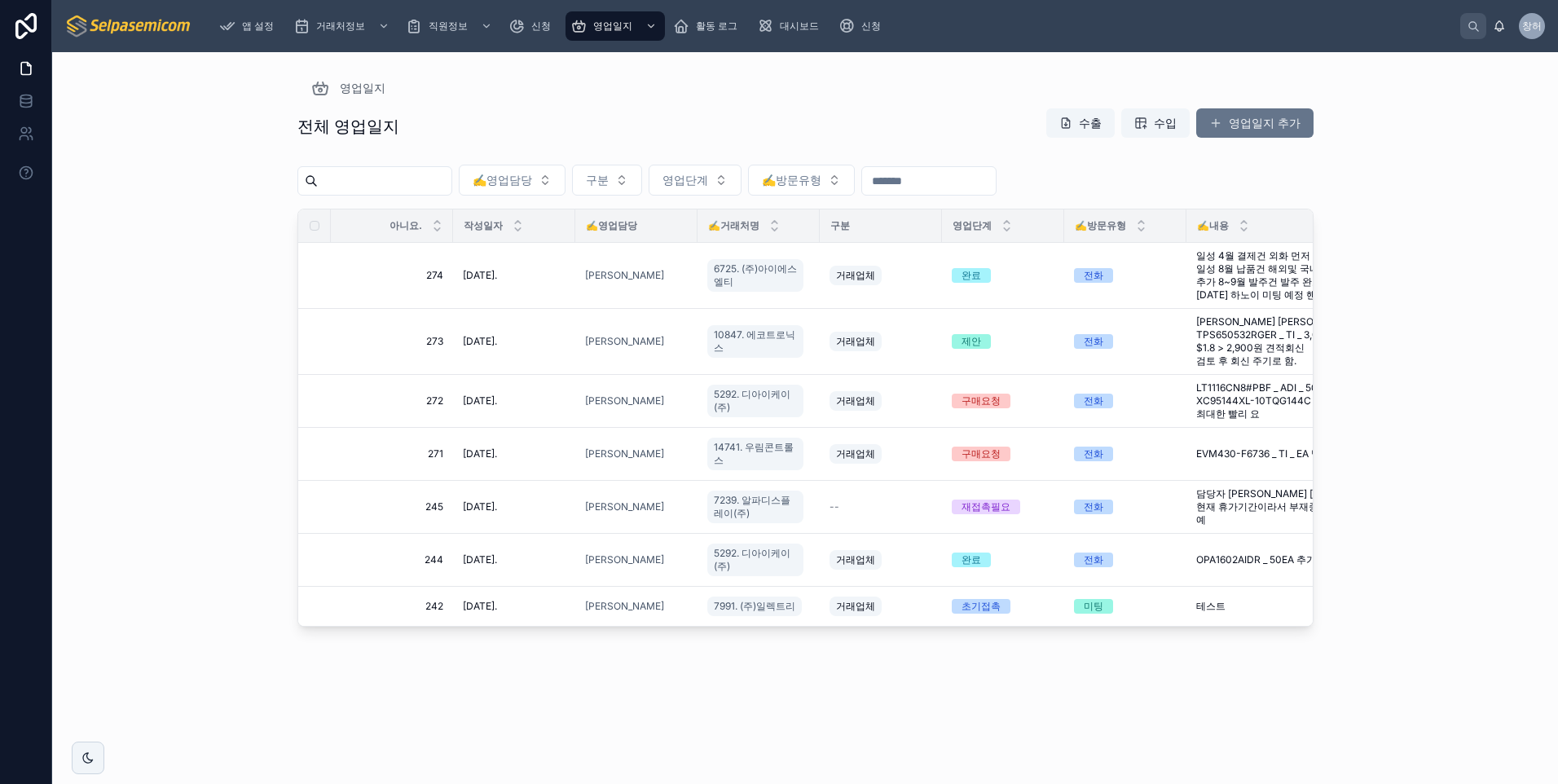
click at [1151, 185] on div "✍️영업담당 구분 영업단계 ✍️방문유형" at bounding box center [806, 184] width 1016 height 51
click at [150, 20] on img at bounding box center [129, 26] width 128 height 26
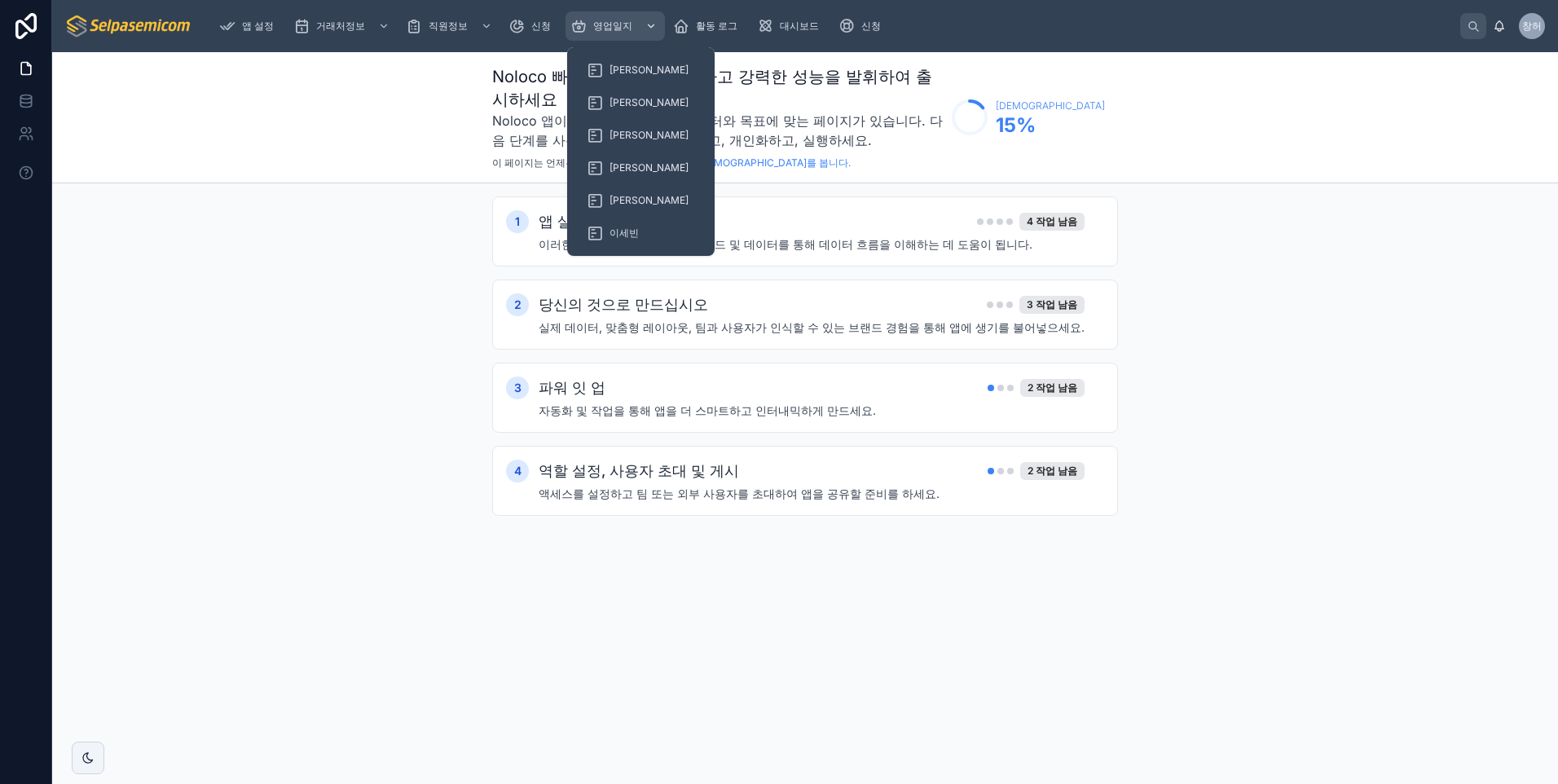
click at [643, 24] on div "스크롤 가능한 콘텐츠" at bounding box center [650, 26] width 21 height 26
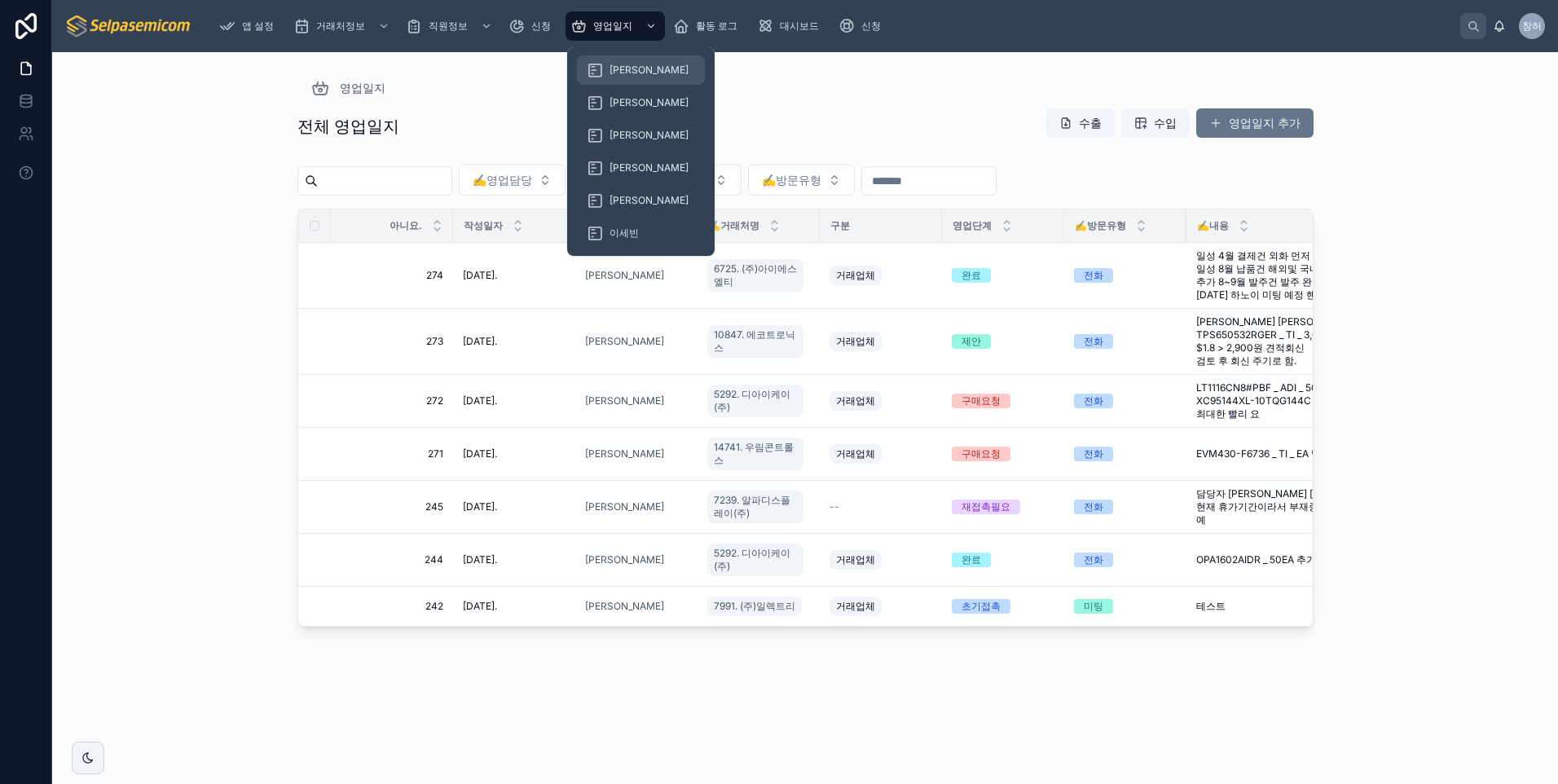
click at [622, 59] on div "[PERSON_NAME]" at bounding box center [641, 70] width 109 height 26
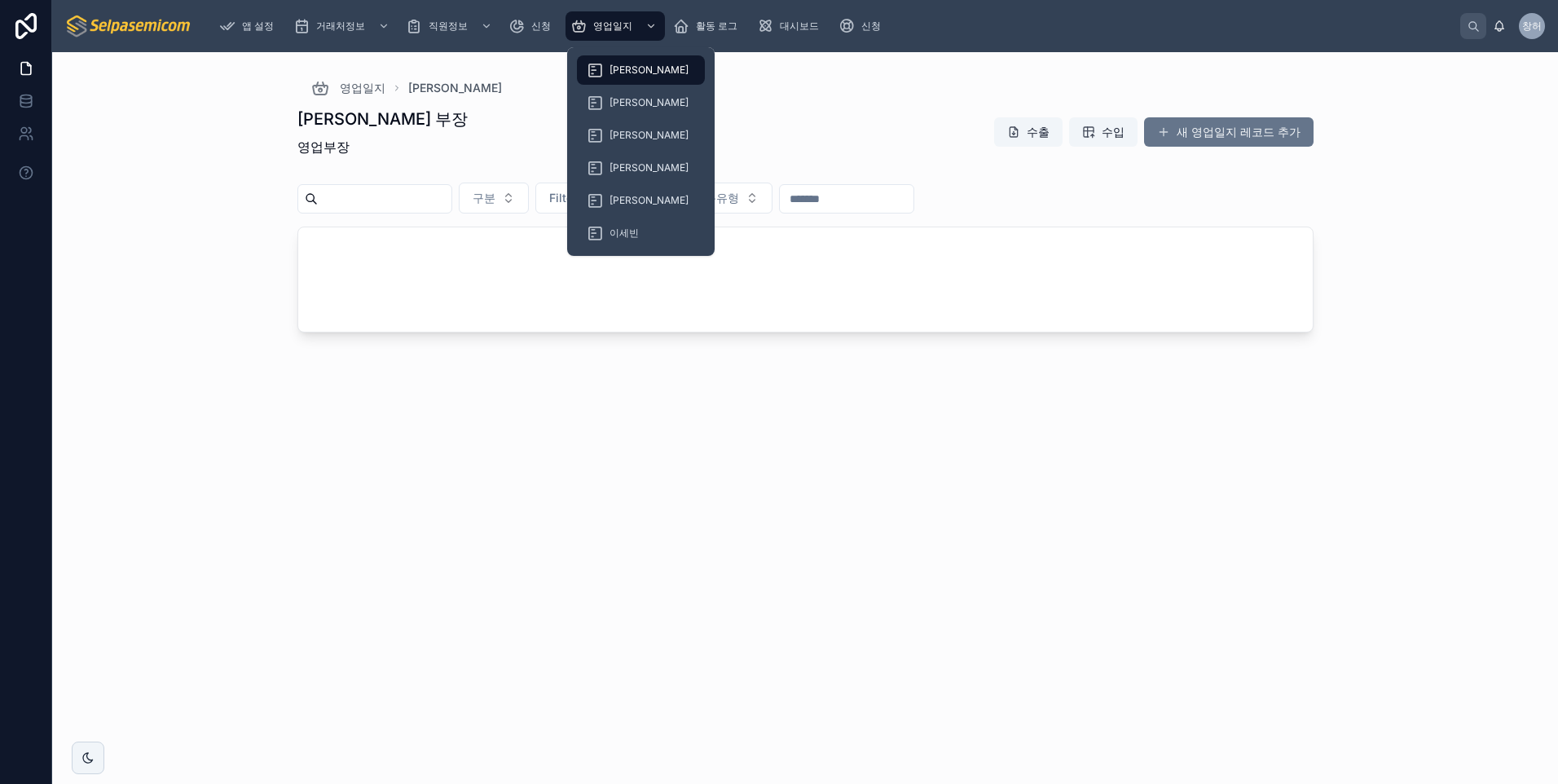
click at [622, 73] on span "[PERSON_NAME]" at bounding box center [649, 70] width 79 height 13
click at [621, 72] on span "[PERSON_NAME]" at bounding box center [649, 70] width 79 height 13
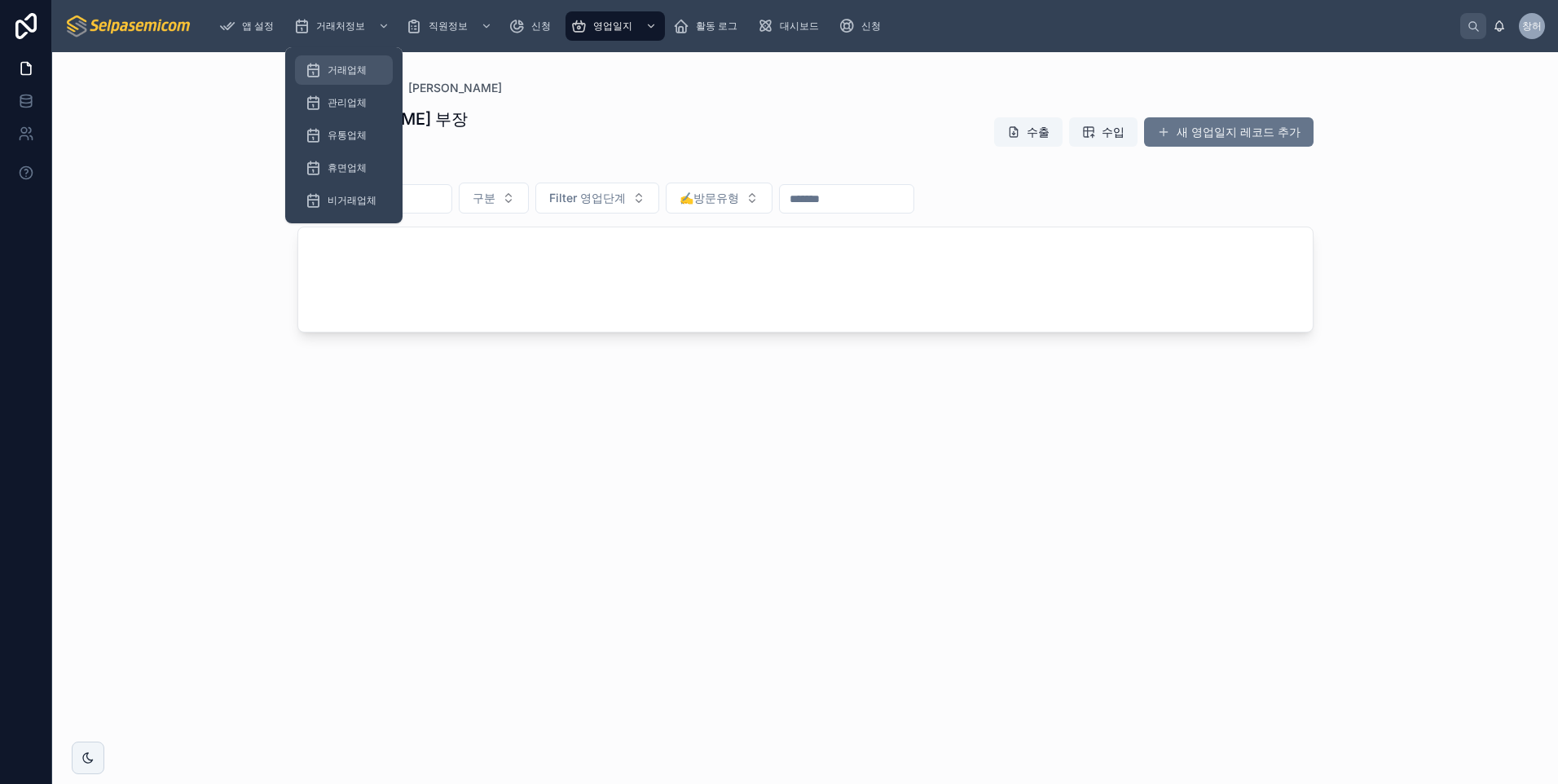
drag, startPoint x: 353, startPoint y: 74, endPoint x: 332, endPoint y: 76, distance: 21.1
click at [353, 74] on span "거래업체" at bounding box center [347, 70] width 39 height 13
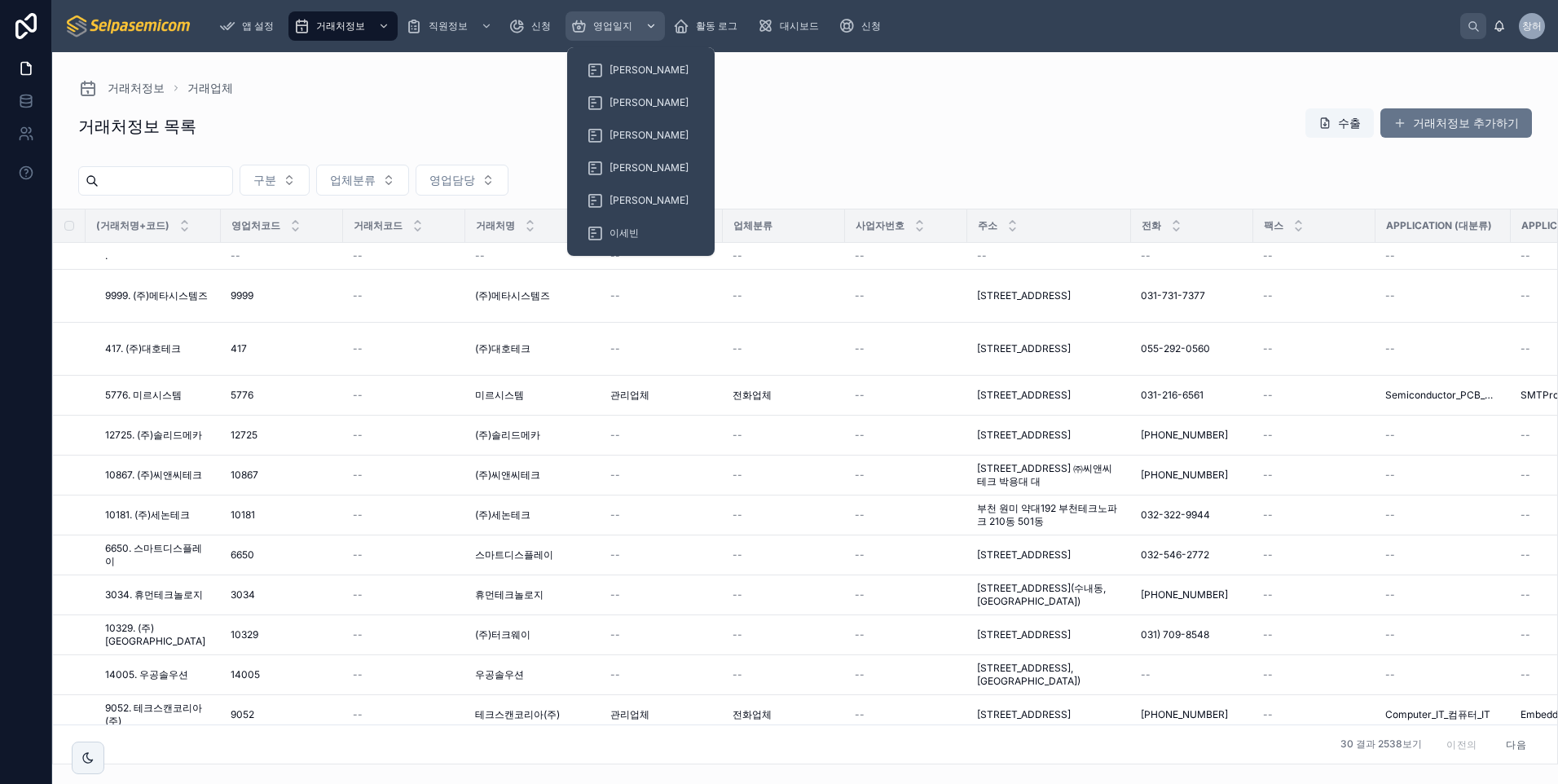
click at [650, 29] on icon "스크롤 가능한 콘텐츠" at bounding box center [651, 26] width 11 height 11
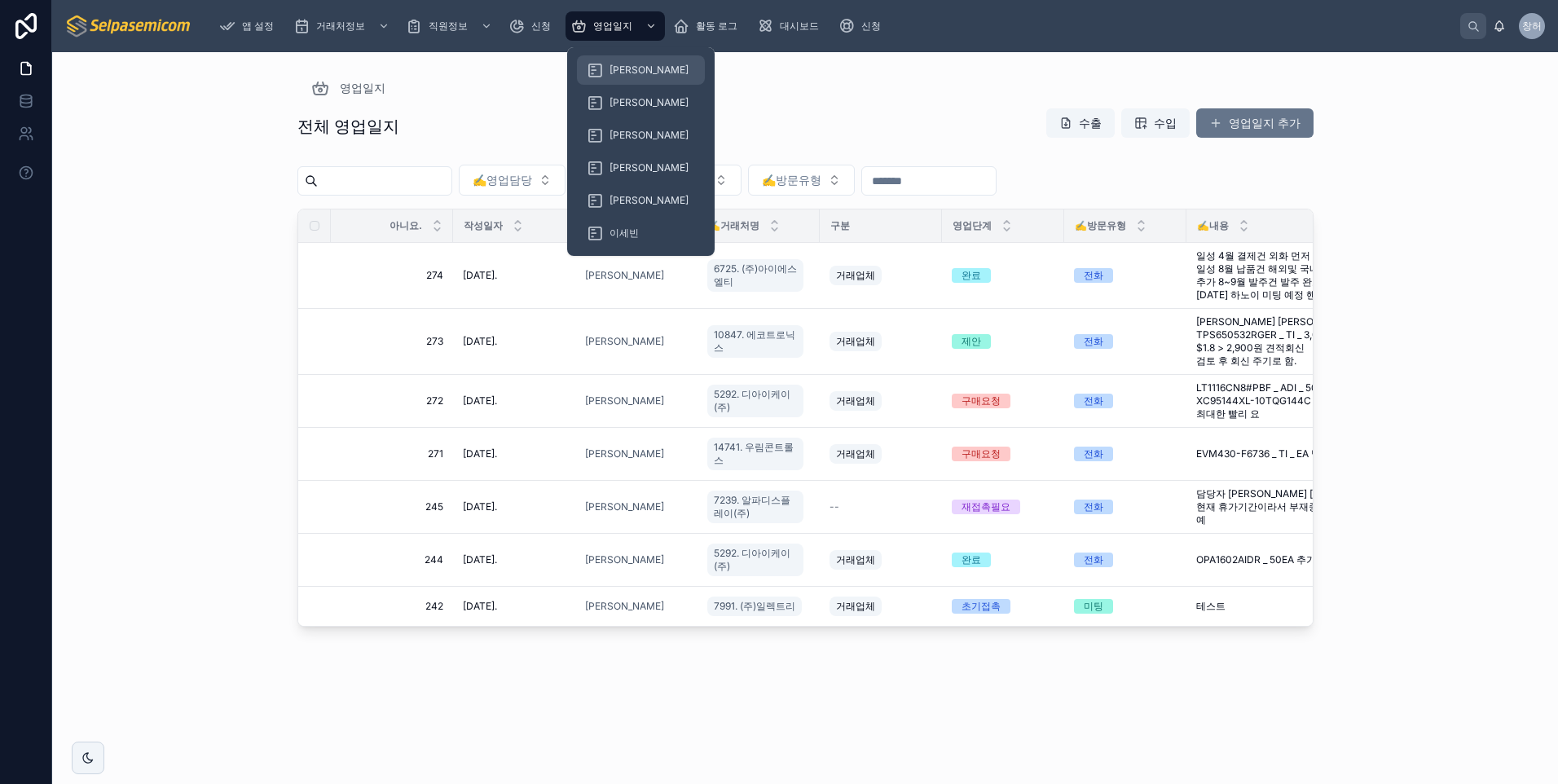
click at [621, 73] on span "[PERSON_NAME]" at bounding box center [649, 70] width 79 height 13
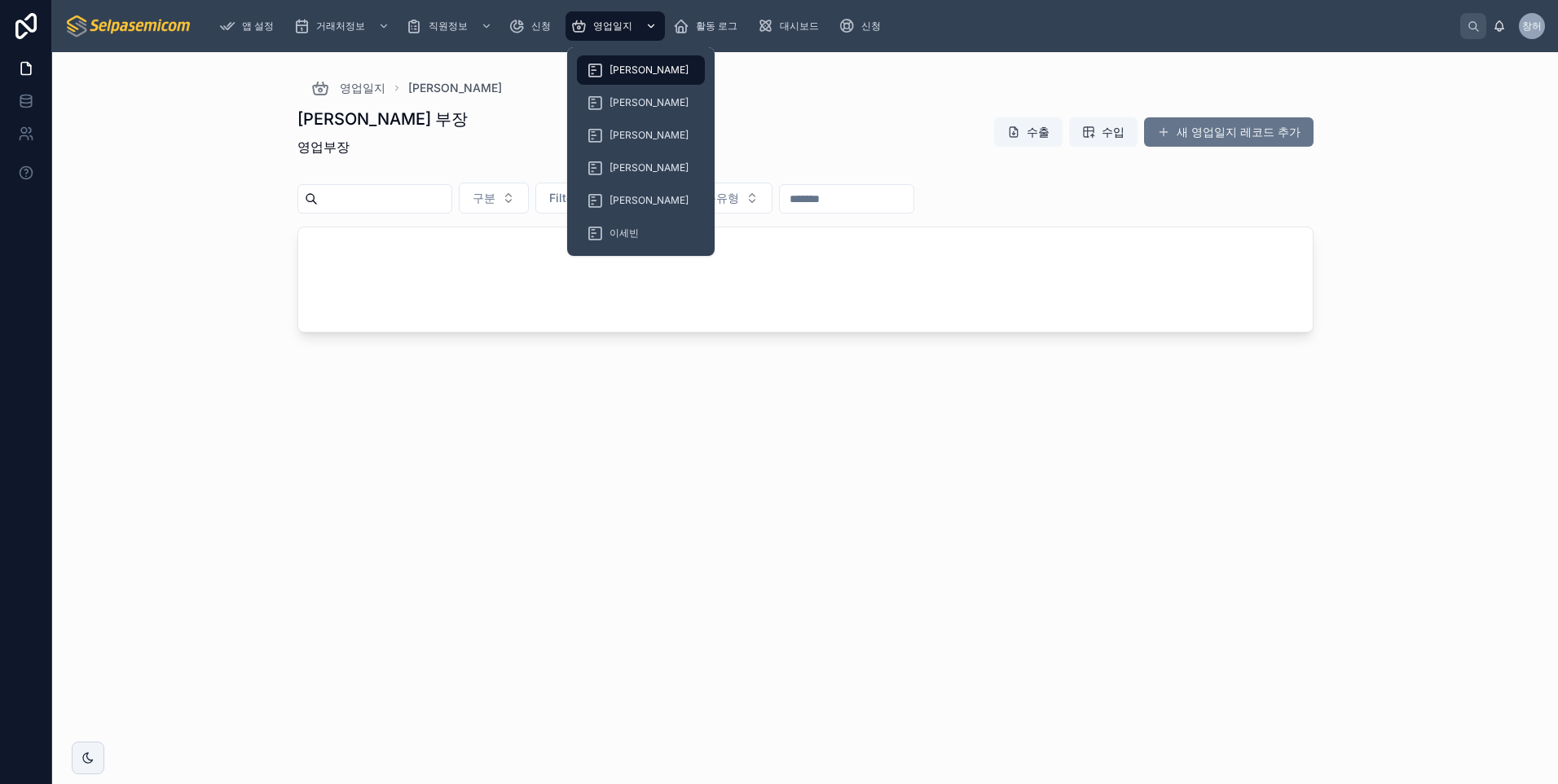
click at [618, 32] on span "영업일지" at bounding box center [613, 26] width 39 height 13
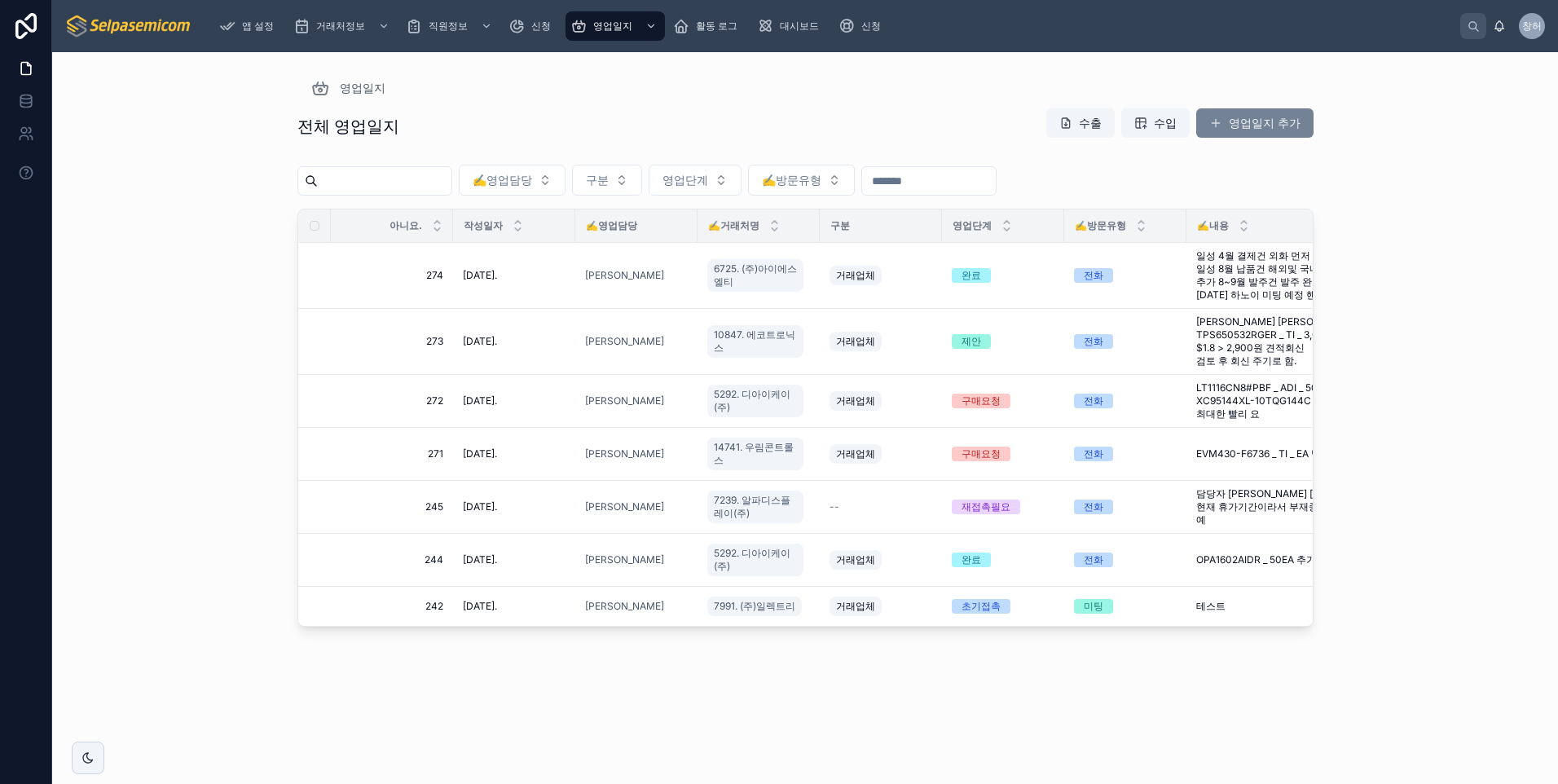
click at [1252, 131] on font "영업일지 추가" at bounding box center [1265, 123] width 72 height 16
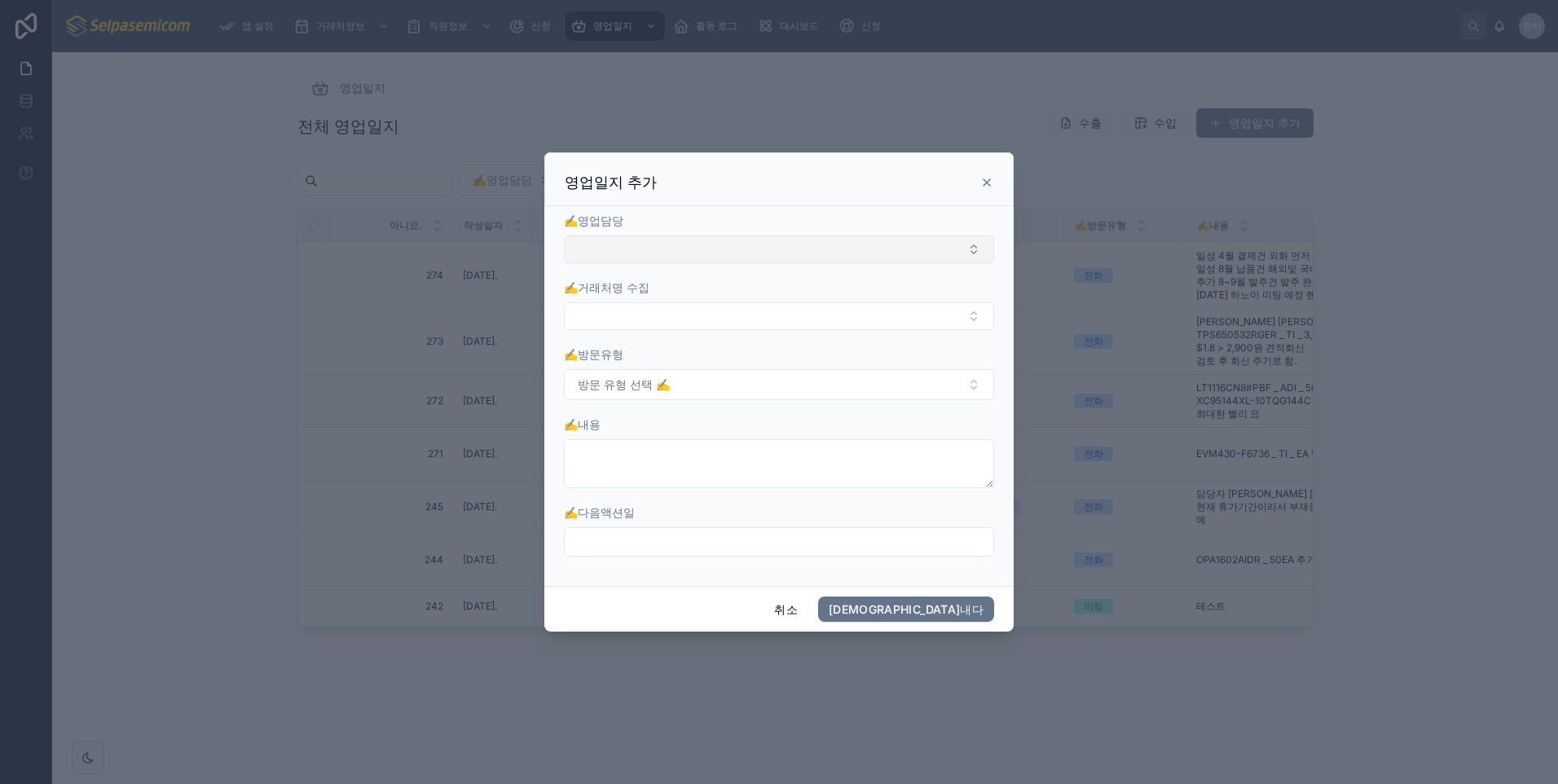
click at [878, 252] on button "선택 버튼" at bounding box center [779, 249] width 431 height 28
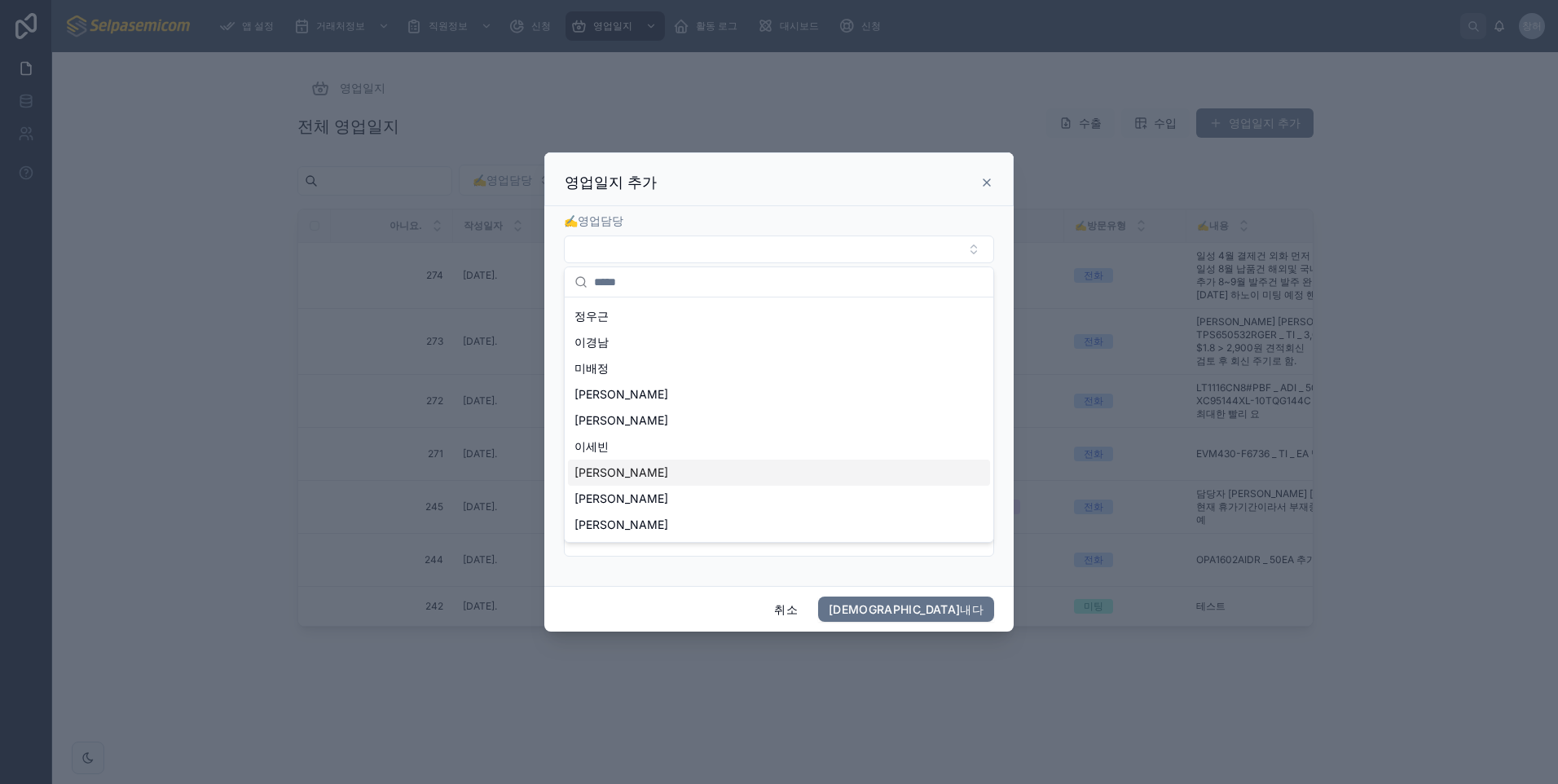
scroll to position [75, 0]
click at [646, 472] on div "[PERSON_NAME]" at bounding box center [779, 474] width 422 height 26
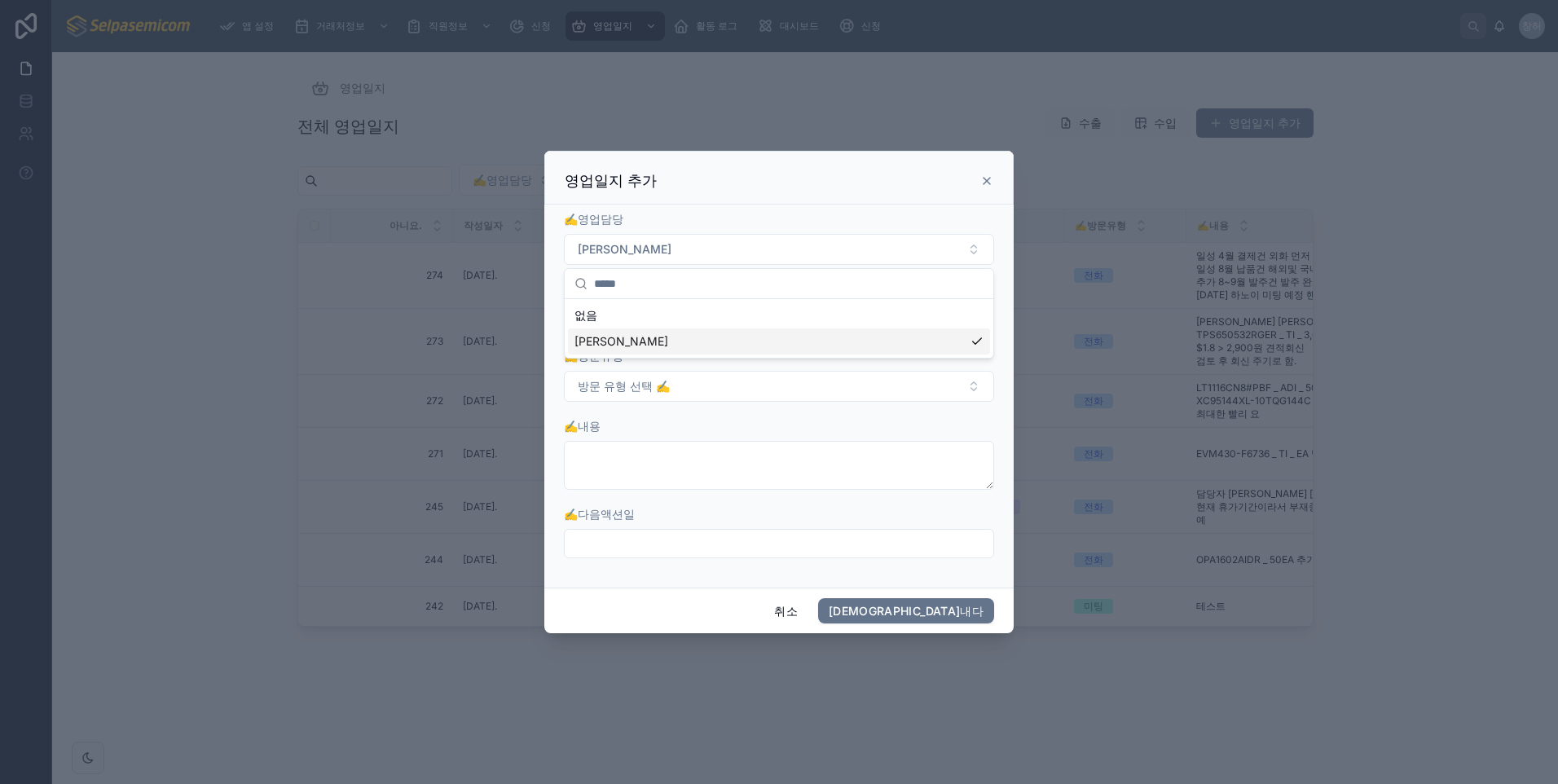
scroll to position [0, 0]
click at [681, 320] on button "선택 버튼" at bounding box center [779, 318] width 431 height 28
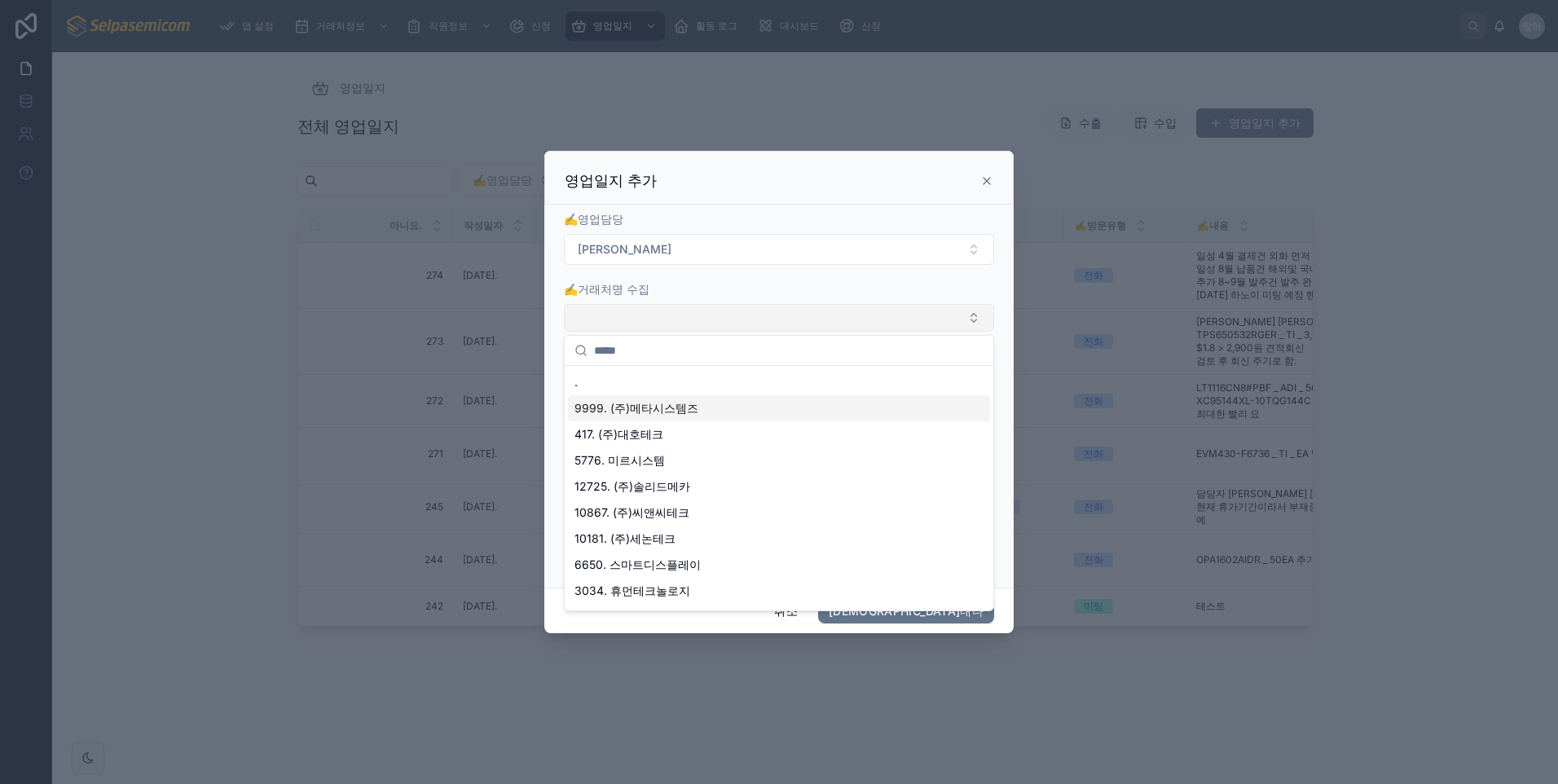
click at [670, 318] on button "선택 버튼" at bounding box center [779, 318] width 431 height 28
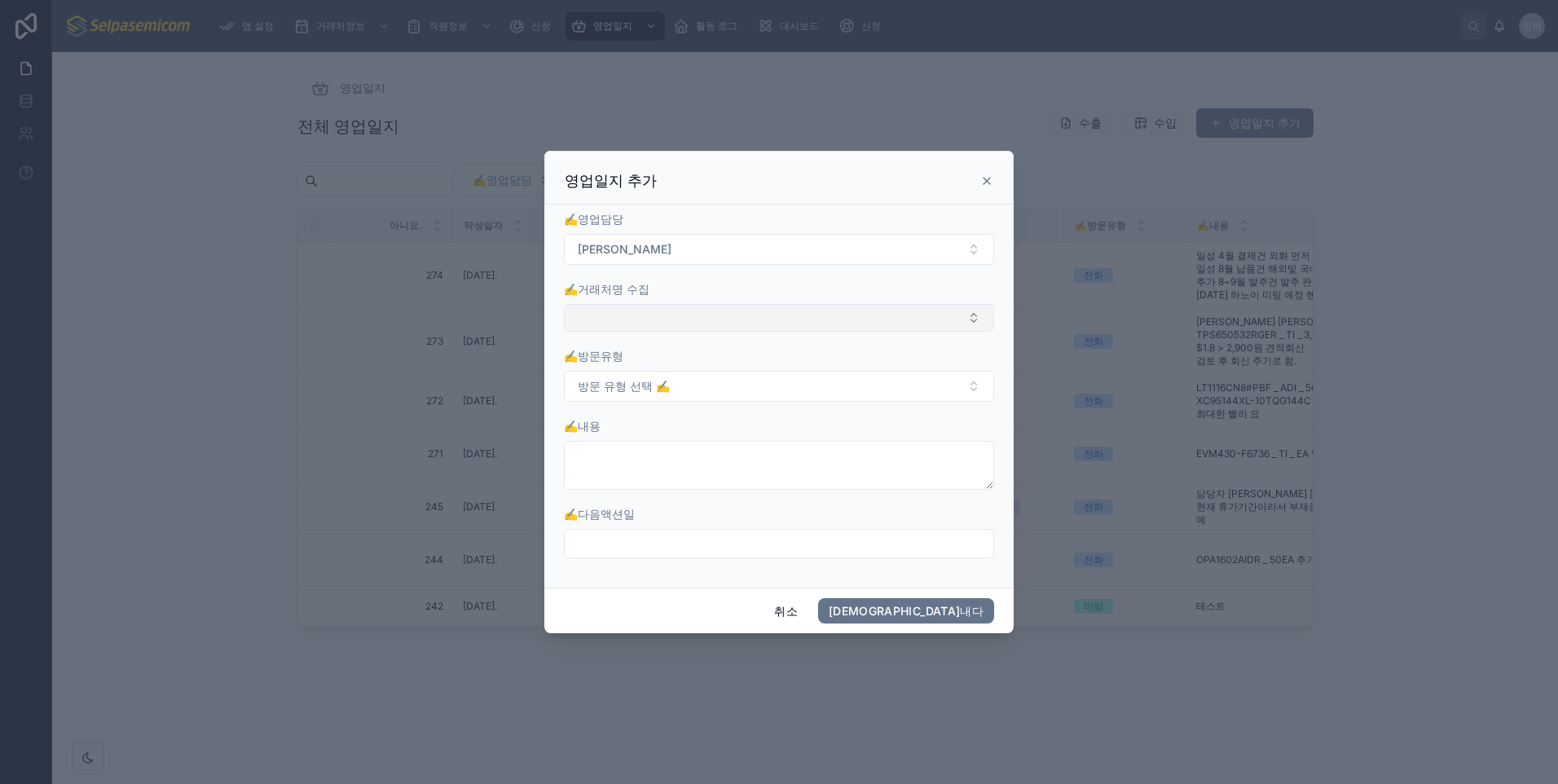
click at [672, 318] on button "선택 버튼" at bounding box center [779, 318] width 431 height 28
type input "**"
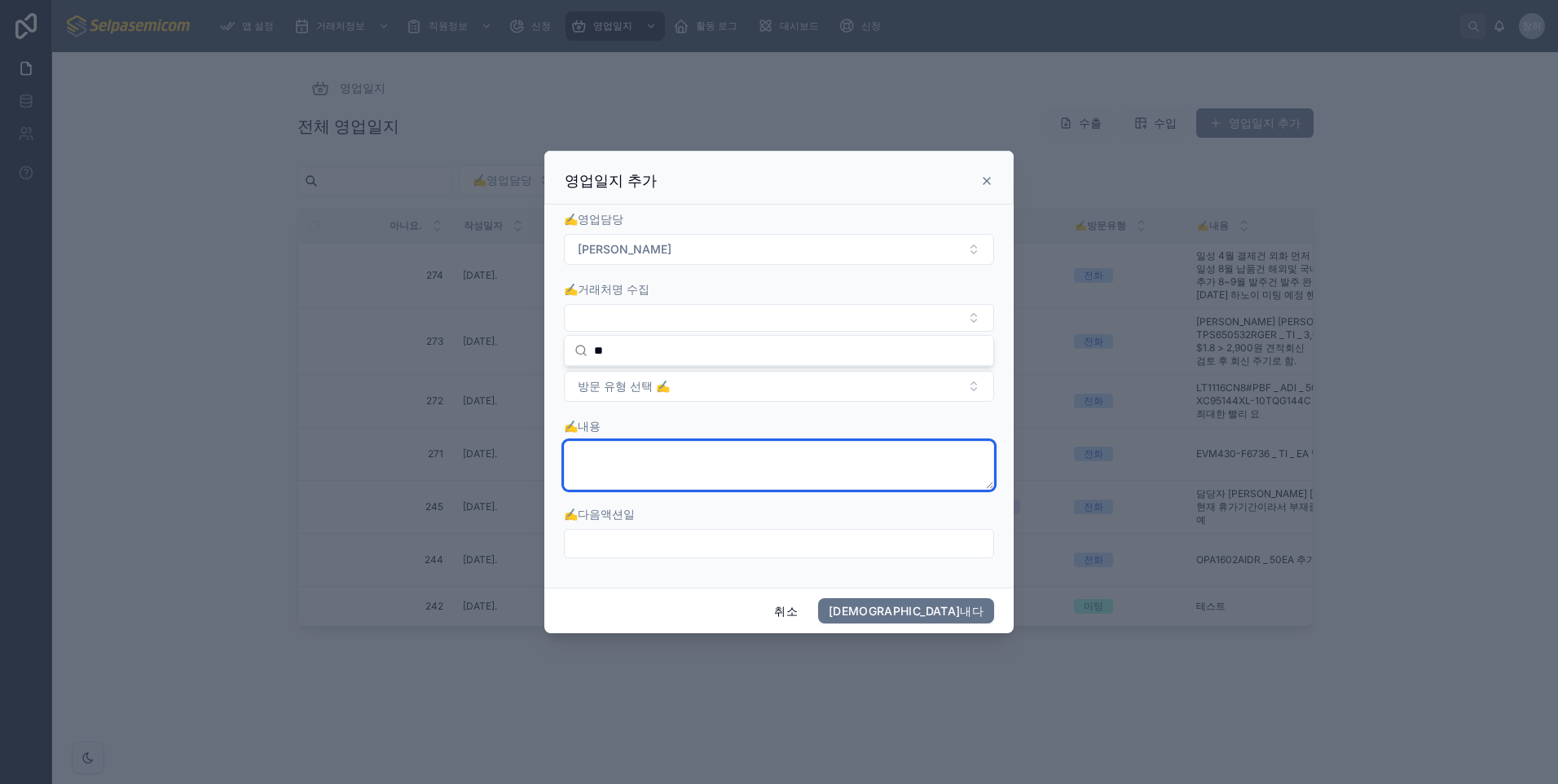
click at [654, 473] on textarea at bounding box center [779, 466] width 431 height 49
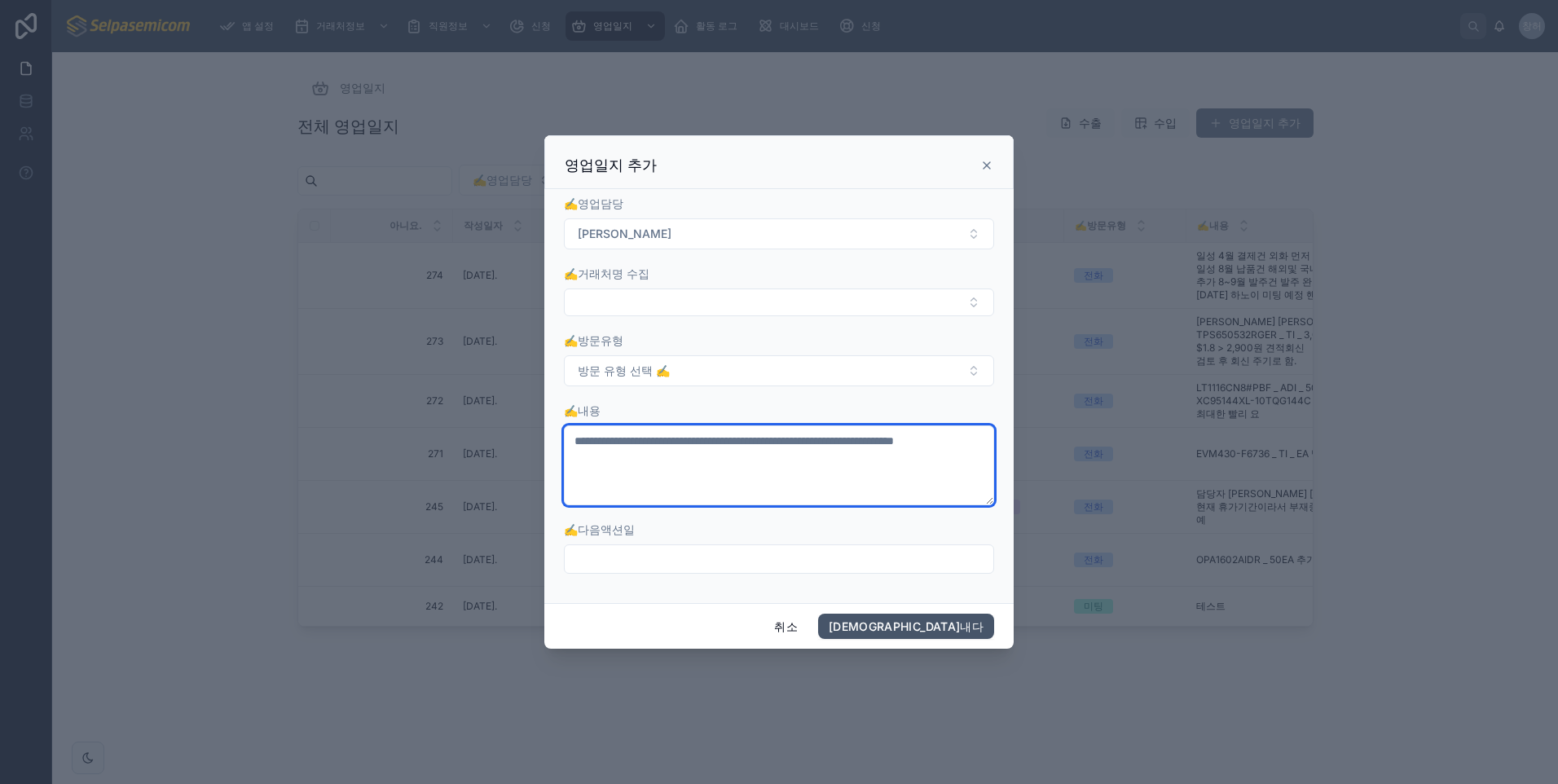
type textarea "**********"
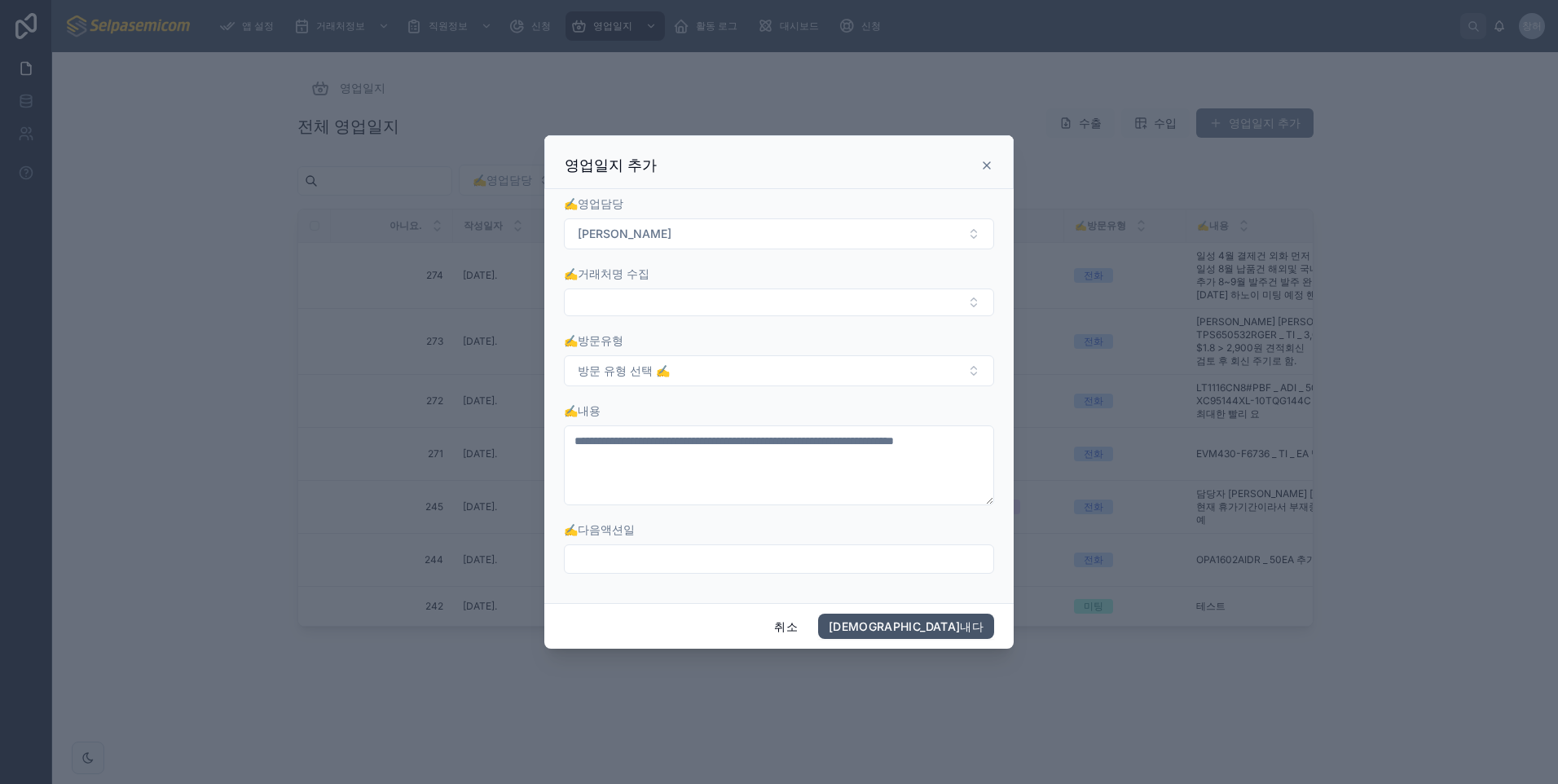
click at [973, 634] on button "[DEMOGRAPHIC_DATA]내다" at bounding box center [905, 626] width 176 height 26
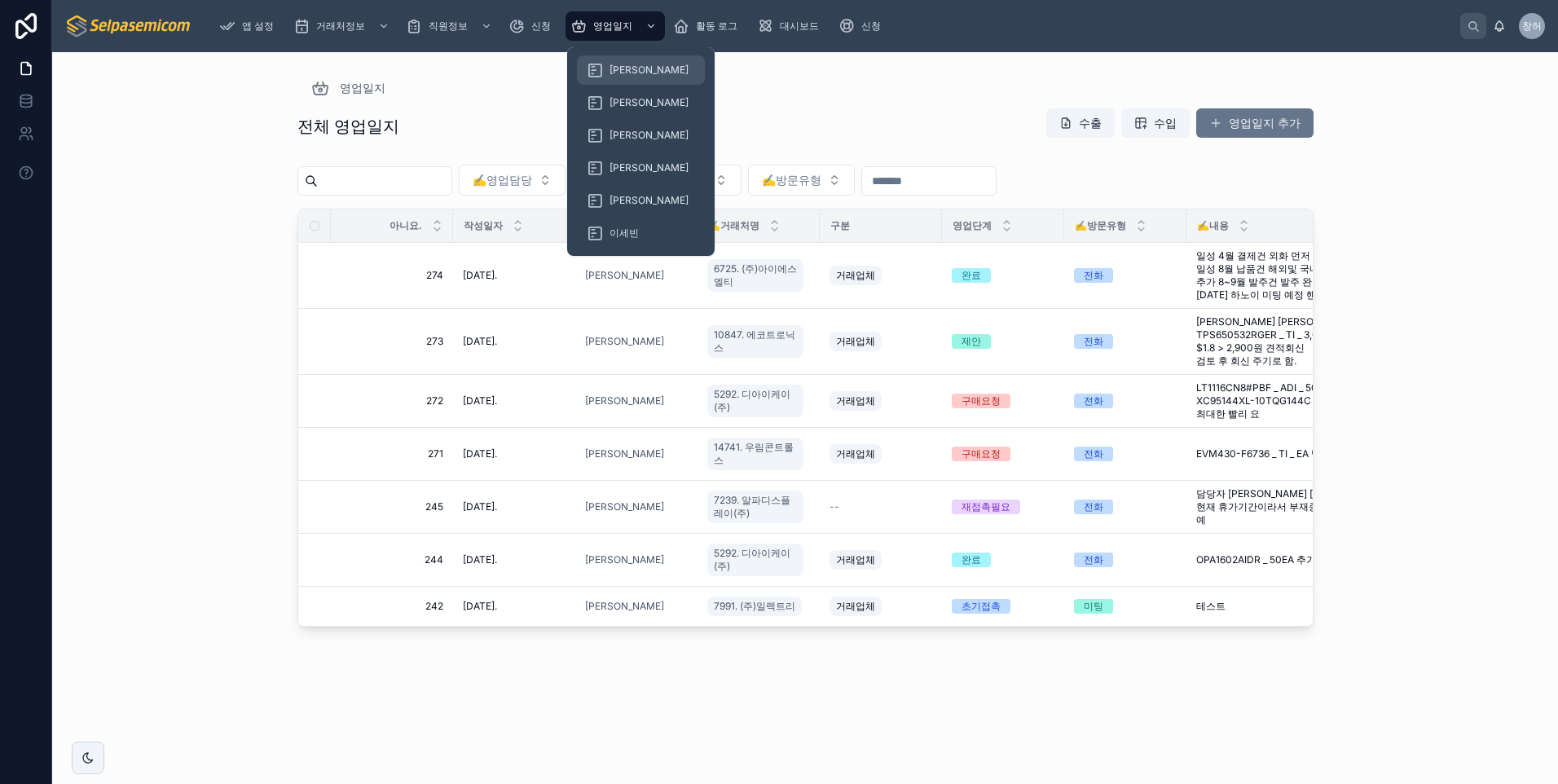
click at [635, 73] on span "[PERSON_NAME]" at bounding box center [649, 70] width 79 height 13
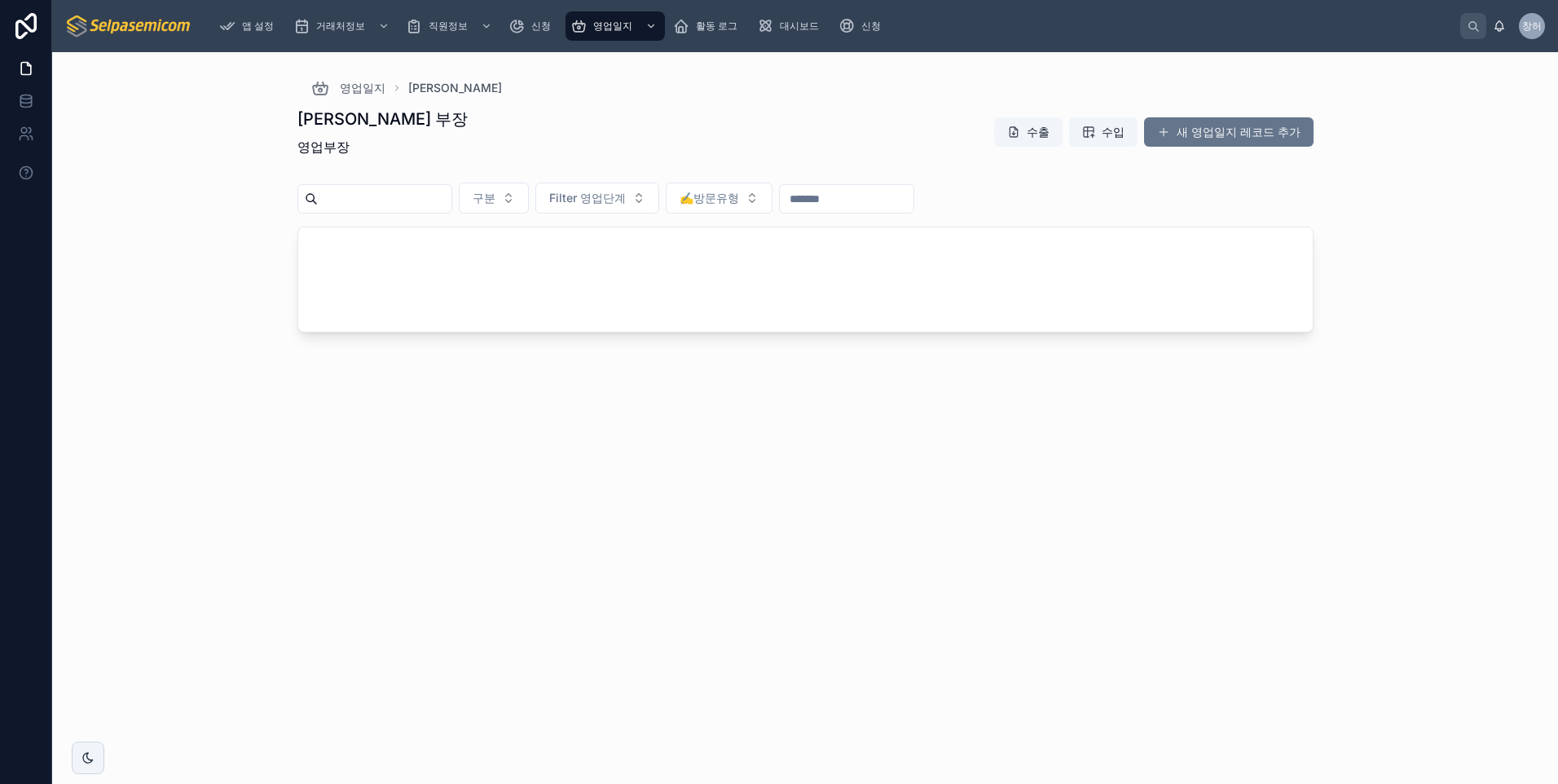
click at [395, 192] on input "text" at bounding box center [385, 198] width 134 height 23
click at [846, 238] on div at bounding box center [806, 279] width 1015 height 105
click at [428, 87] on span "[PERSON_NAME]" at bounding box center [455, 88] width 94 height 16
click at [427, 86] on span "[PERSON_NAME]" at bounding box center [455, 88] width 94 height 16
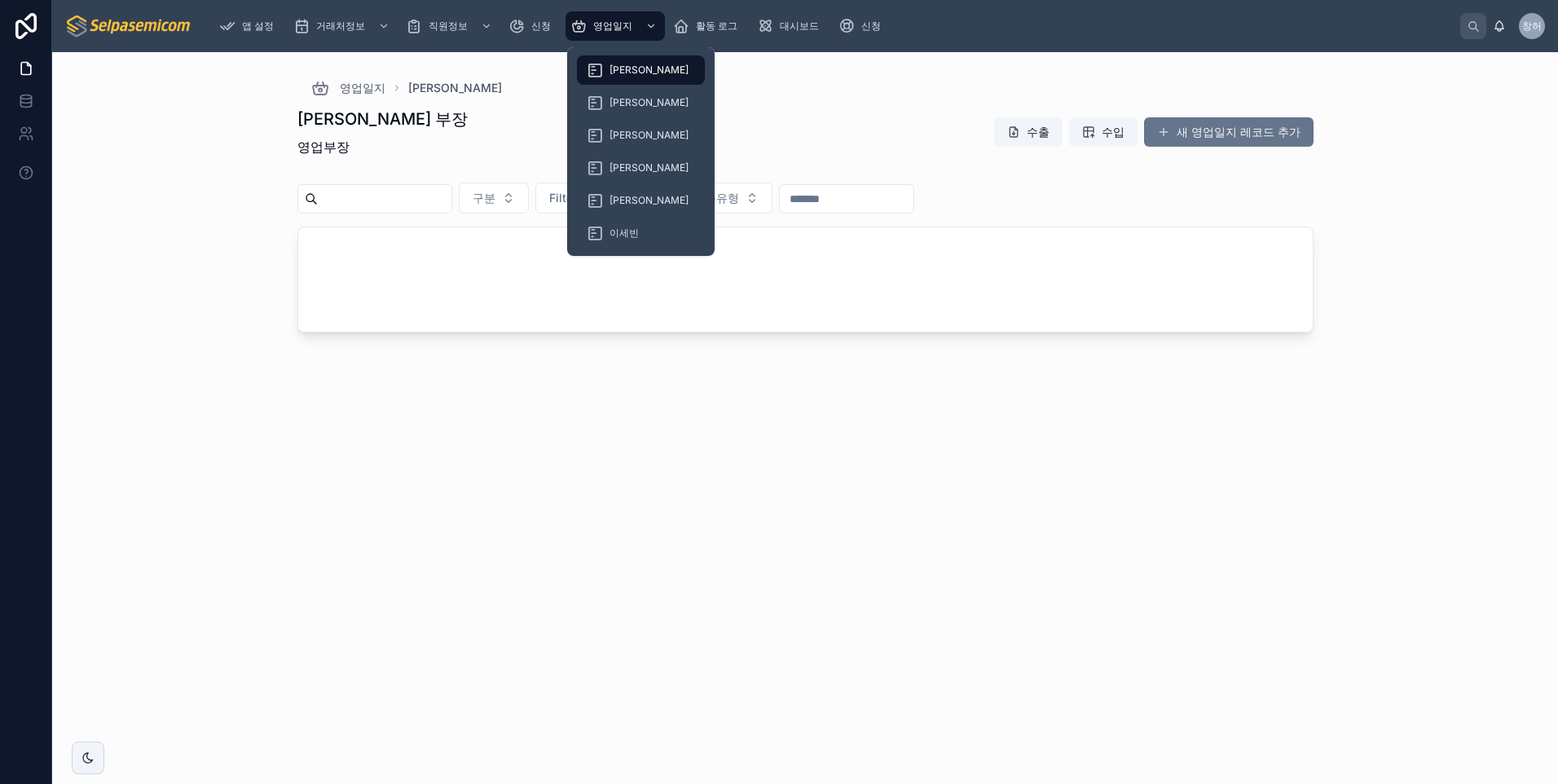
click at [631, 69] on span "[PERSON_NAME]" at bounding box center [649, 70] width 79 height 13
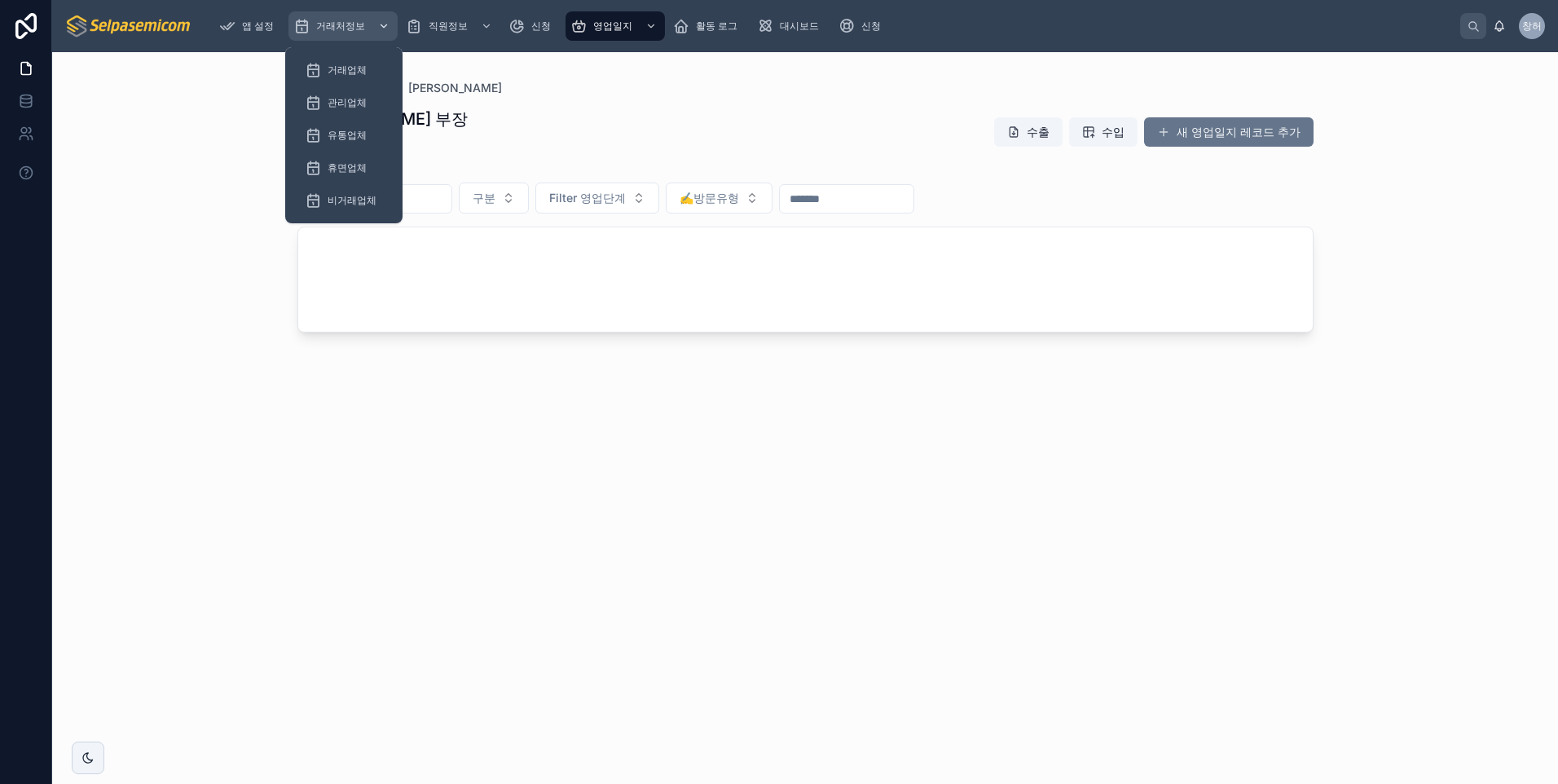
click at [372, 30] on div "스크롤 가능한 콘텐츠" at bounding box center [382, 26] width 21 height 26
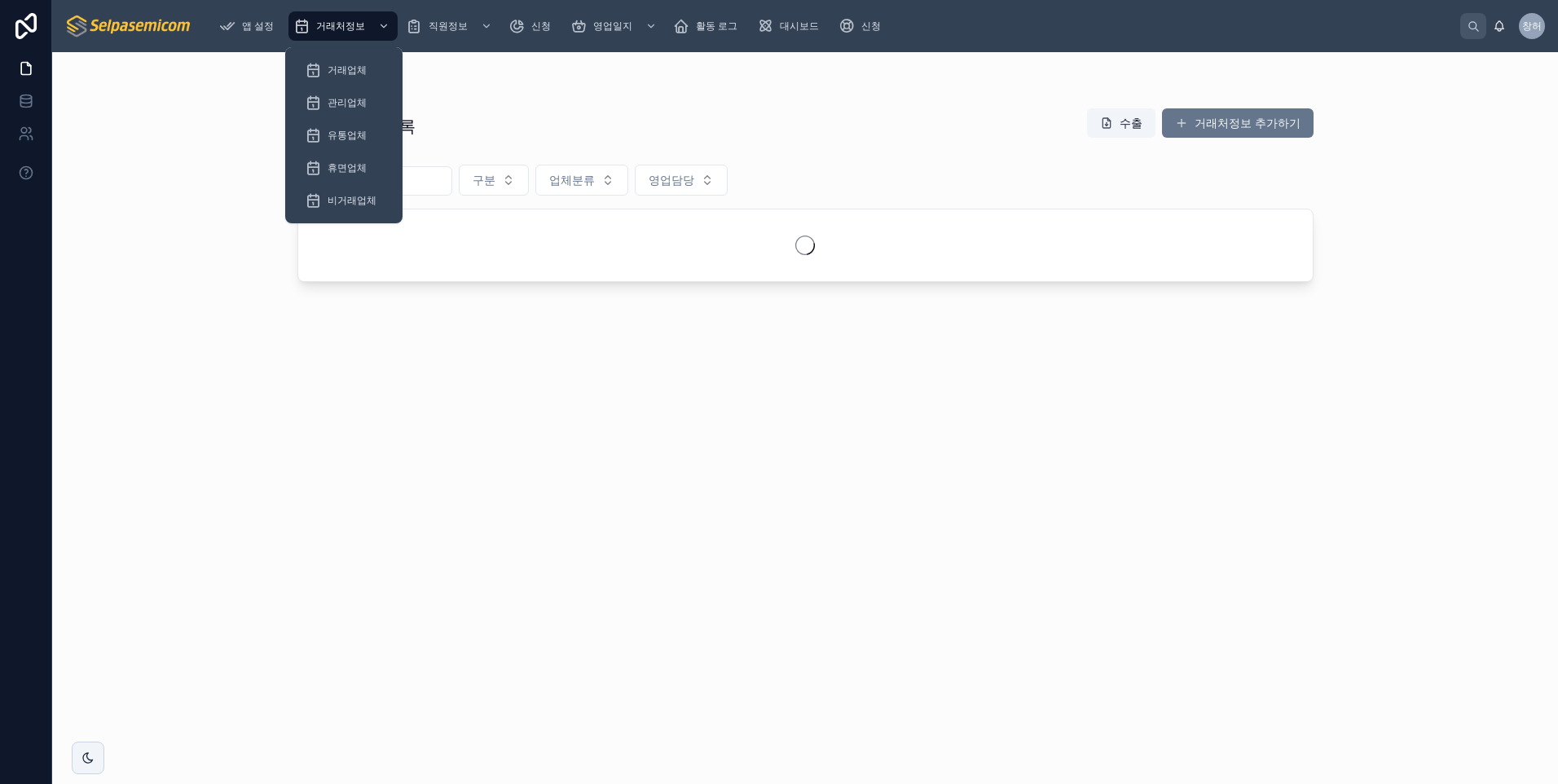
click at [587, 99] on div "거래처정보 목록 수출 거래처정보 추가하기 구분 업체분류 영업담당" at bounding box center [806, 431] width 1016 height 666
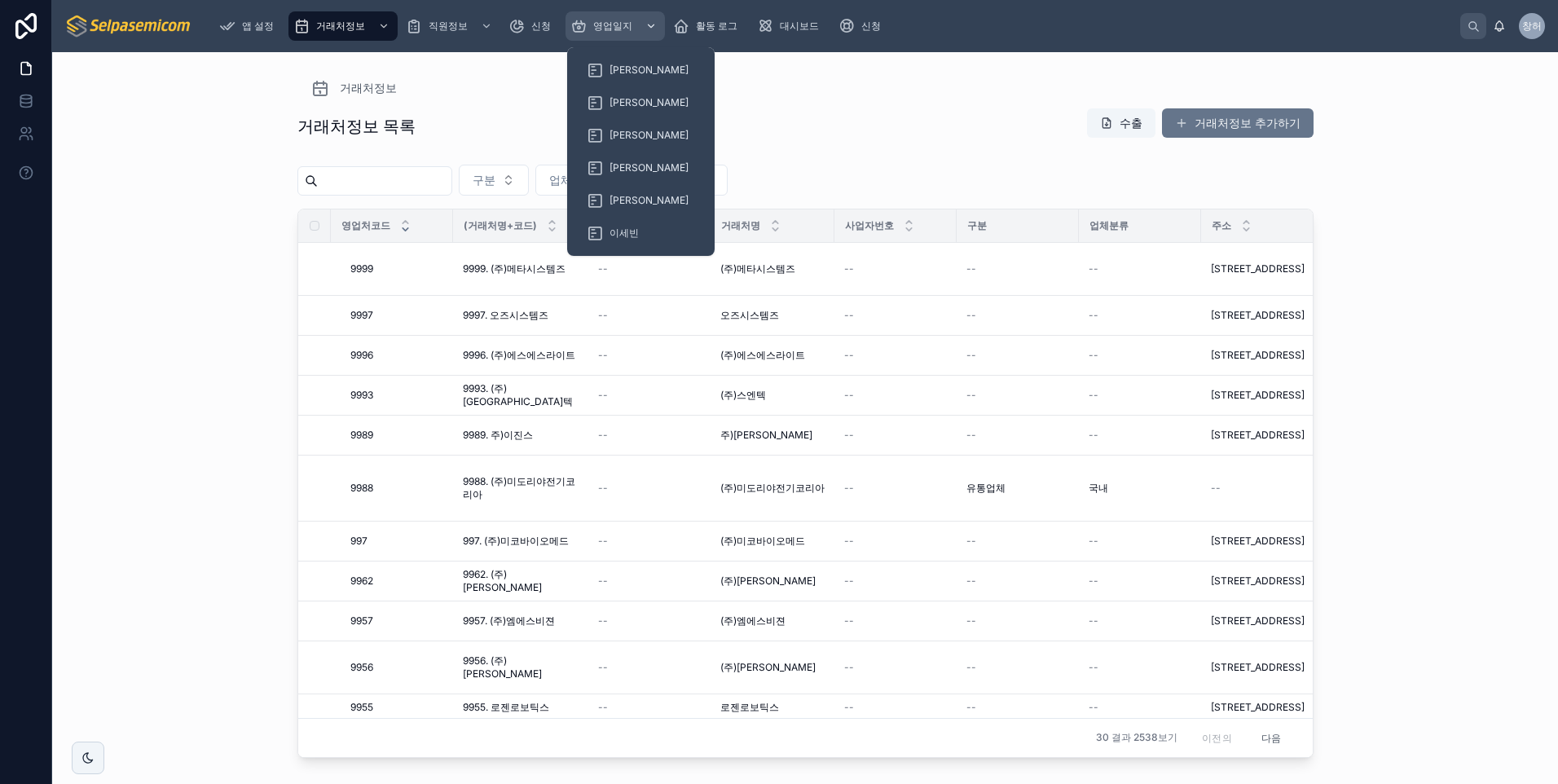
click at [656, 33] on div "스크롤 가능한 콘텐츠" at bounding box center [650, 26] width 21 height 26
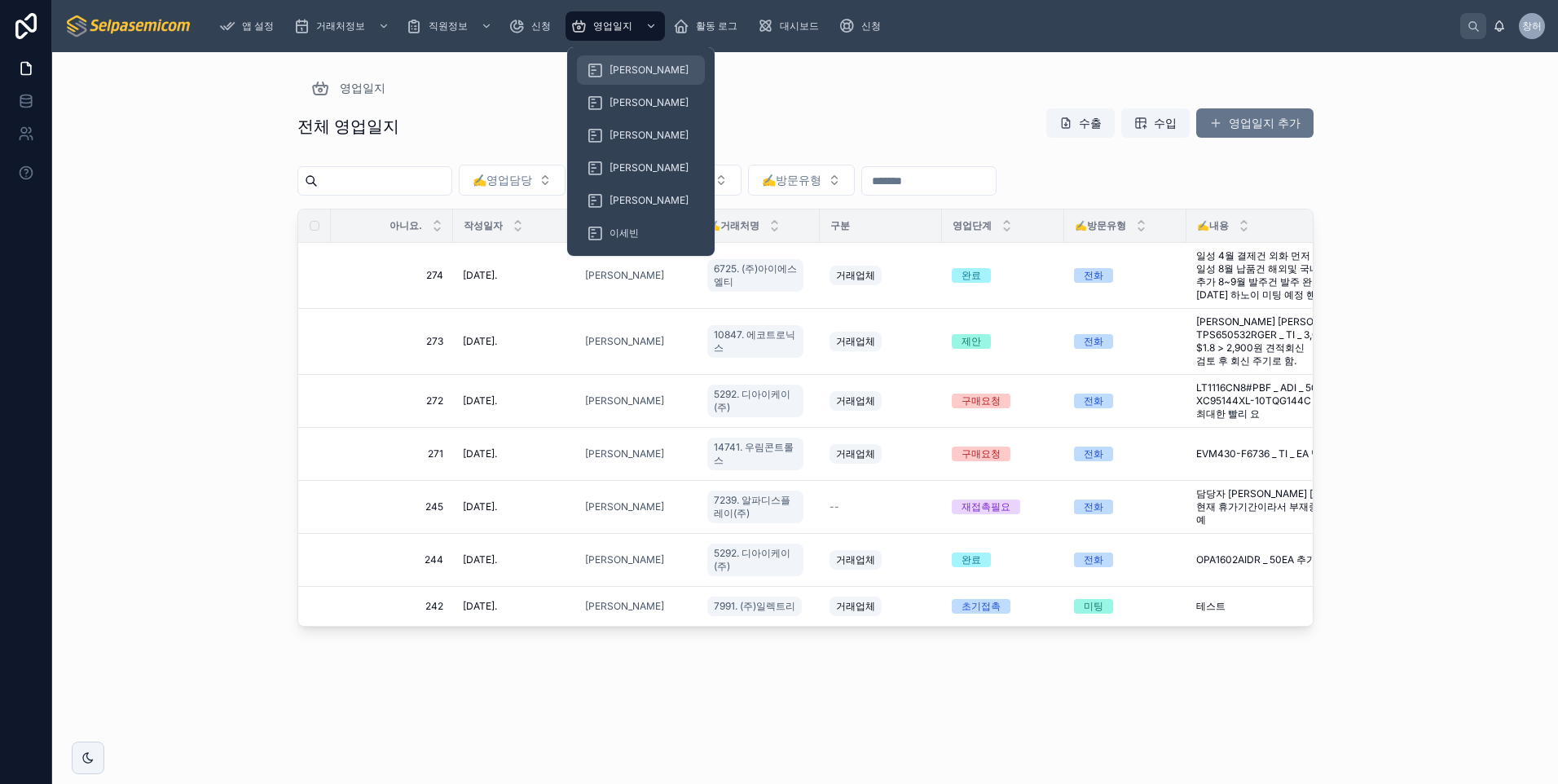
click at [616, 72] on span "[PERSON_NAME]" at bounding box center [649, 70] width 79 height 13
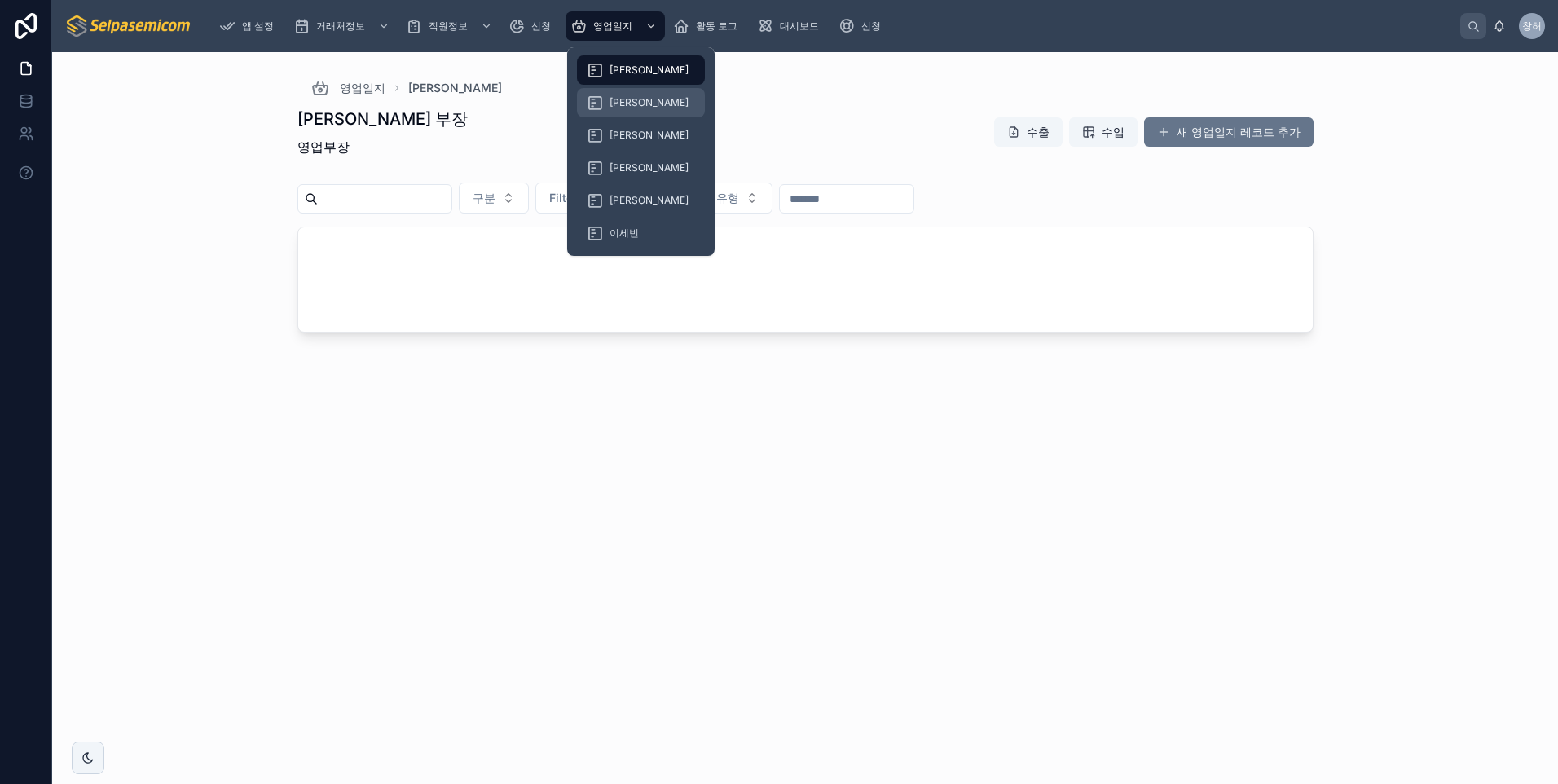
drag, startPoint x: 637, startPoint y: 20, endPoint x: 632, endPoint y: 99, distance: 79.2
click at [639, 20] on div "영업일지" at bounding box center [615, 26] width 90 height 26
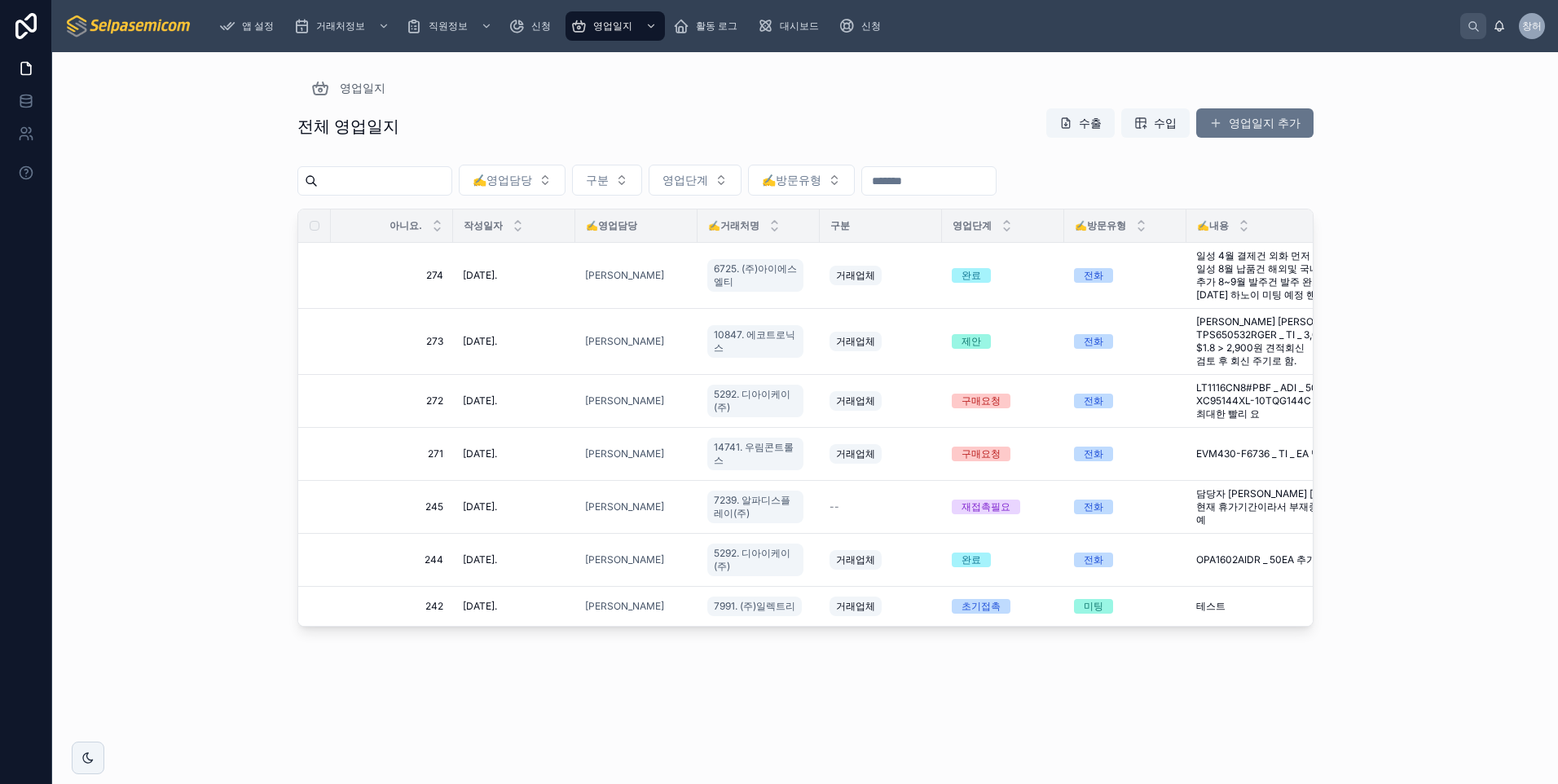
click at [726, 94] on div "영업일지" at bounding box center [806, 88] width 990 height 20
click at [631, 228] on span "✍️영업담당" at bounding box center [611, 225] width 51 height 13
click at [611, 226] on span "✍️영업담당" at bounding box center [611, 225] width 51 height 13
click at [623, 231] on span "✍️영업담당" at bounding box center [611, 225] width 51 height 13
click at [565, 180] on button "✍️영업담당" at bounding box center [512, 180] width 107 height 31
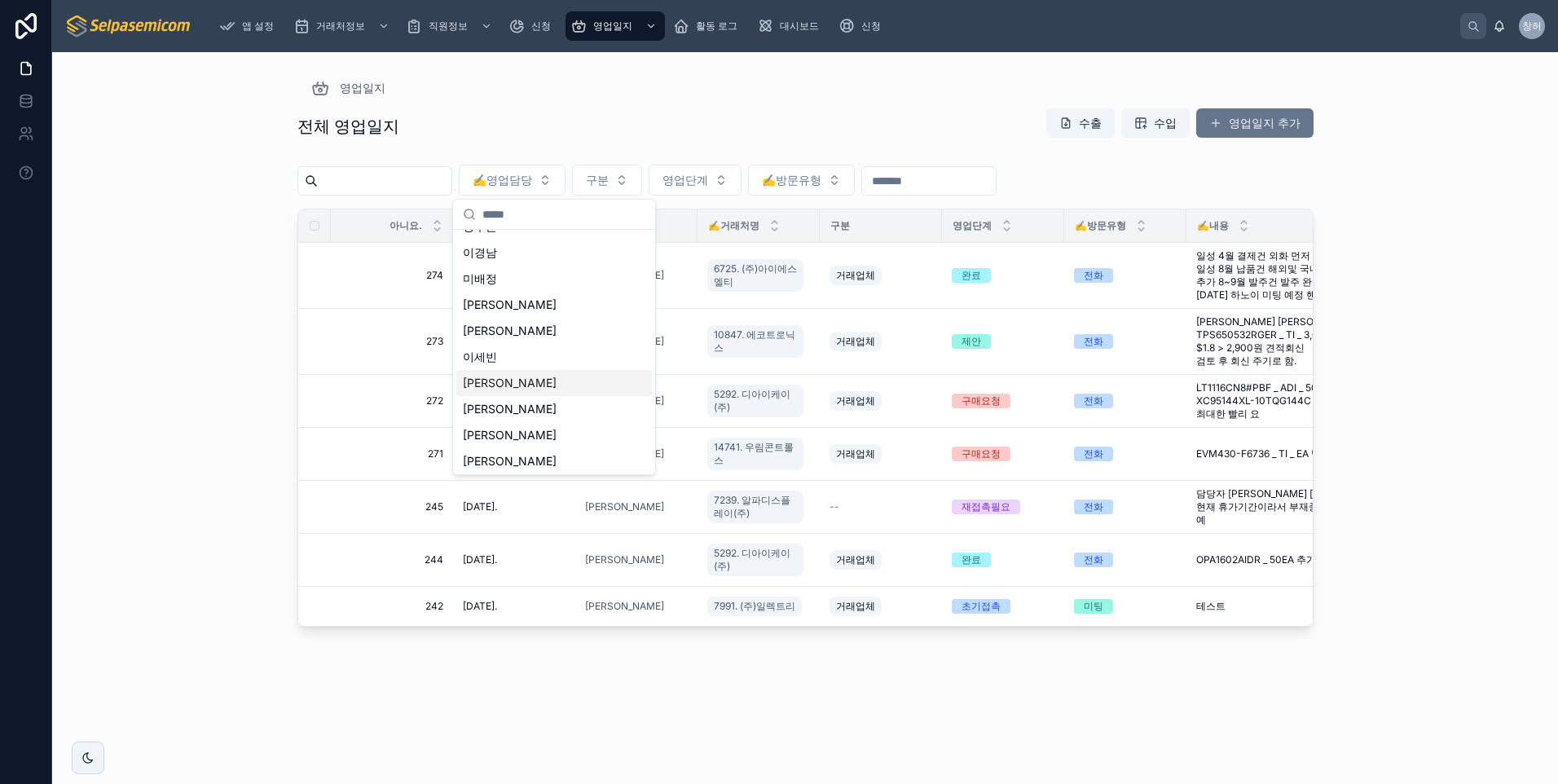
scroll to position [75, 0]
click at [512, 399] on div "[PERSON_NAME]" at bounding box center [554, 406] width 195 height 26
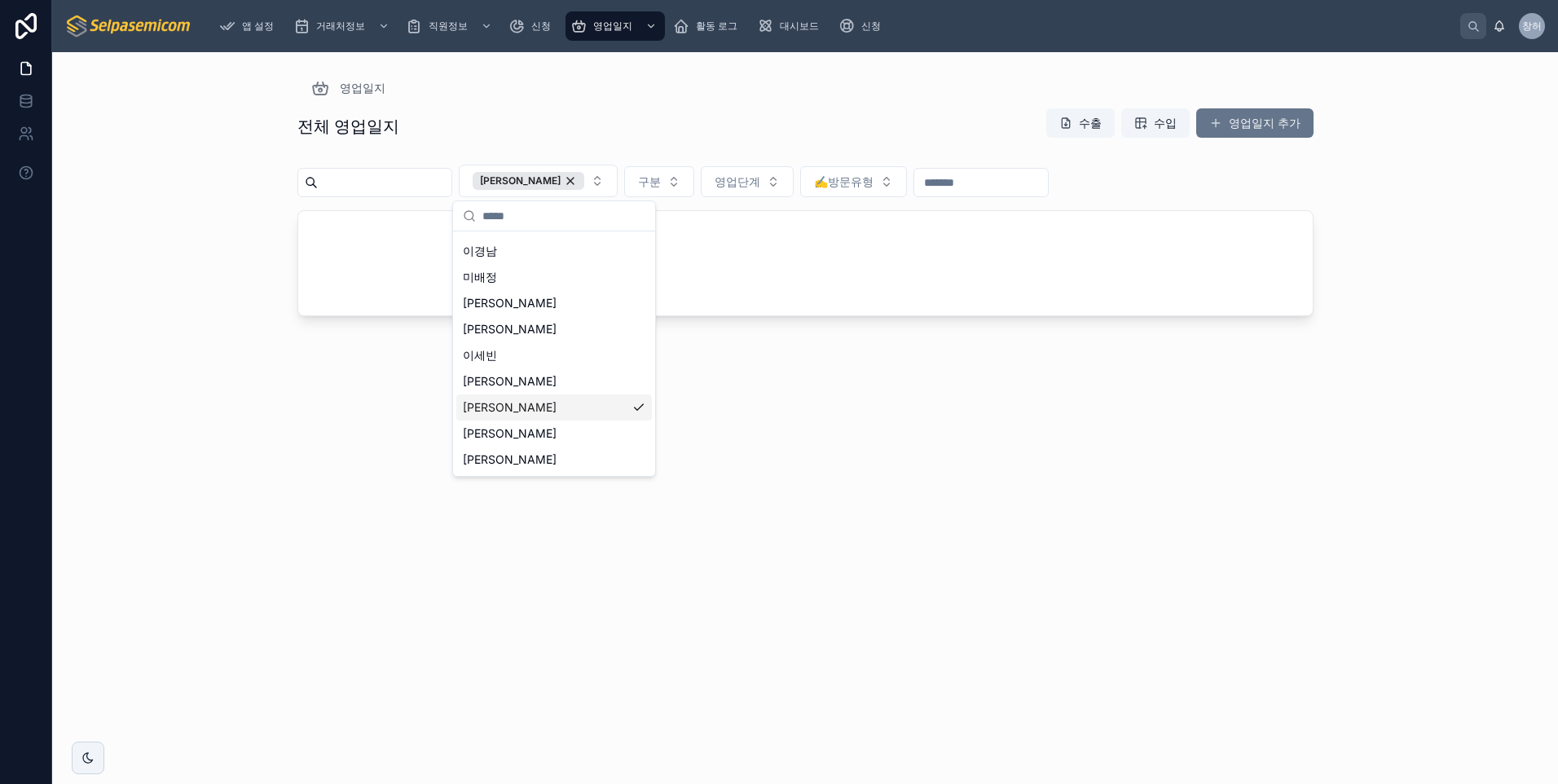
click at [520, 406] on div "[PERSON_NAME]" at bounding box center [554, 408] width 195 height 26
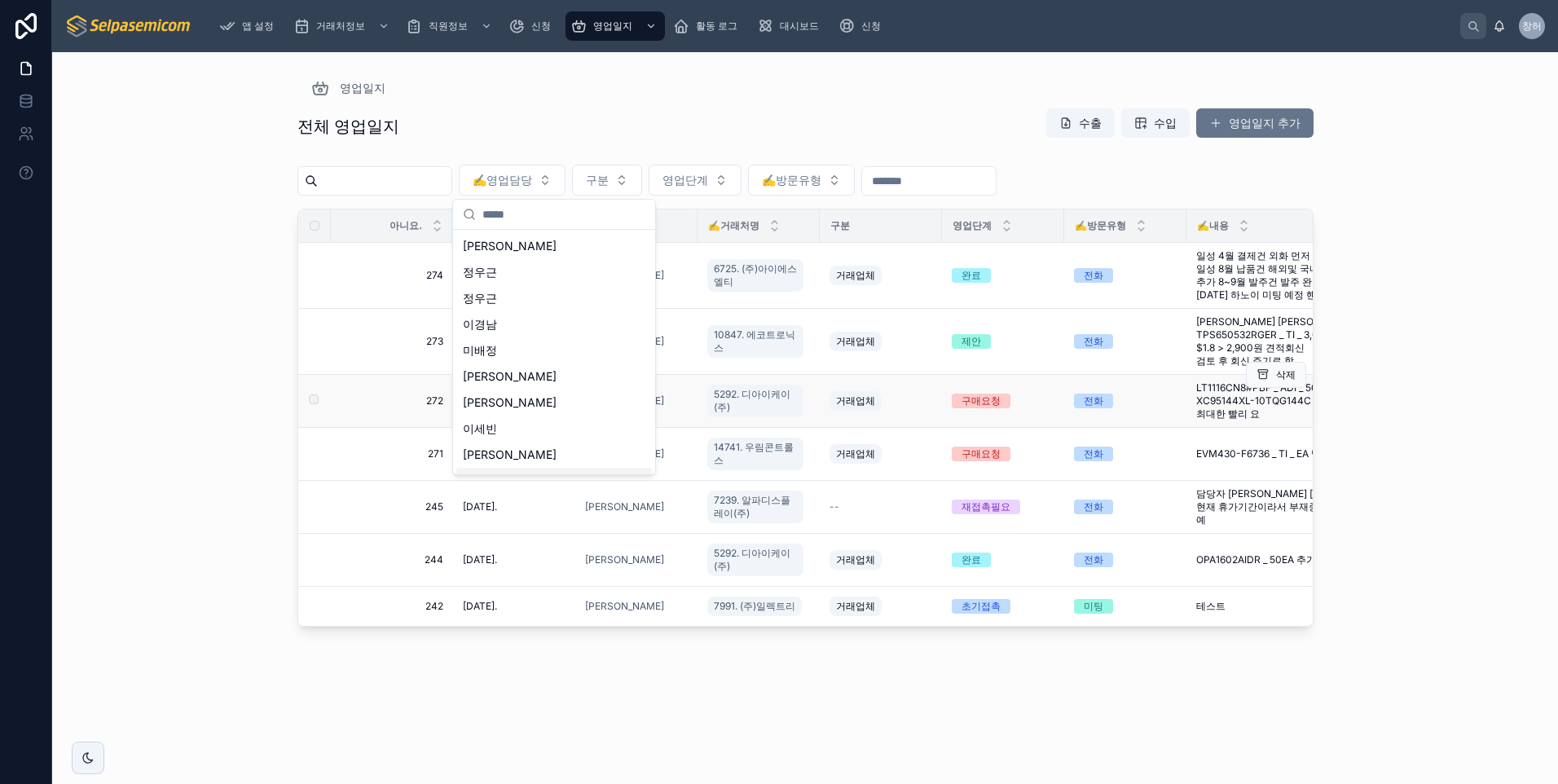
click at [901, 389] on div "거래업체" at bounding box center [881, 401] width 103 height 26
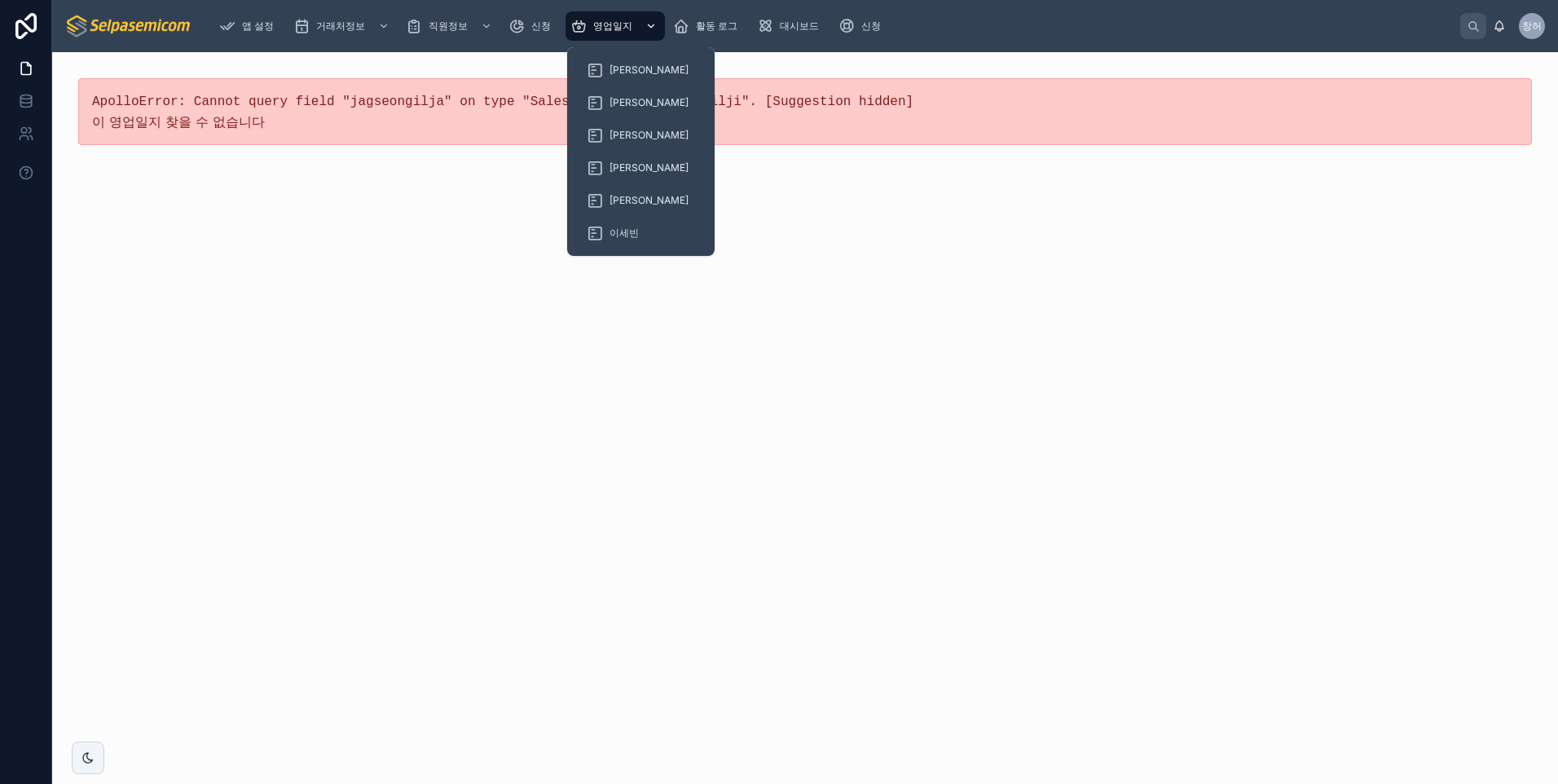
click at [644, 24] on div "스크롤 가능한 콘텐츠" at bounding box center [650, 26] width 21 height 26
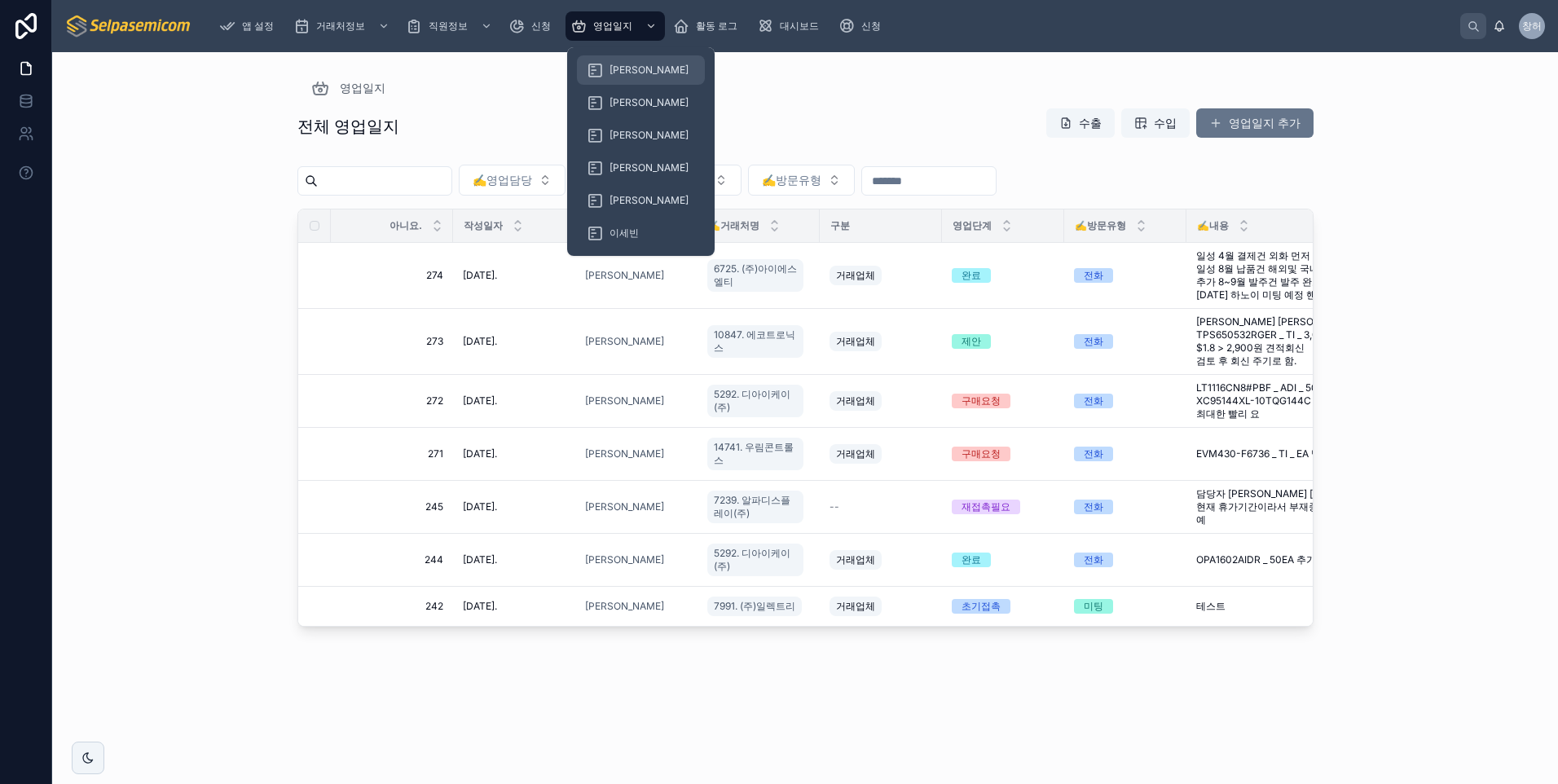
click at [618, 75] on span "[PERSON_NAME]" at bounding box center [649, 70] width 79 height 13
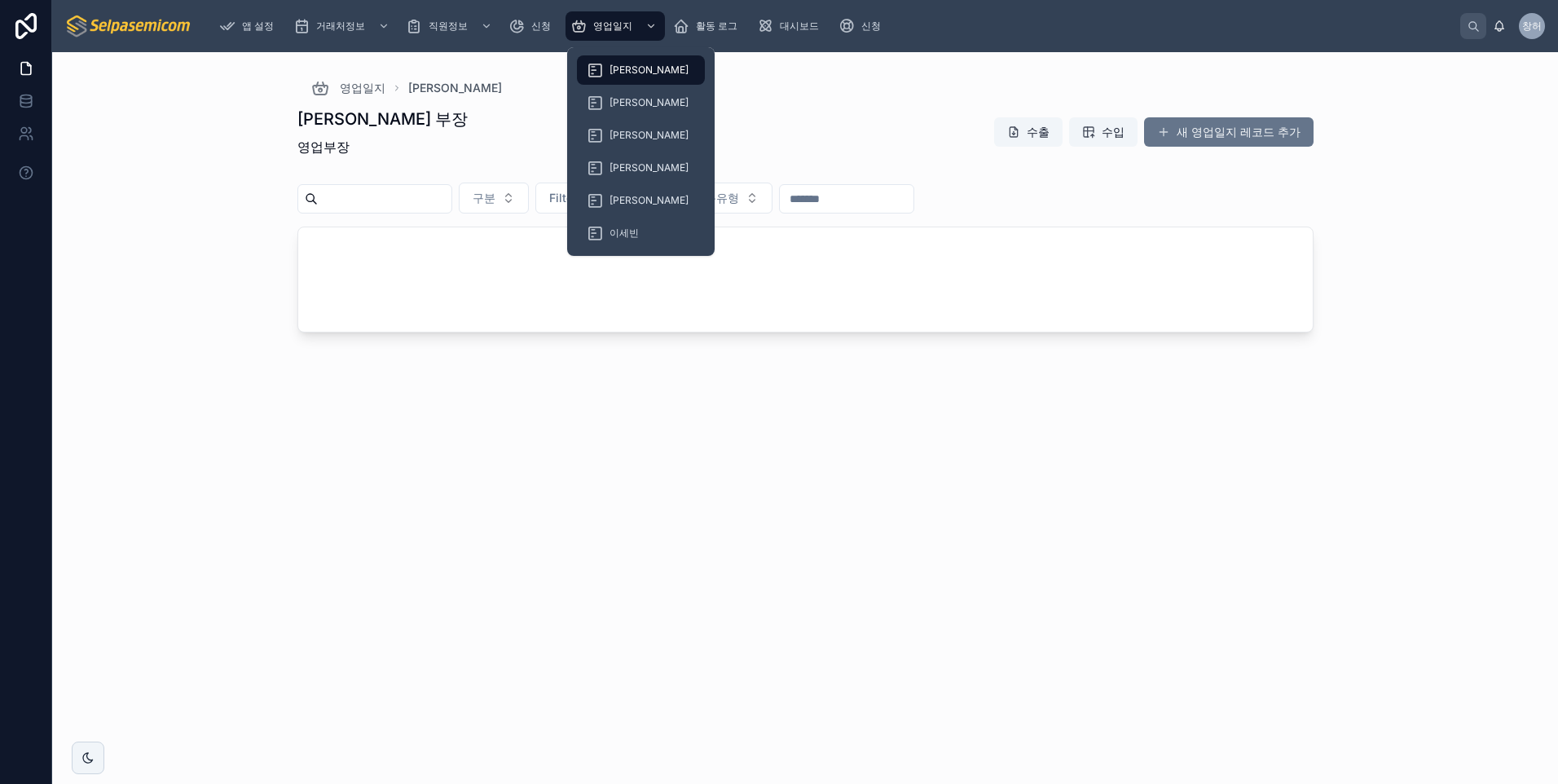
click at [626, 63] on div "[PERSON_NAME]" at bounding box center [641, 70] width 109 height 26
click at [626, 71] on span "[PERSON_NAME]" at bounding box center [649, 70] width 79 height 13
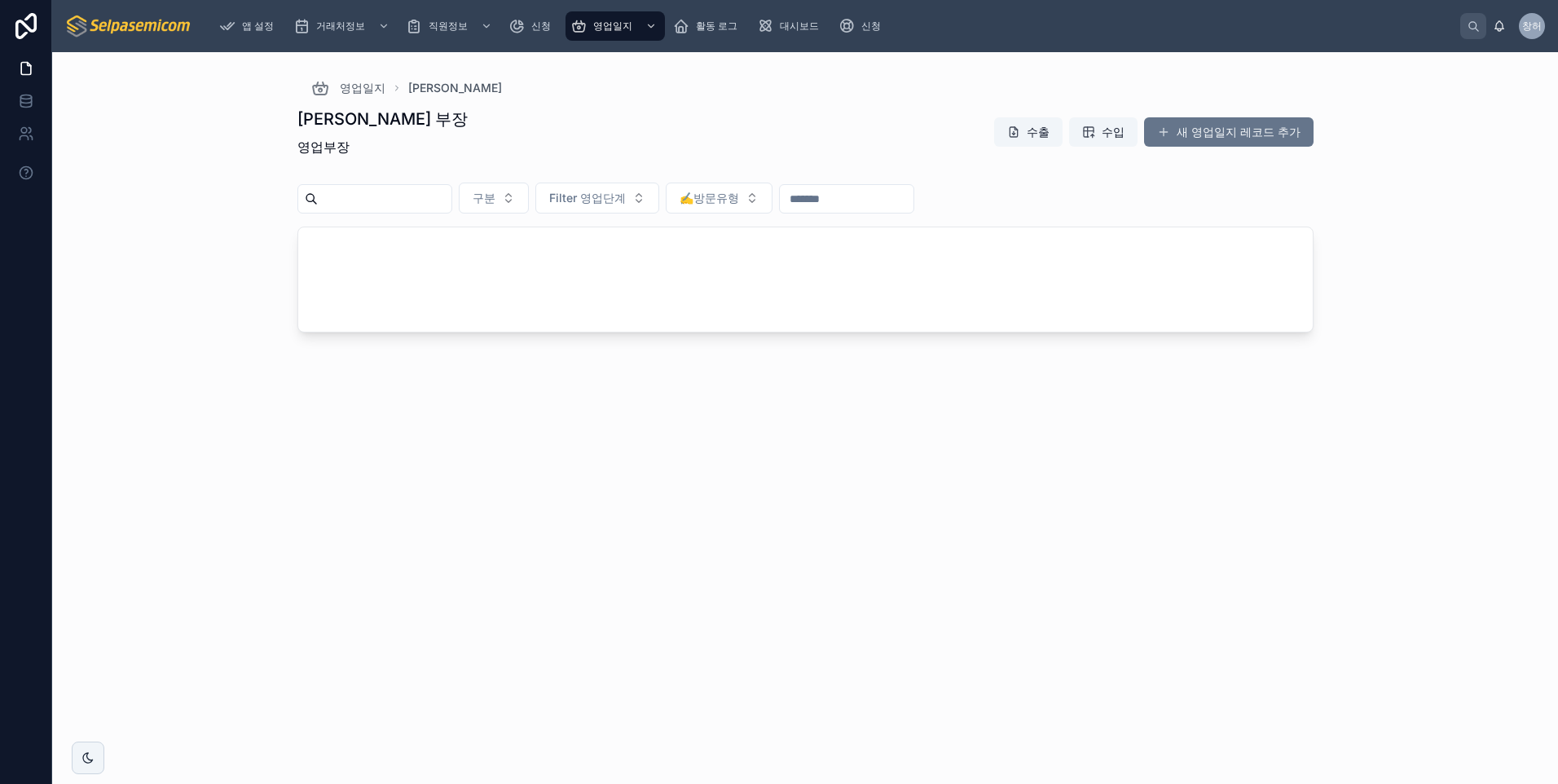
click at [452, 201] on input "text" at bounding box center [385, 198] width 134 height 23
drag, startPoint x: 693, startPoint y: 136, endPoint x: 708, endPoint y: 65, distance: 72.6
click at [704, 109] on div "허창윤 부장 영업부장 수출 수입 새 영업일지 레코드 추가" at bounding box center [806, 136] width 1016 height 56
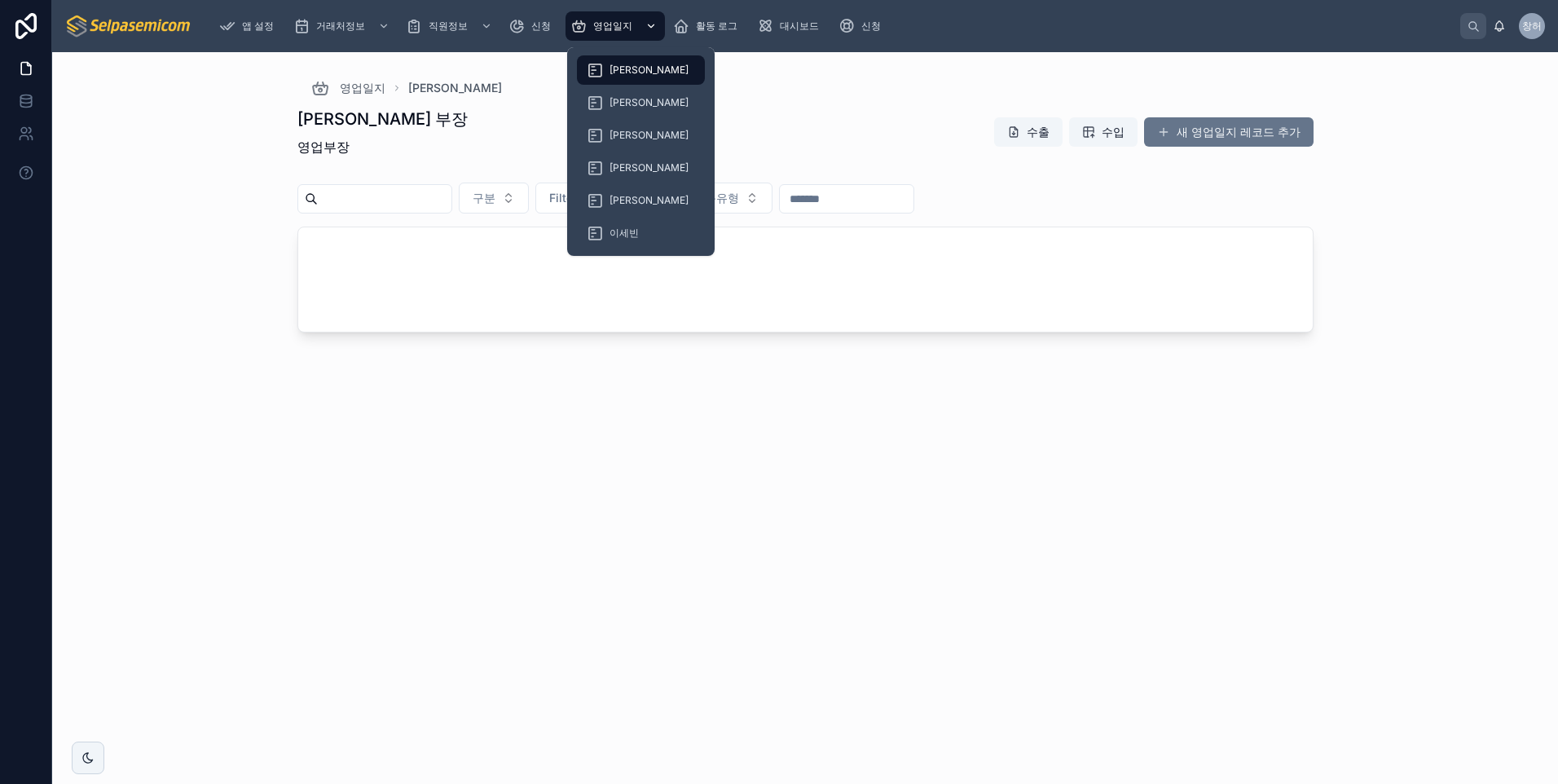
click at [646, 23] on icon "스크롤 가능한 콘텐츠" at bounding box center [651, 26] width 11 height 11
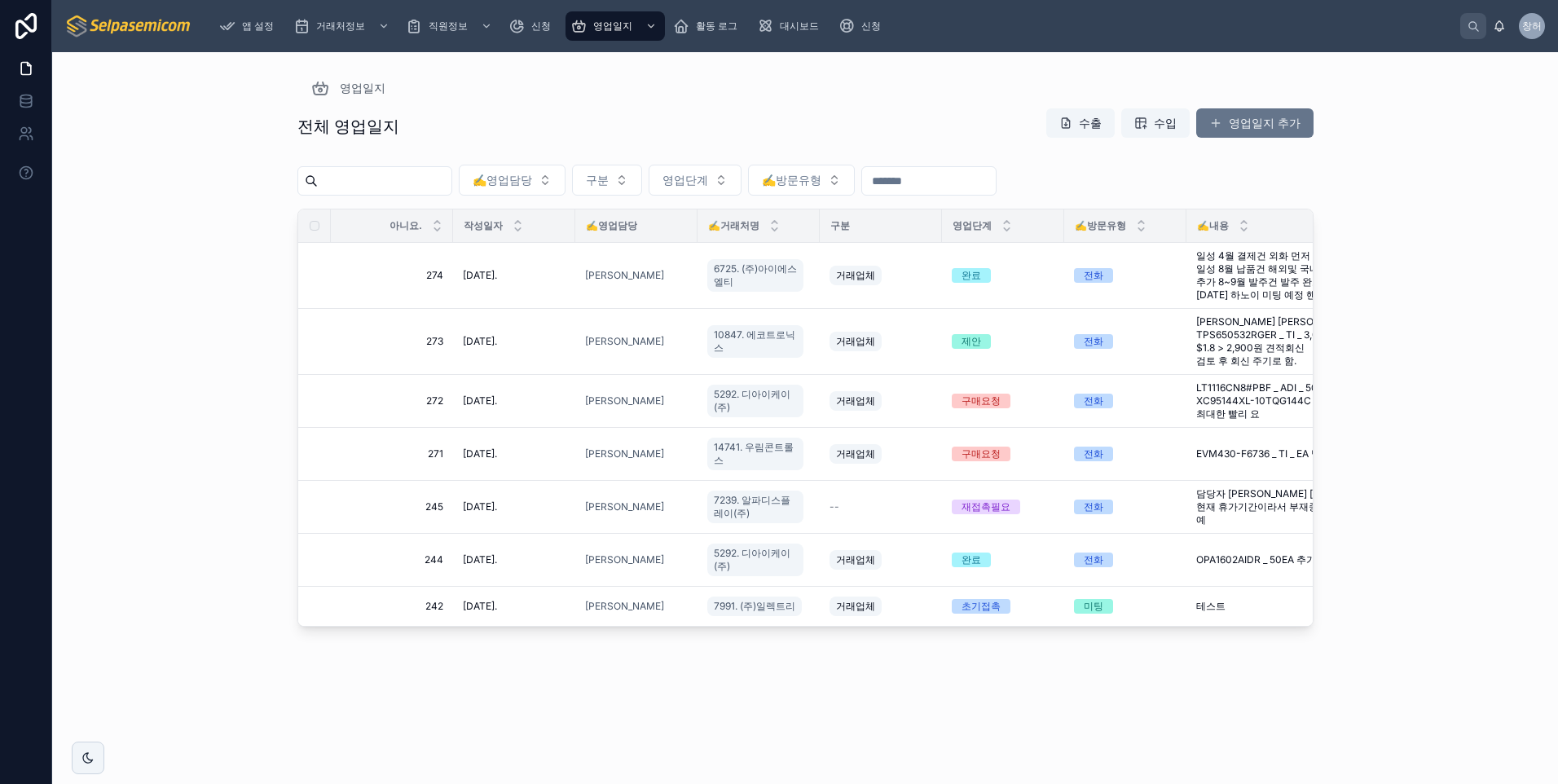
click at [812, 105] on div "전체 영업일지 수출 수입 영업일지 추가 ✍️영업담당 구분 영업단계 ✍️방문유형 아니요. 작성일자 ✍️영업담당 ✍️거래처명 구분 영업단계 ✍️방…" at bounding box center [806, 431] width 1016 height 666
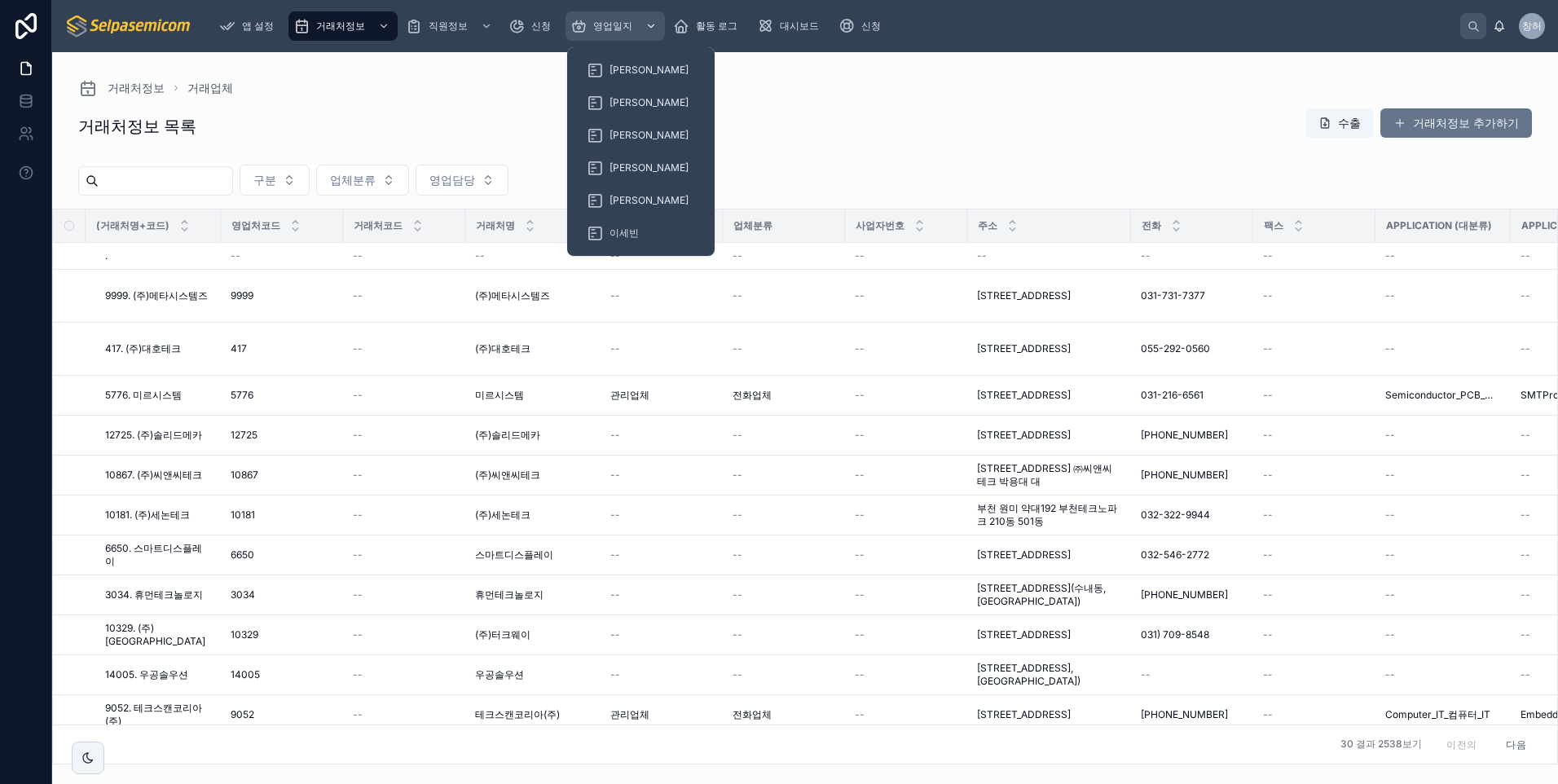
click at [636, 24] on div "영업일지" at bounding box center [615, 26] width 90 height 26
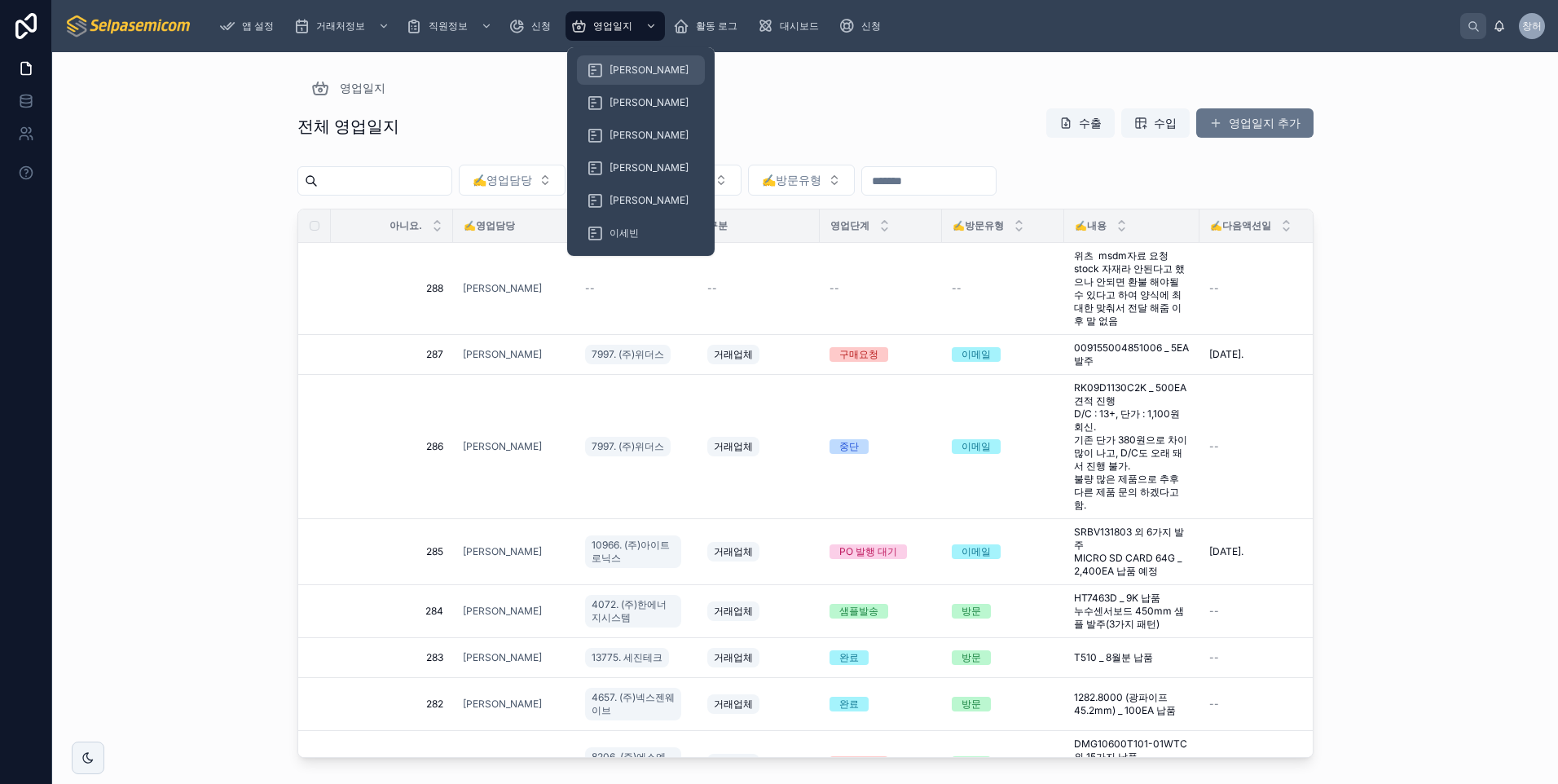
click at [628, 73] on span "[PERSON_NAME]" at bounding box center [649, 70] width 79 height 13
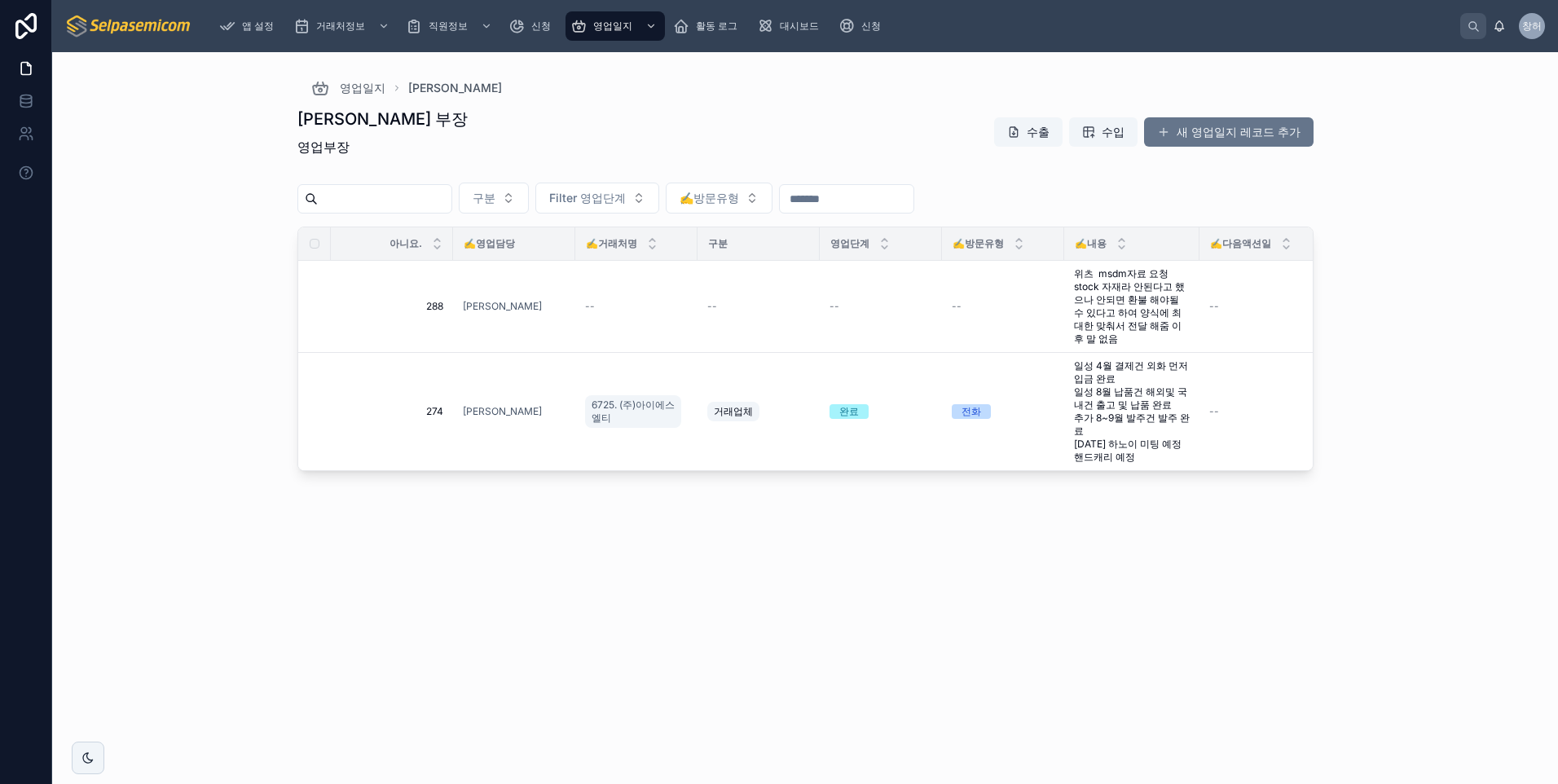
click at [849, 123] on div "허창윤 부장 영업부장 수출 수입 새 영업일지 레코드 추가" at bounding box center [806, 136] width 1016 height 56
click at [593, 305] on span "--" at bounding box center [590, 306] width 10 height 13
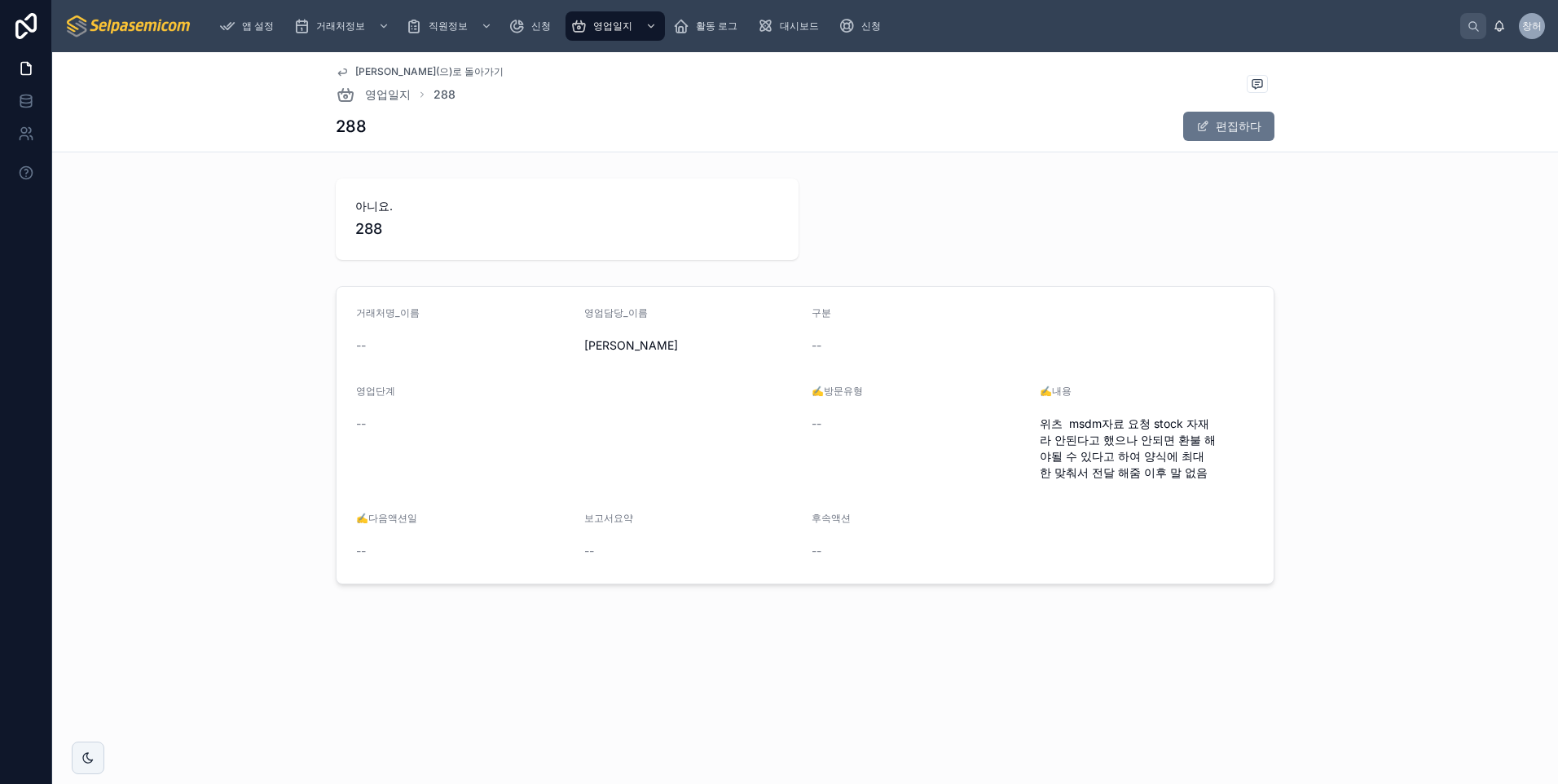
click at [374, 342] on div "--" at bounding box center [463, 345] width 215 height 16
click at [352, 344] on form "거래처명_이름 -- 영엄담당_이름 [PERSON_NAME] 구분 -- 영업단계 -- ✍️방문유형 -- ✍️내용 위츠 msdm자료 요청 stoc…" at bounding box center [805, 451] width 937 height 329
click at [366, 344] on span "--" at bounding box center [361, 345] width 10 height 16
drag, startPoint x: 366, startPoint y: 344, endPoint x: 333, endPoint y: 345, distance: 33.0
click at [333, 345] on div "거래처명_이름 -- 영엄담당_이름 [PERSON_NAME] 구분 -- 영업단계 -- ✍️방문유형 -- ✍️내용 위츠 msdm자료 요청 stoc…" at bounding box center [805, 451] width 1493 height 344
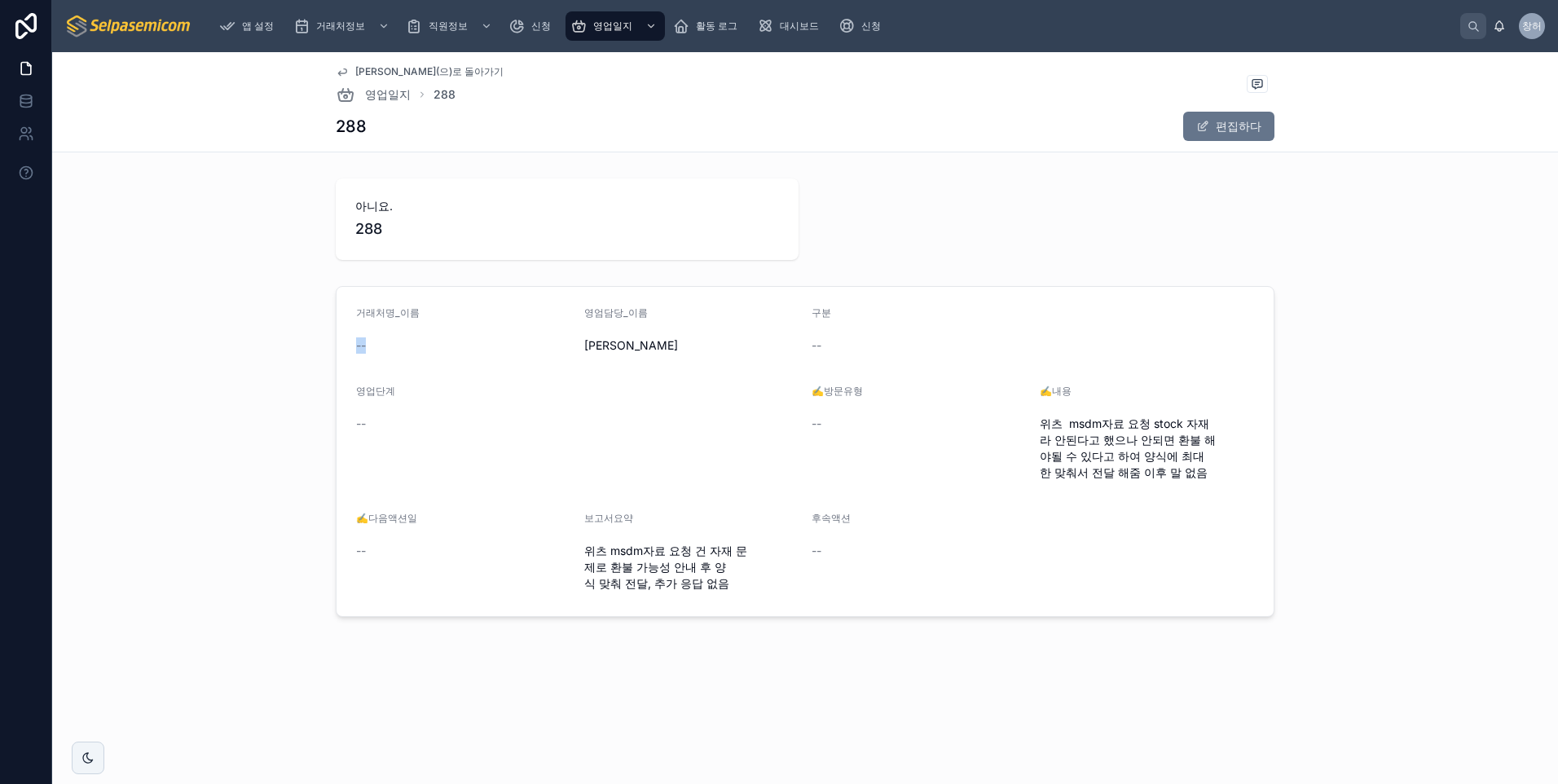
copy span "--"
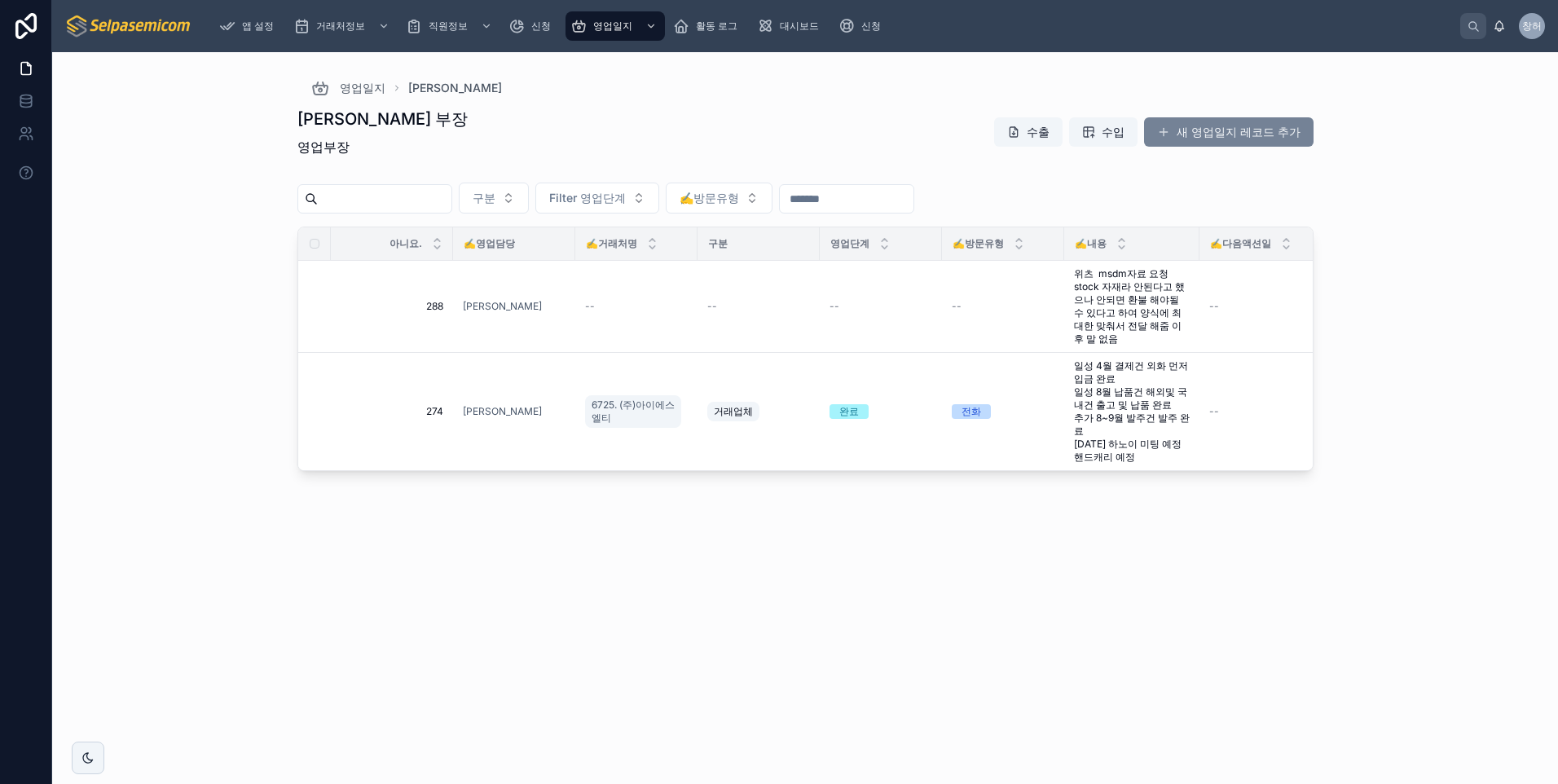
click at [1207, 134] on font "새 영업일지 레코드 추가" at bounding box center [1239, 132] width 124 height 16
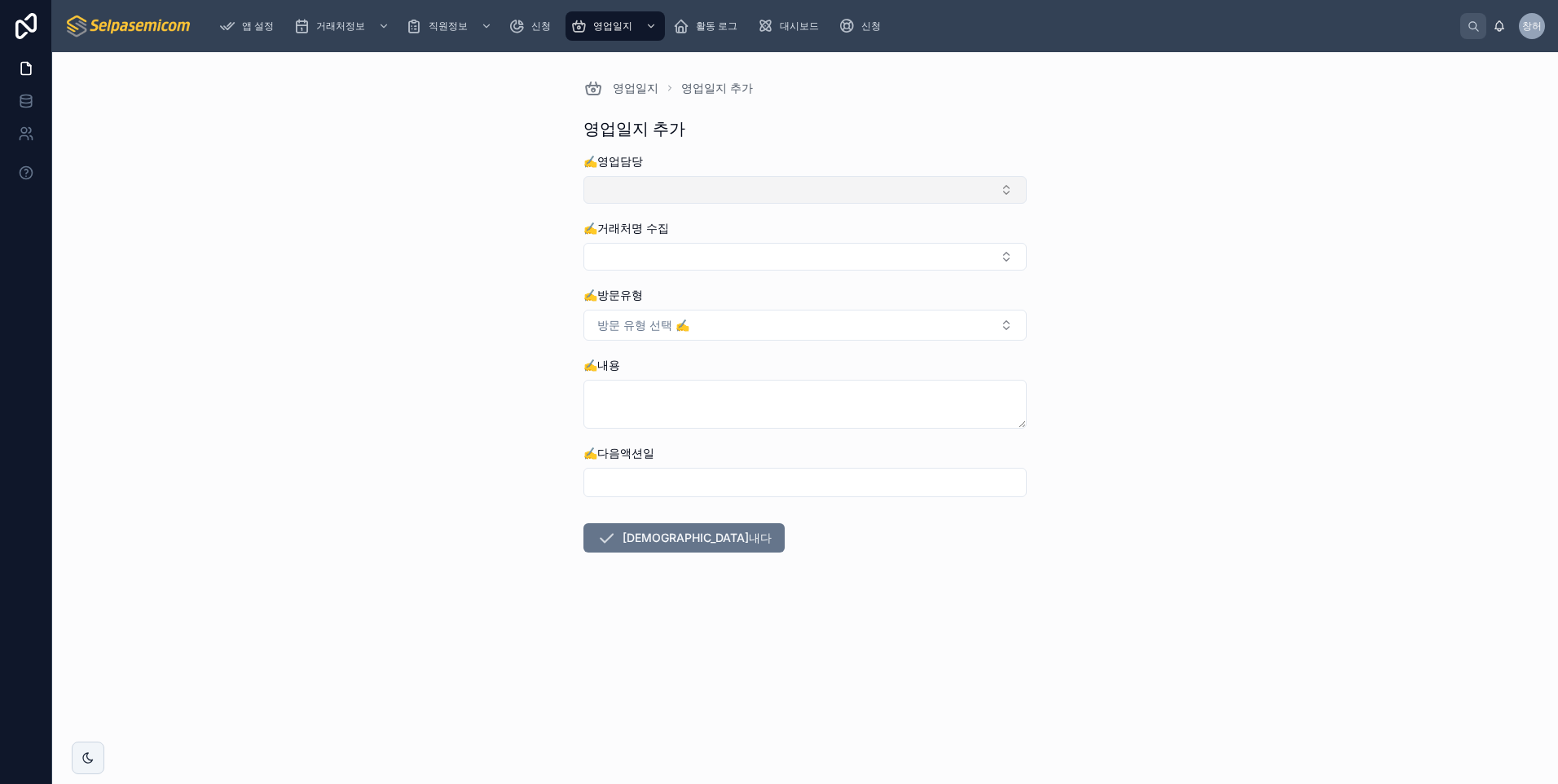
click at [680, 190] on button "선택 버튼" at bounding box center [805, 189] width 444 height 28
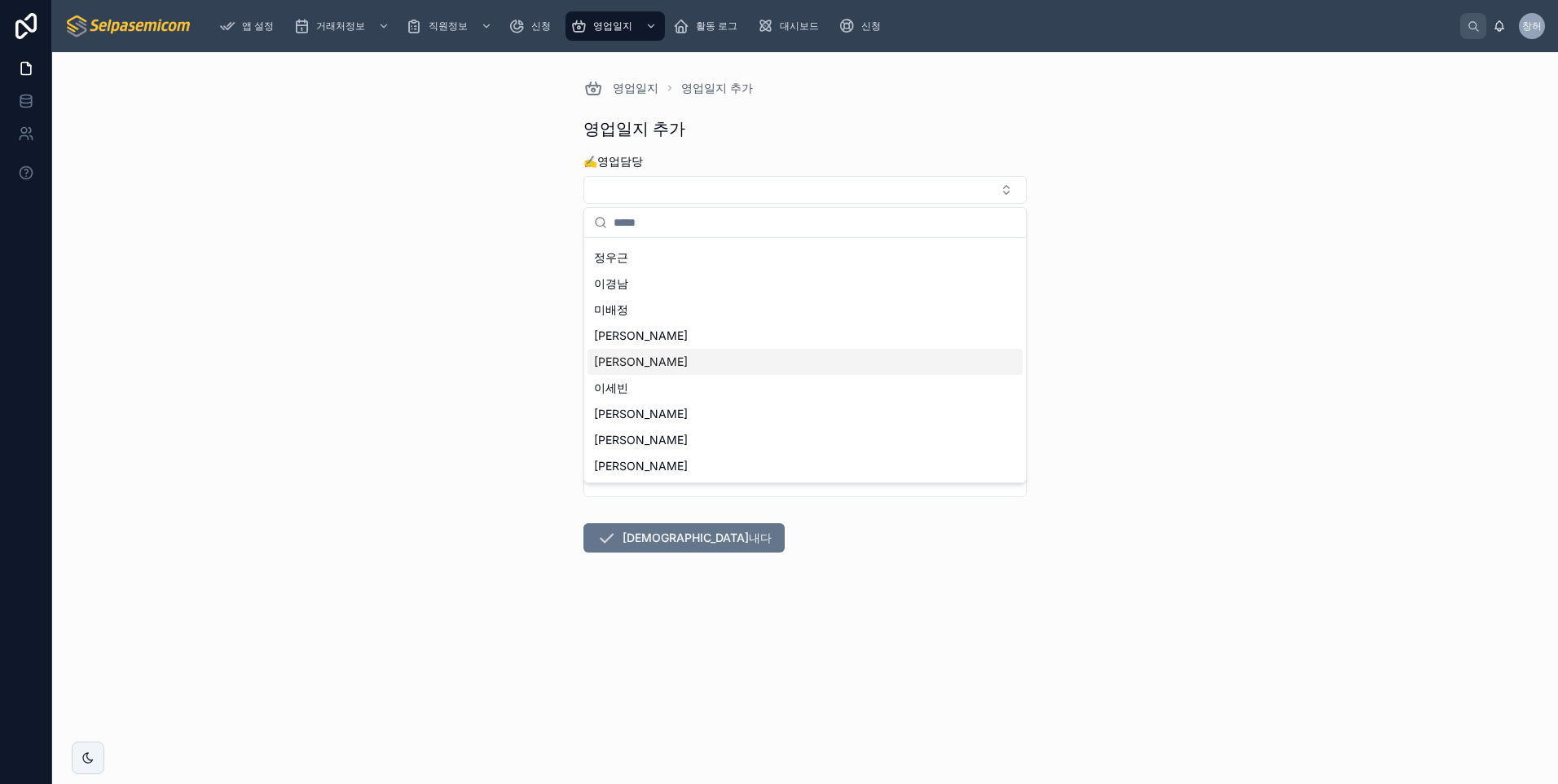
scroll to position [75, 0]
click at [656, 408] on div "[PERSON_NAME]" at bounding box center [805, 414] width 435 height 26
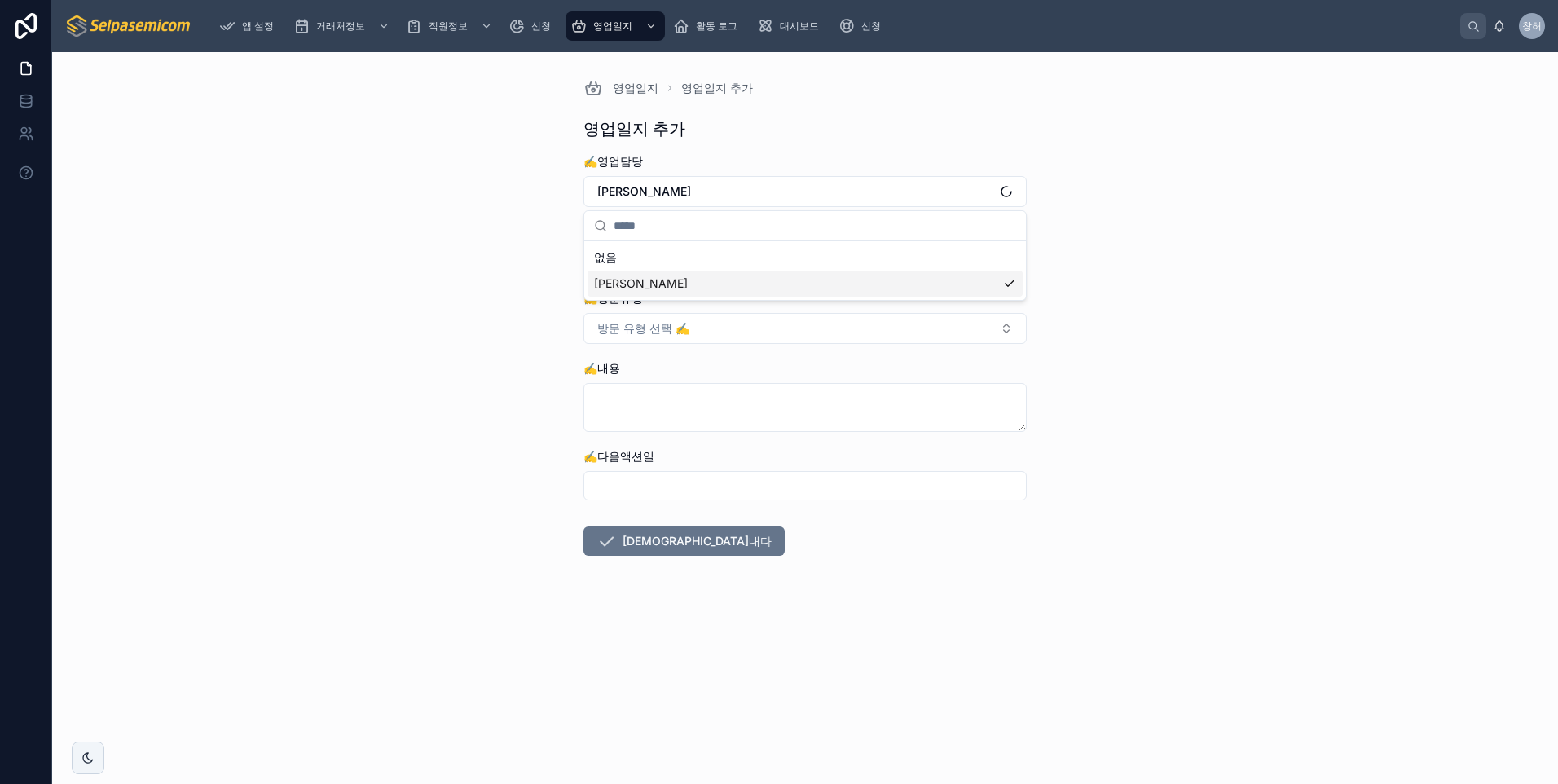
scroll to position [0, 0]
click at [654, 265] on button "선택 버튼" at bounding box center [805, 260] width 444 height 28
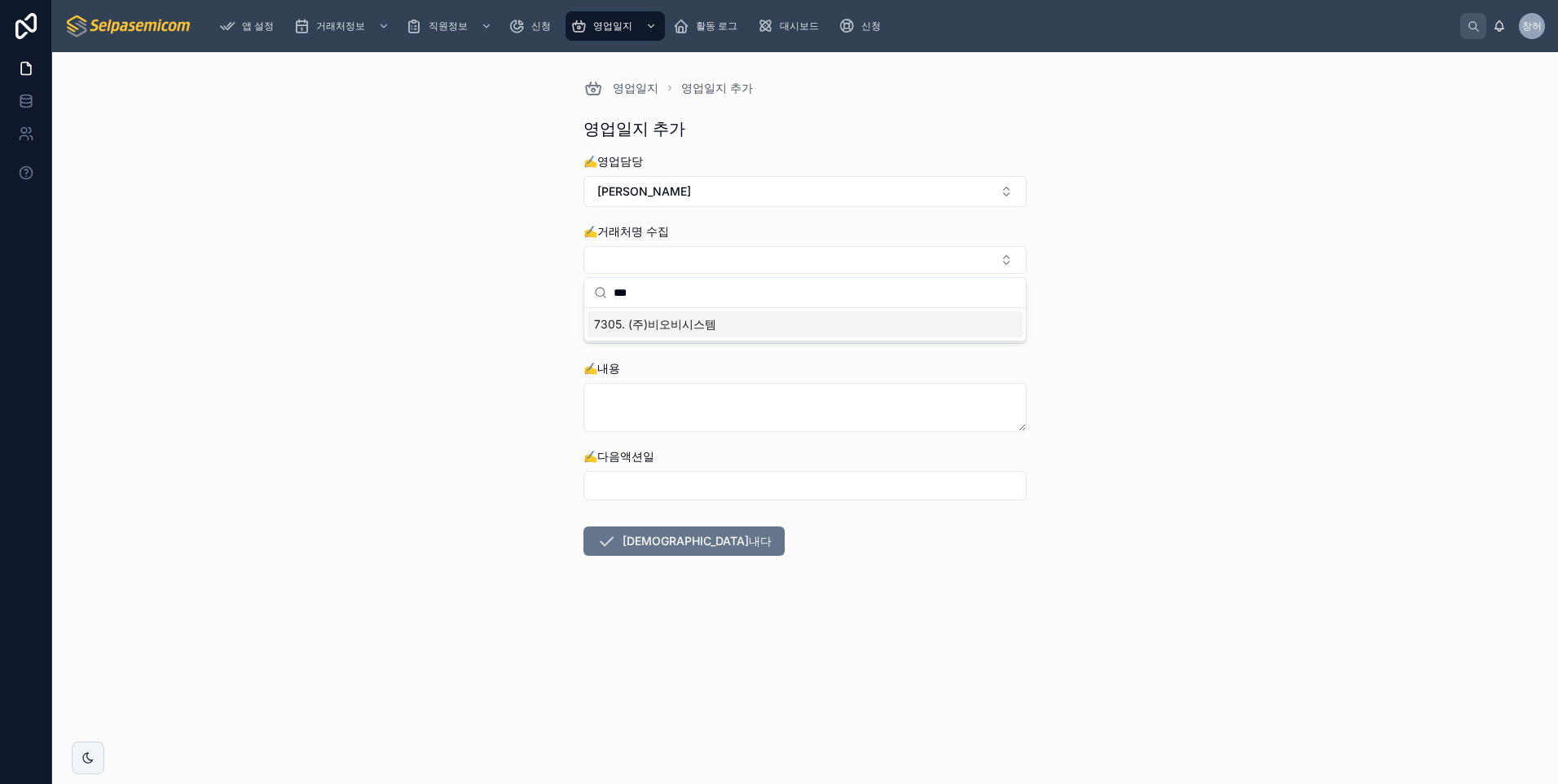
type input "***"
click at [689, 316] on span "7305. (주)비오비시스템" at bounding box center [655, 324] width 123 height 16
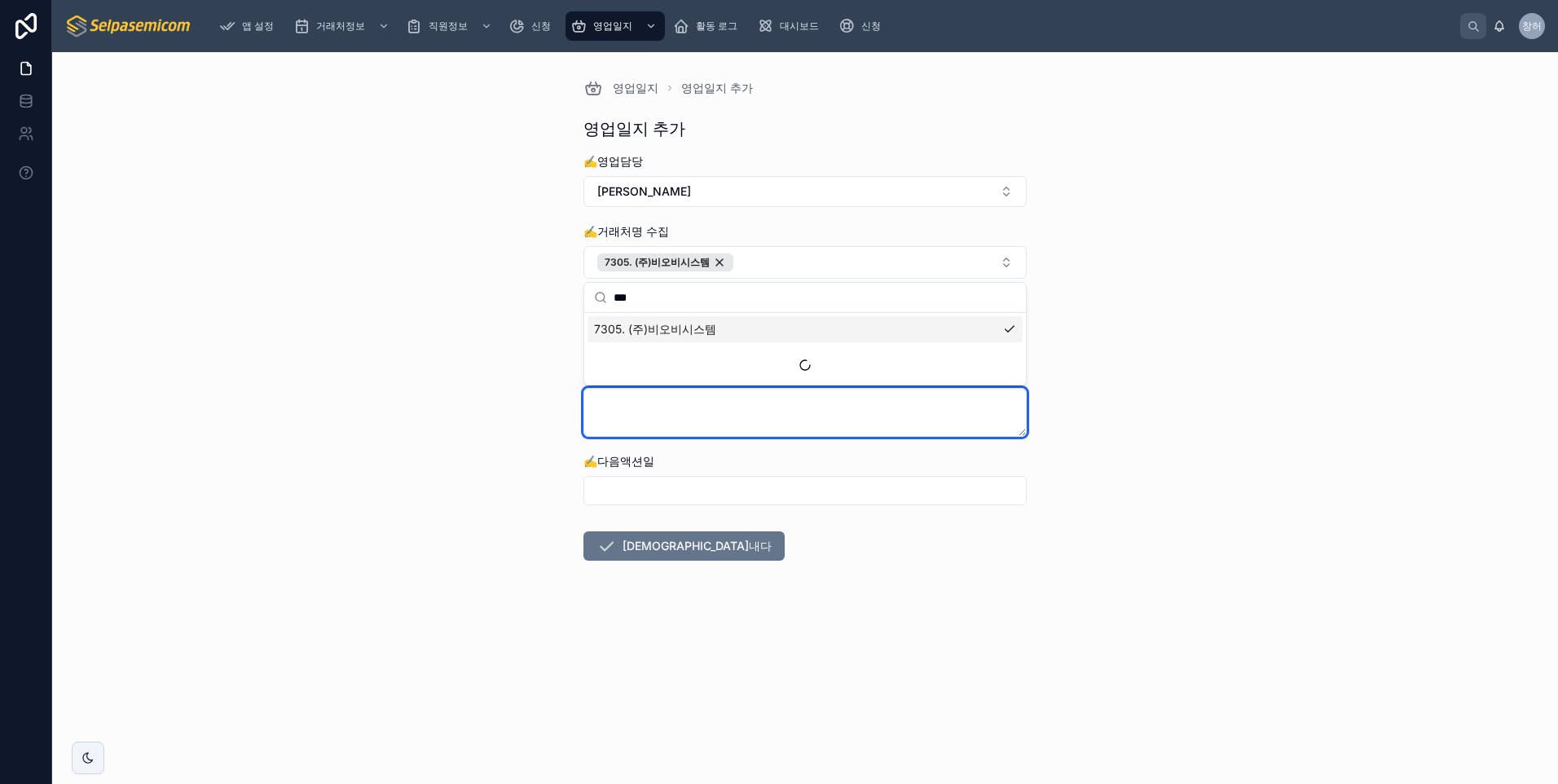
click at [710, 421] on textarea at bounding box center [805, 412] width 444 height 49
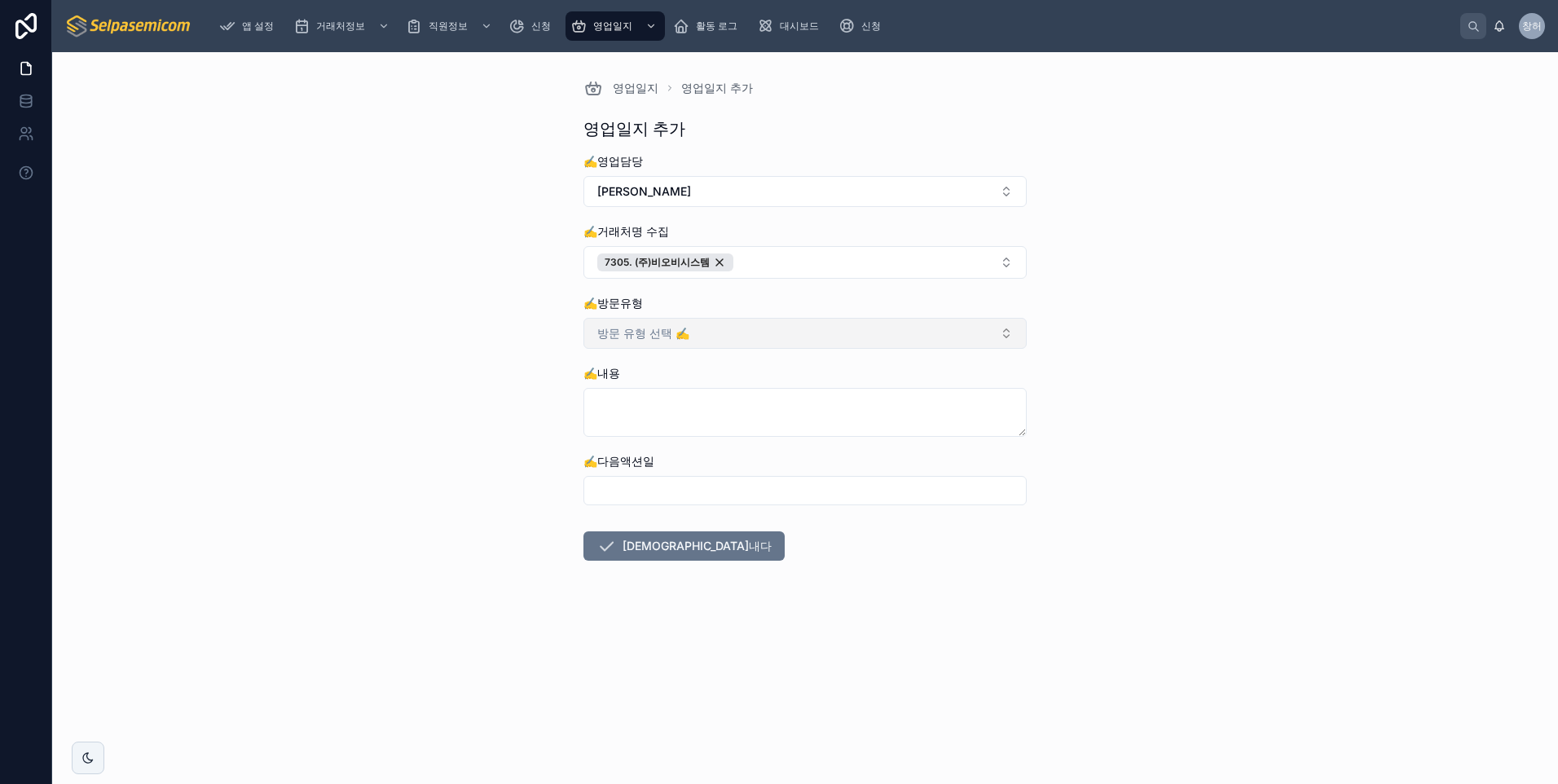
click at [734, 343] on button "방문 유형 선택 ✍️" at bounding box center [805, 333] width 444 height 31
click at [662, 477] on div "방문" at bounding box center [805, 472] width 435 height 24
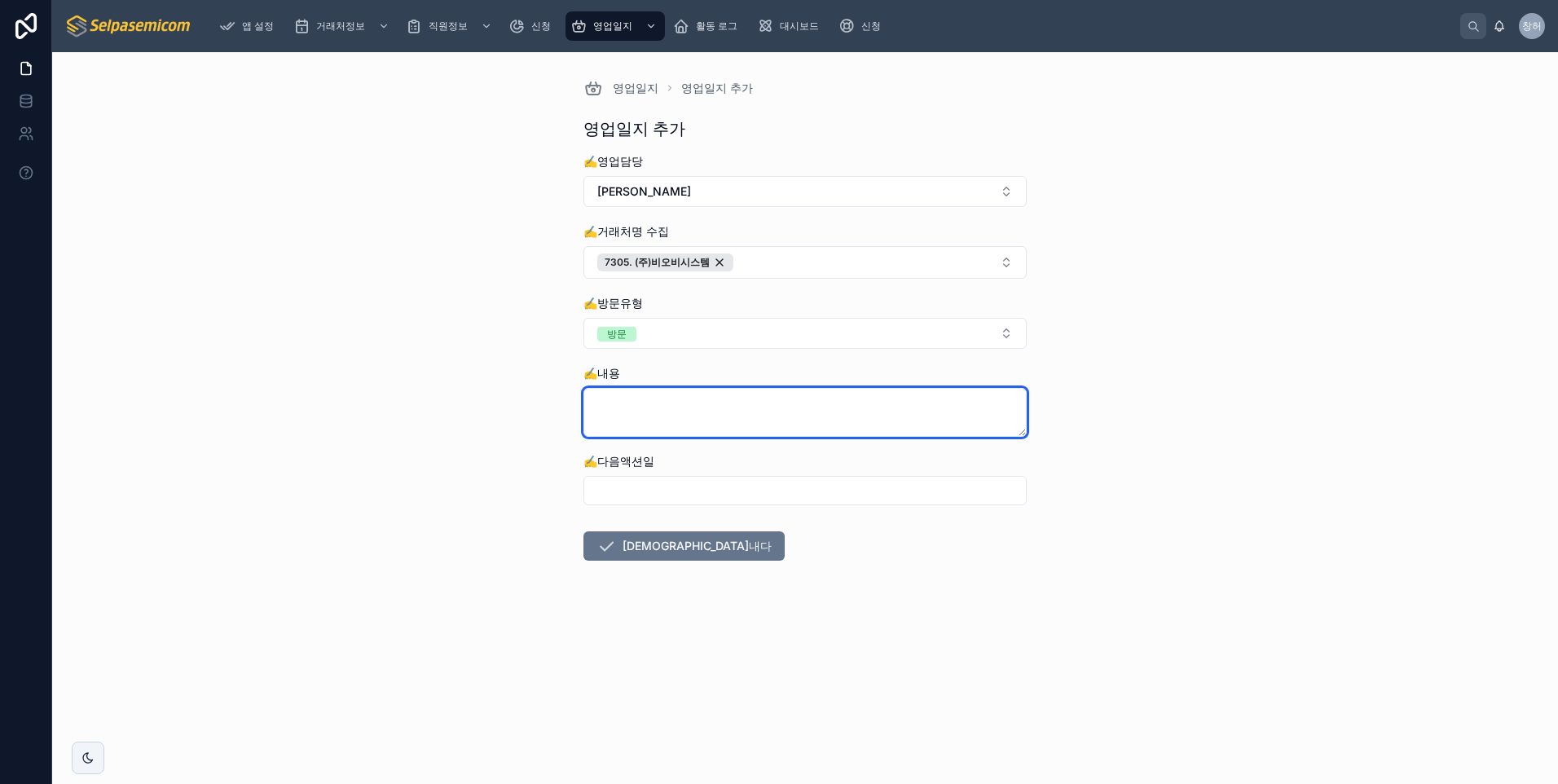
click at [632, 412] on textarea at bounding box center [805, 412] width 444 height 49
type textarea "**********"
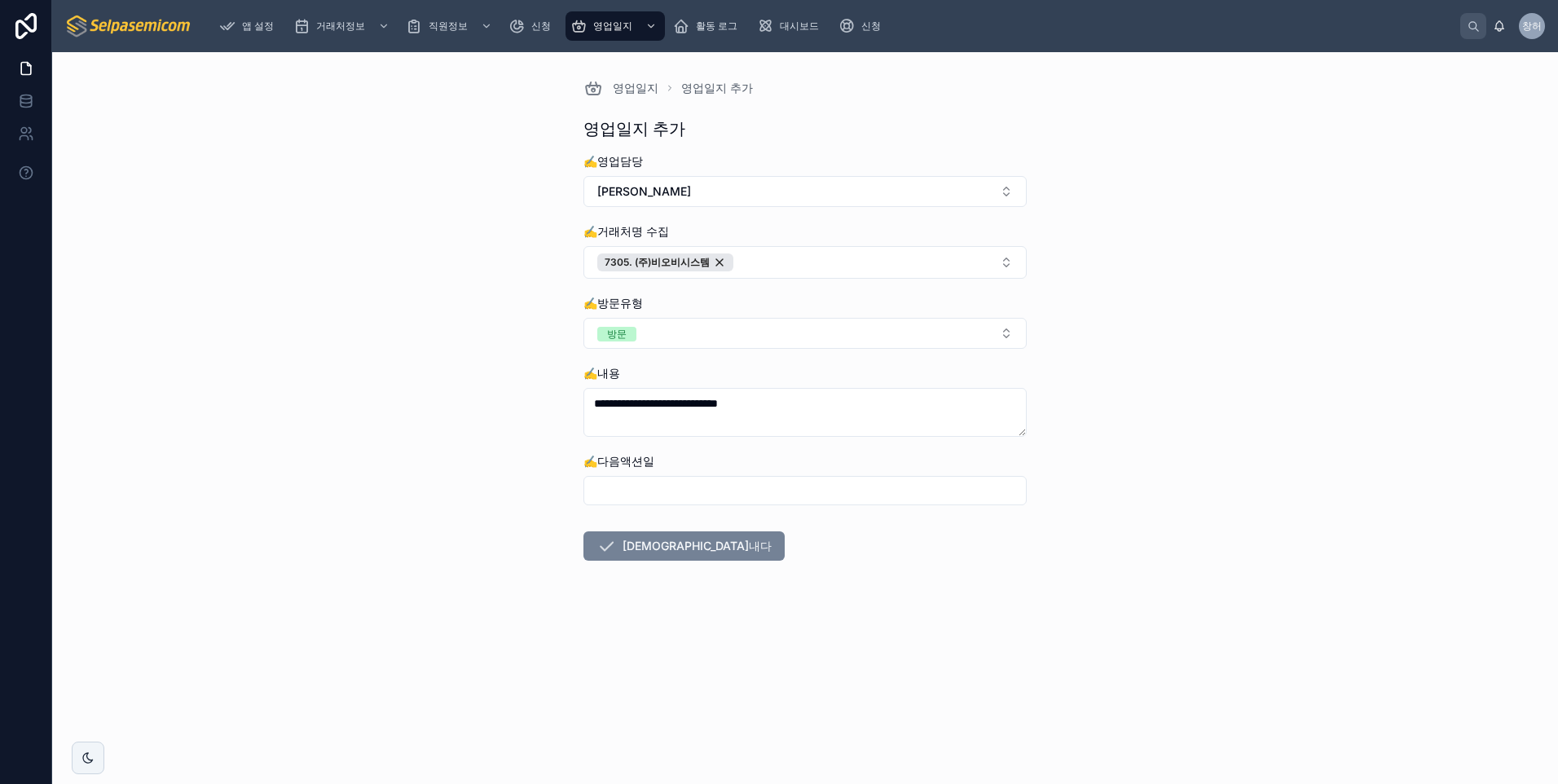
click at [643, 556] on button "[DEMOGRAPHIC_DATA]내다" at bounding box center [684, 546] width 201 height 29
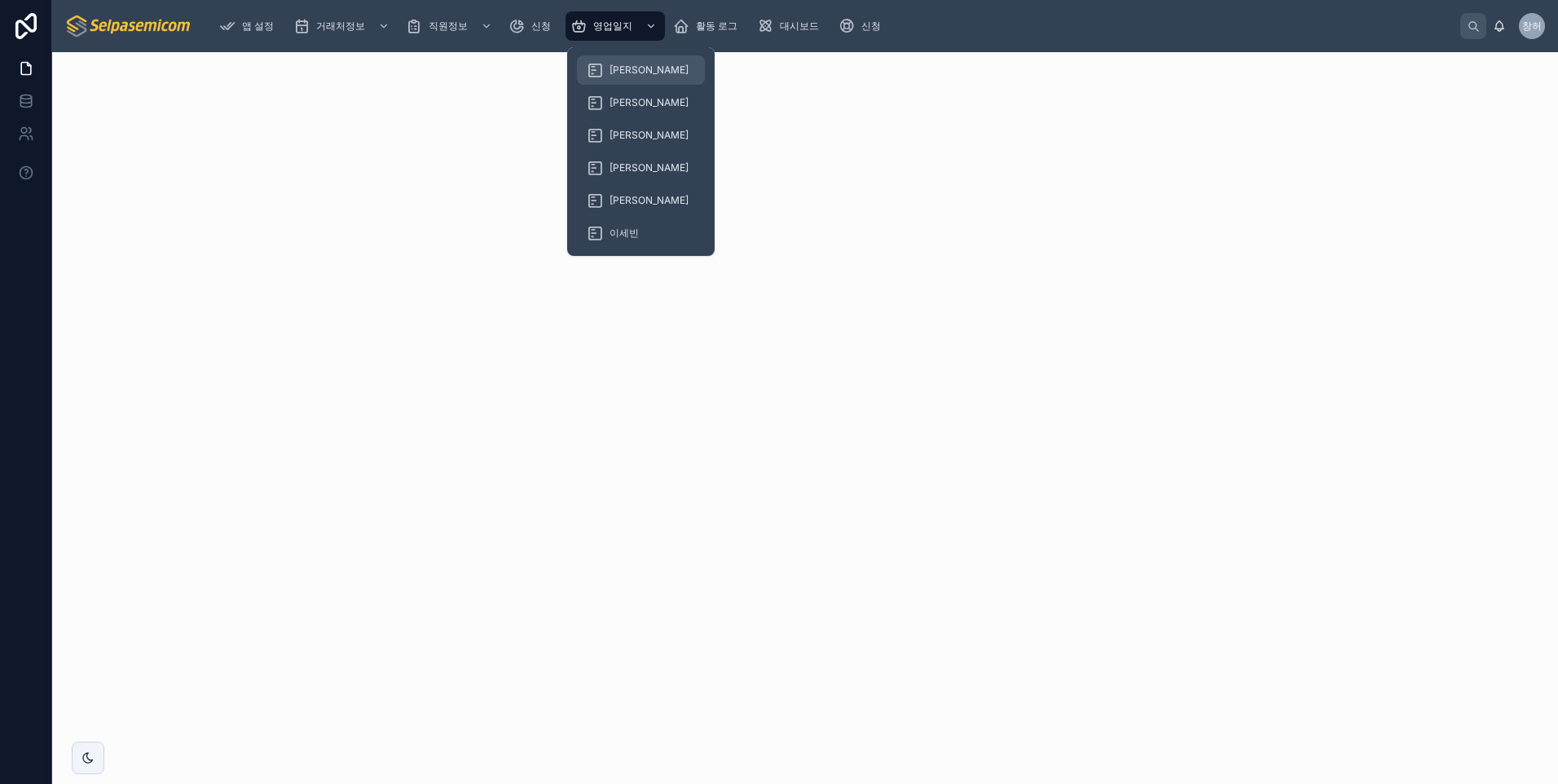
click at [623, 73] on span "[PERSON_NAME]" at bounding box center [649, 70] width 79 height 13
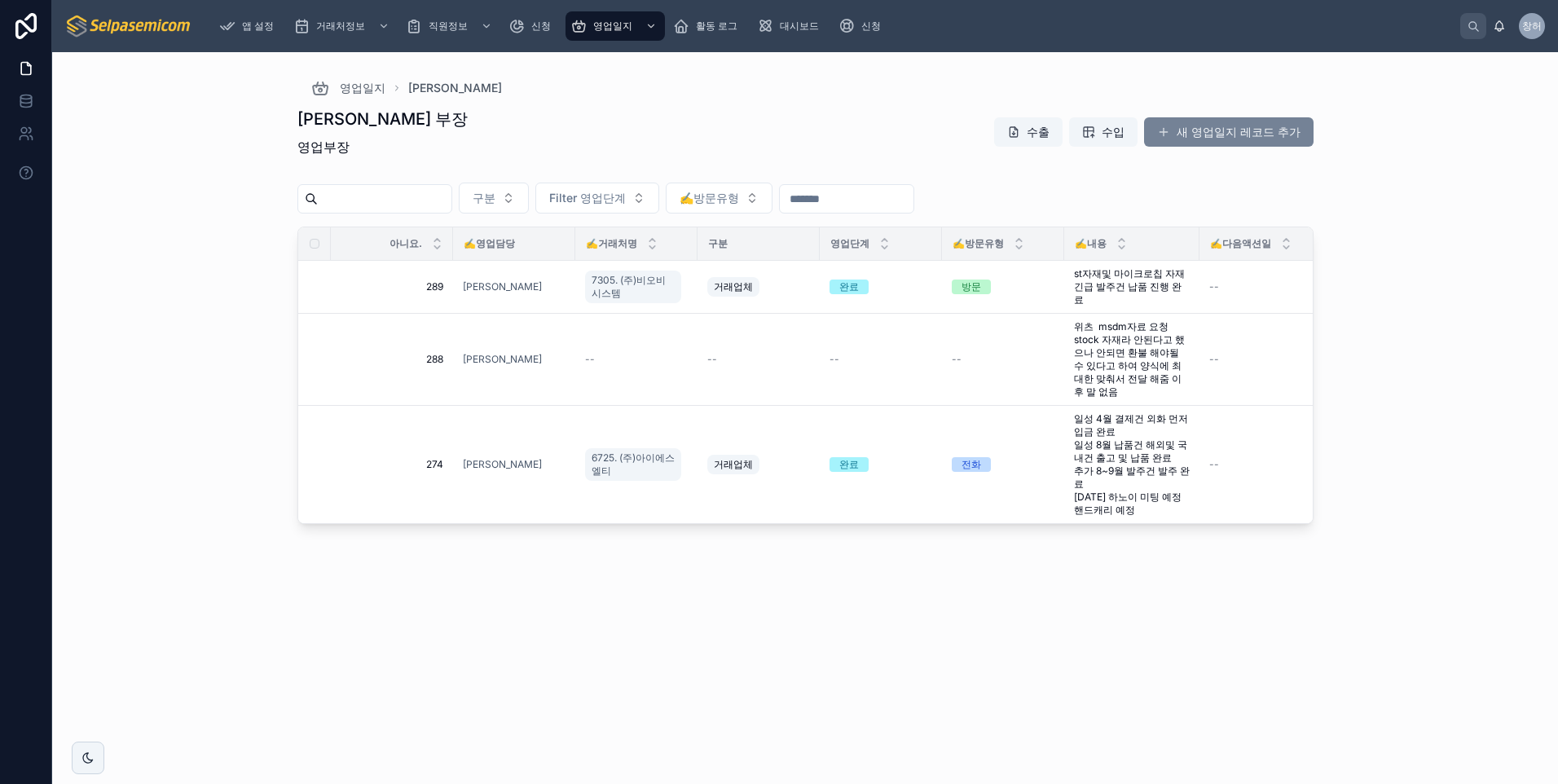
click at [1199, 130] on font "새 영업일지 레코드 추가" at bounding box center [1239, 132] width 124 height 16
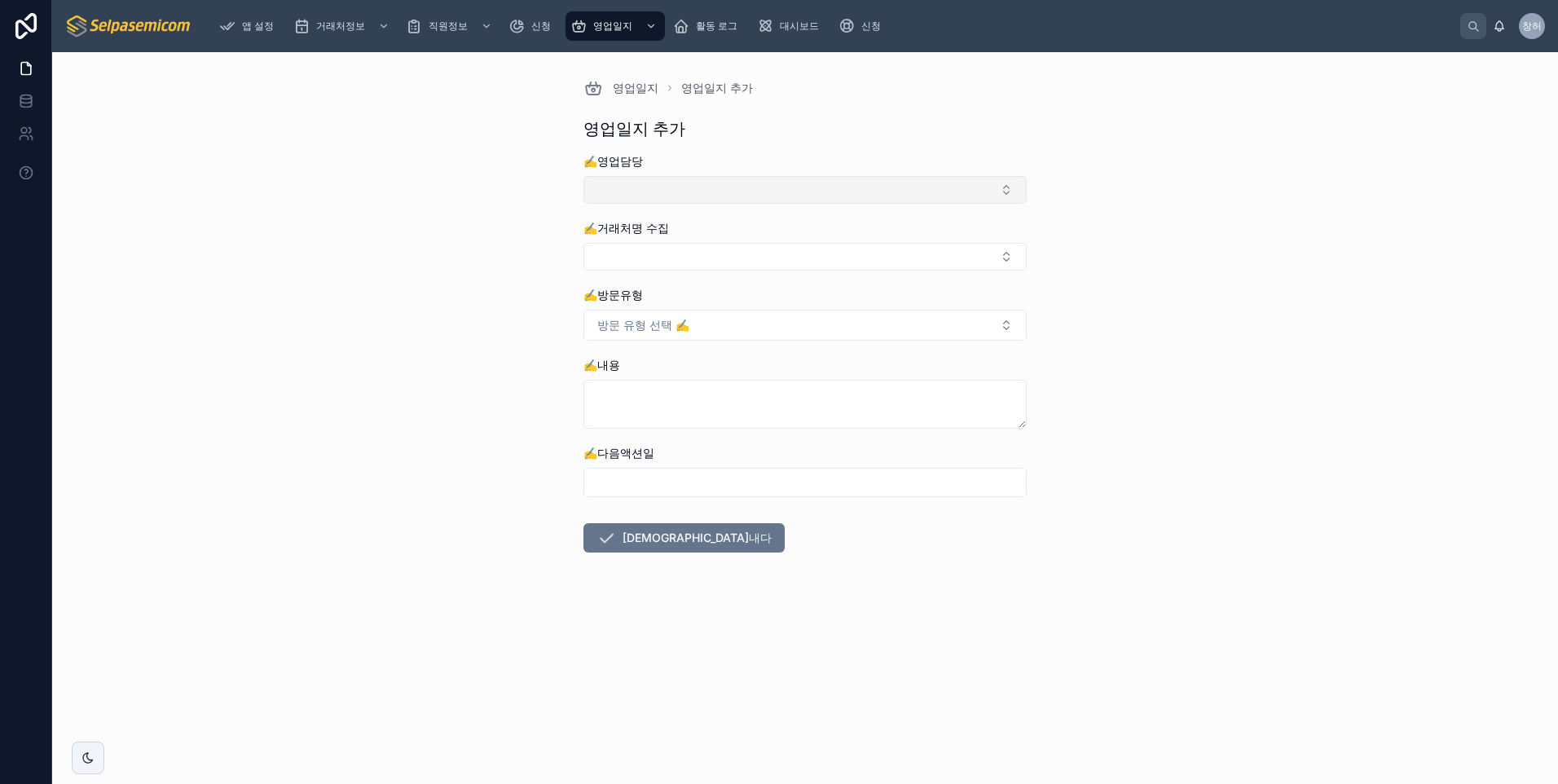
click at [689, 185] on button "선택 버튼" at bounding box center [805, 189] width 444 height 28
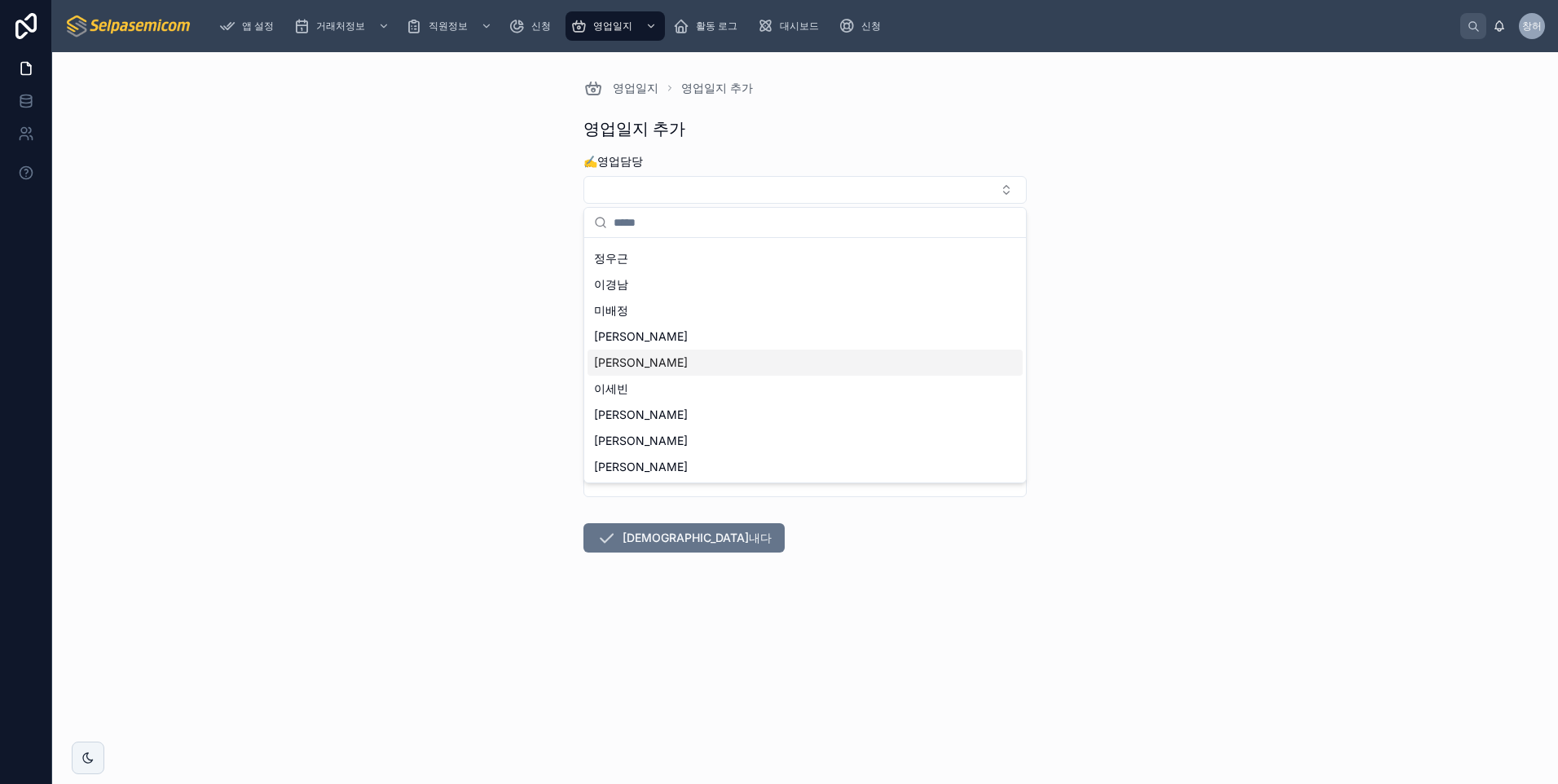
scroll to position [75, 0]
click at [640, 418] on div "[PERSON_NAME]" at bounding box center [805, 414] width 435 height 26
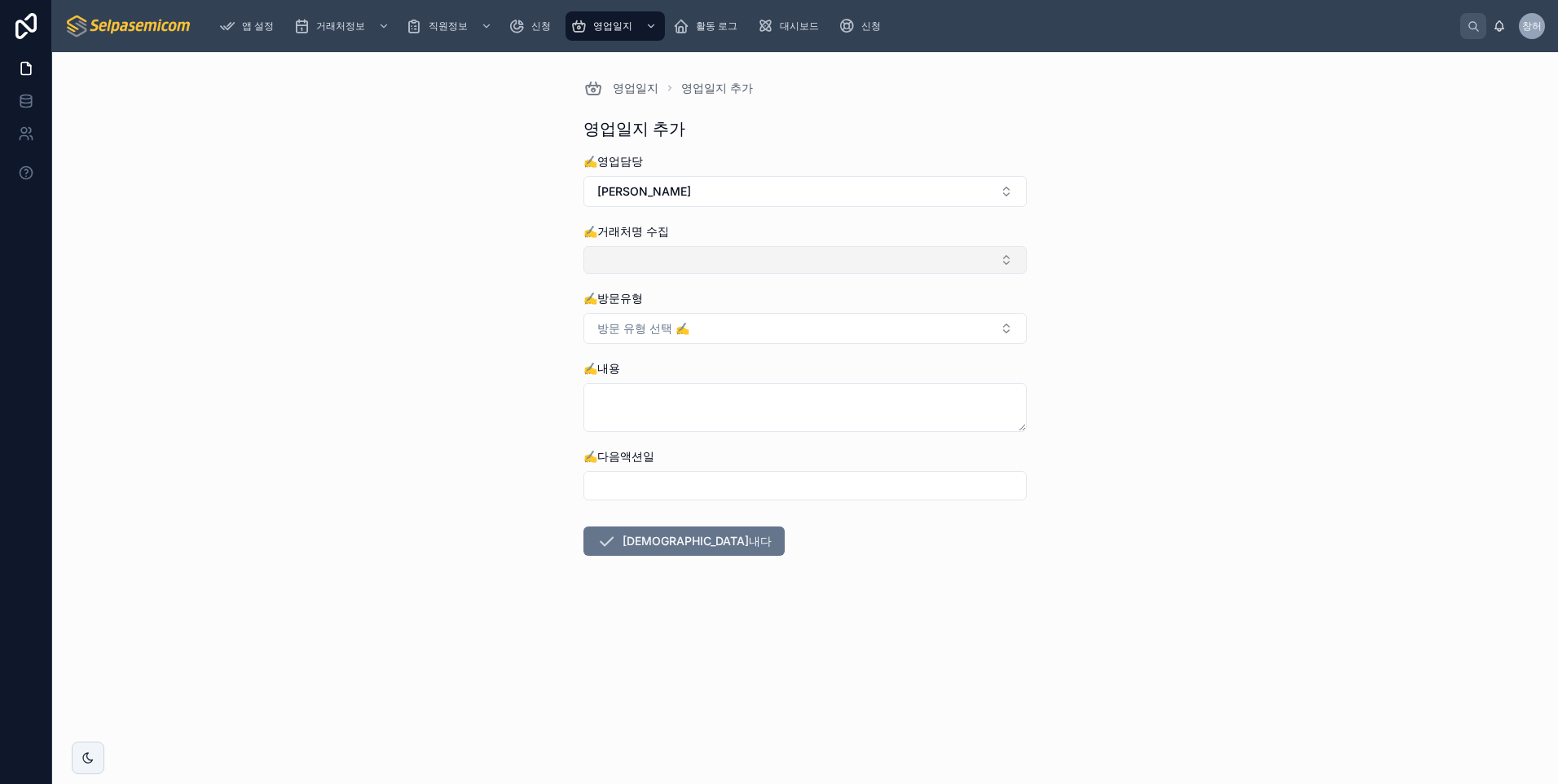
click at [676, 261] on button "선택 버튼" at bounding box center [805, 260] width 444 height 28
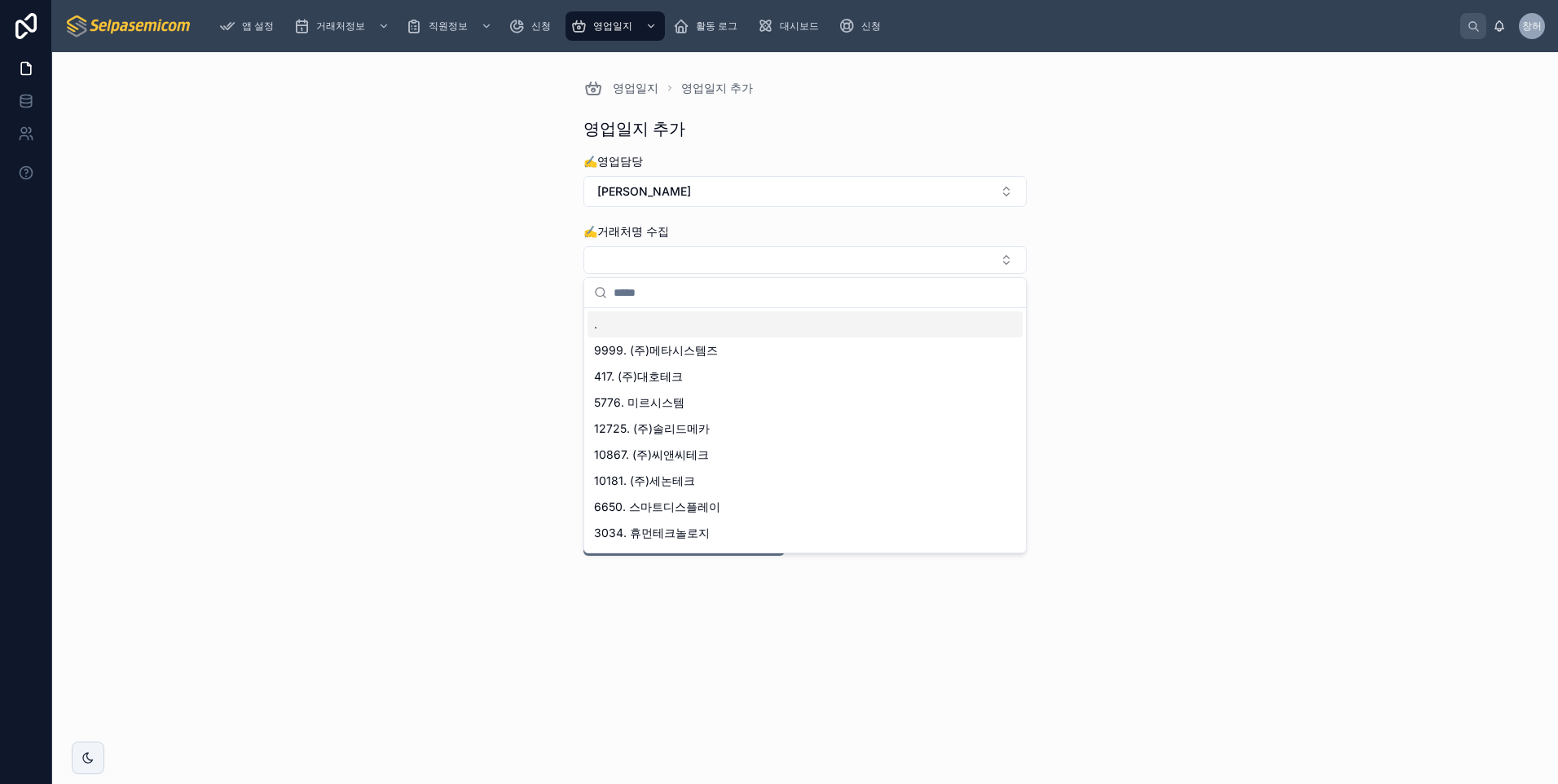
click at [657, 296] on input "text" at bounding box center [815, 292] width 403 height 29
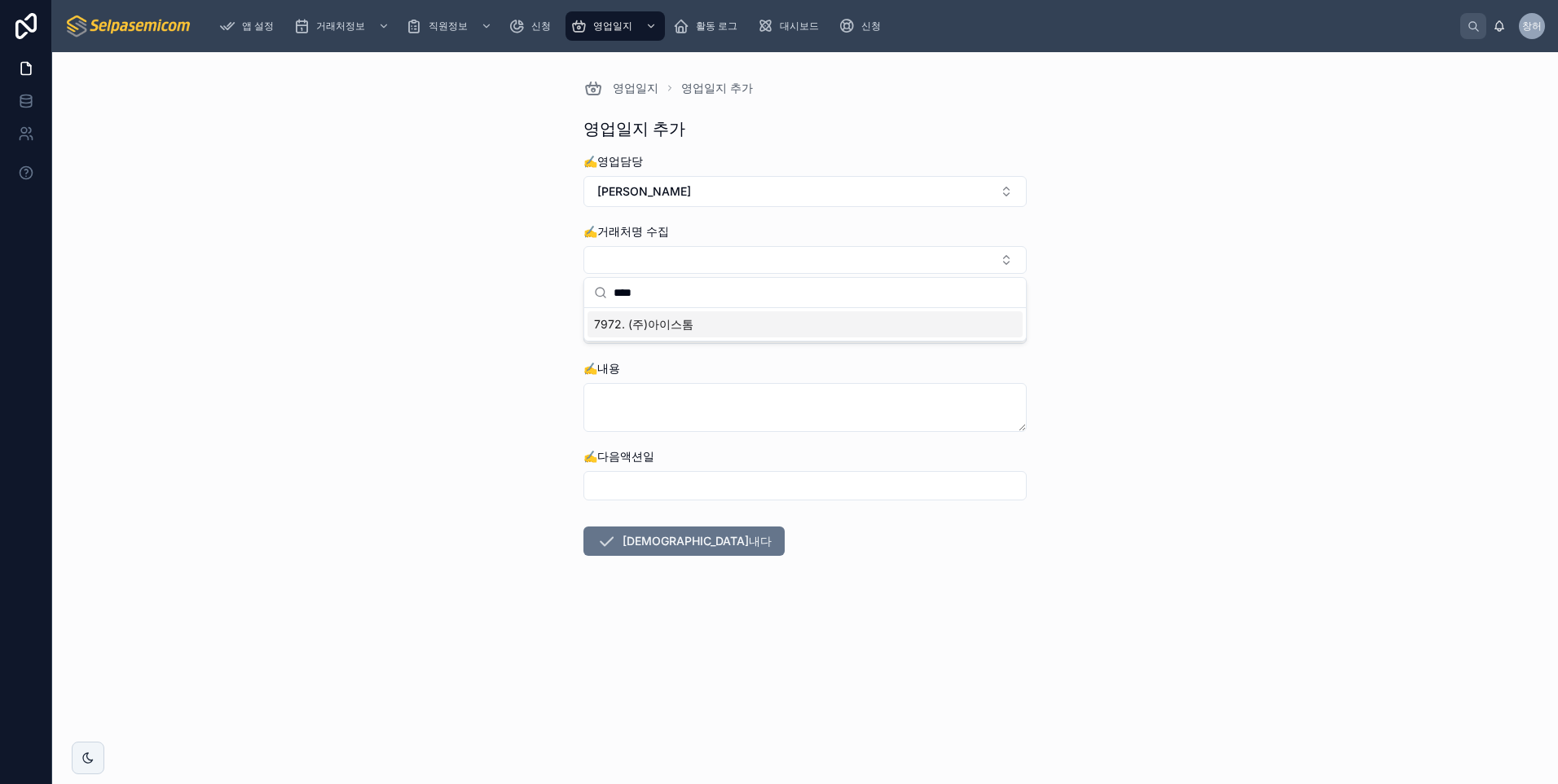
type input "****"
click at [658, 323] on span "7972. (주)아이스톰" at bounding box center [644, 324] width 100 height 16
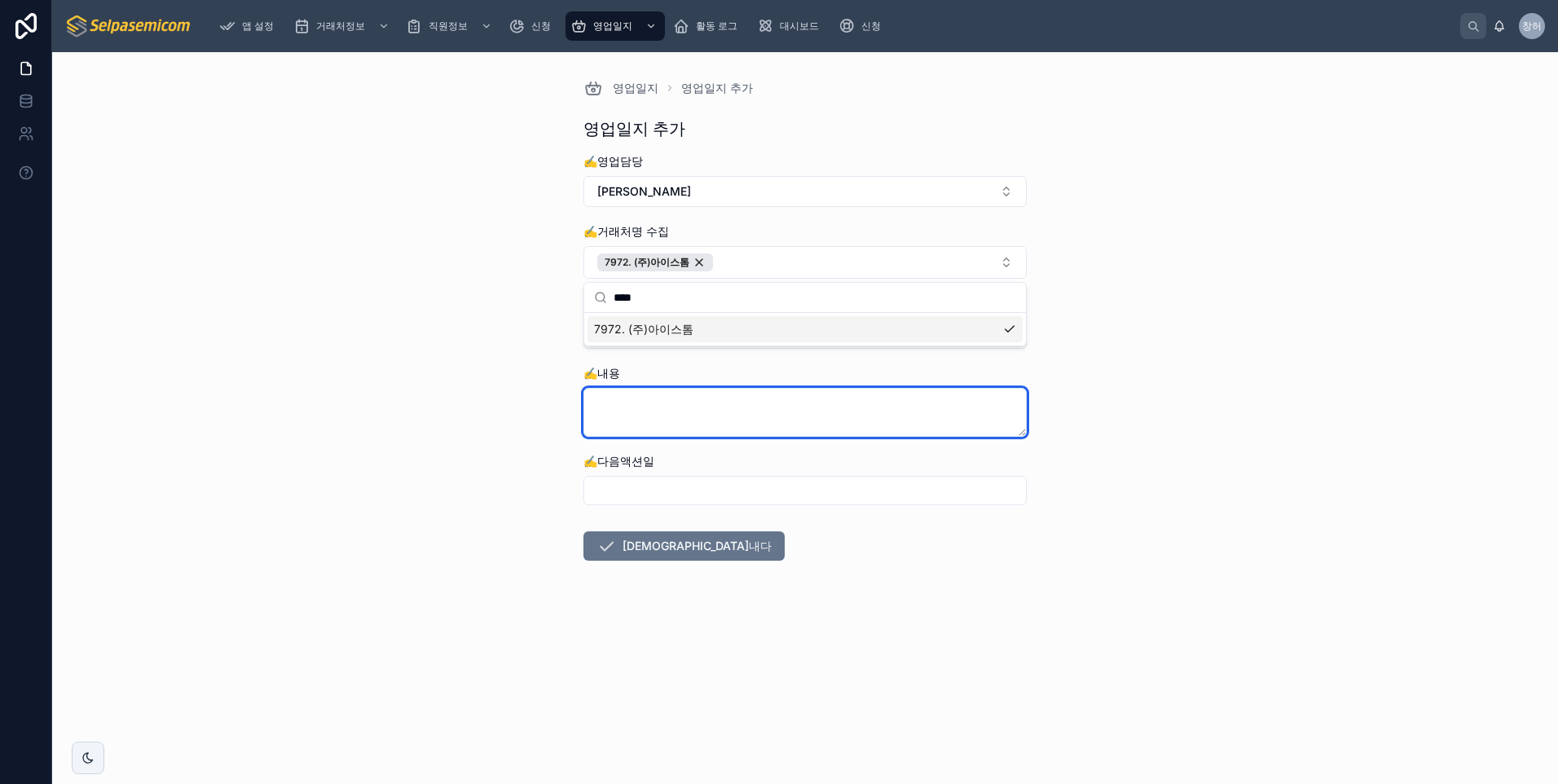
click at [725, 416] on textarea at bounding box center [805, 412] width 444 height 49
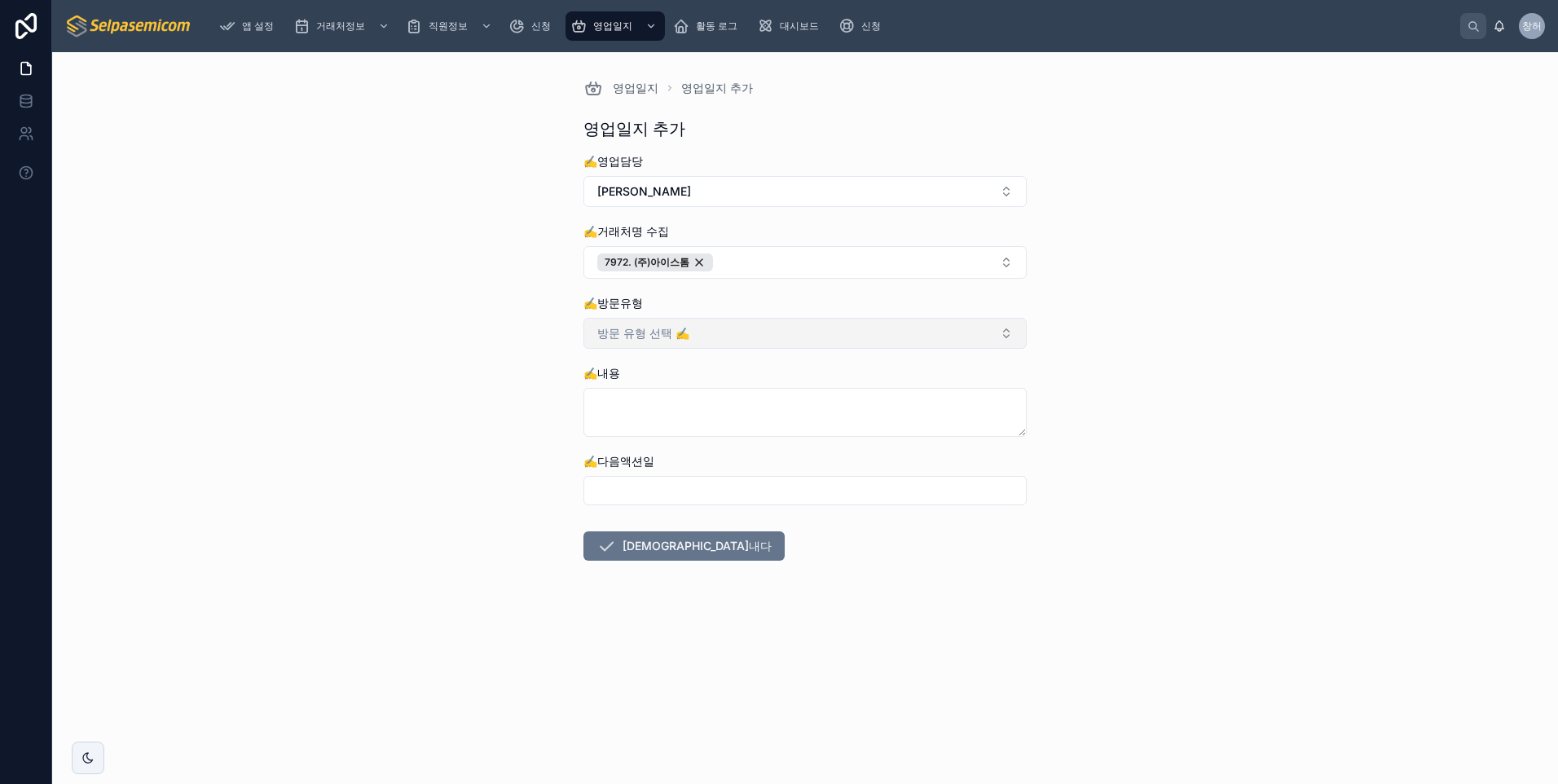
click at [715, 332] on button "방문 유형 선택 ✍️" at bounding box center [805, 333] width 444 height 31
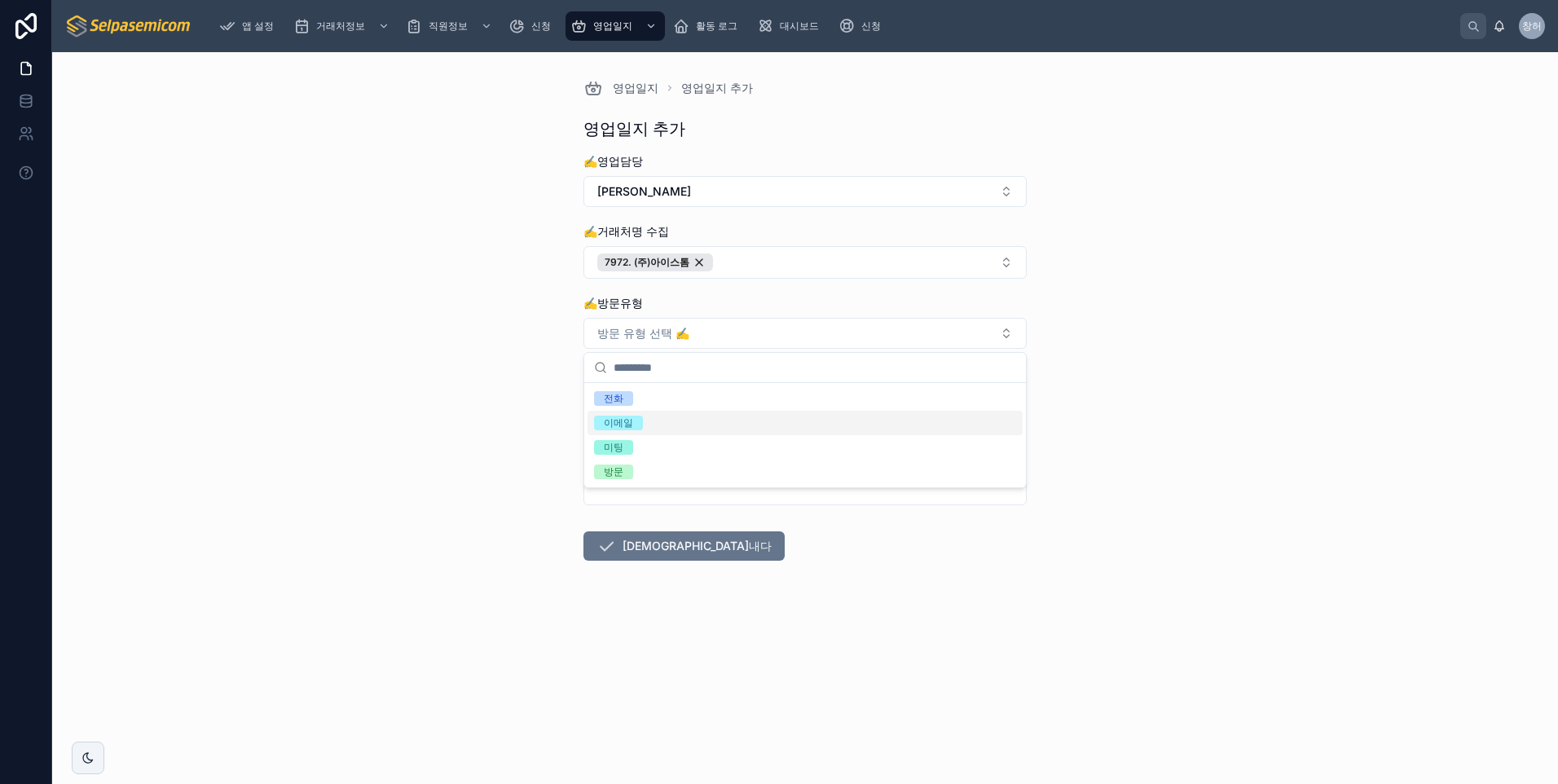
click at [641, 424] on span "이메일" at bounding box center [618, 423] width 49 height 15
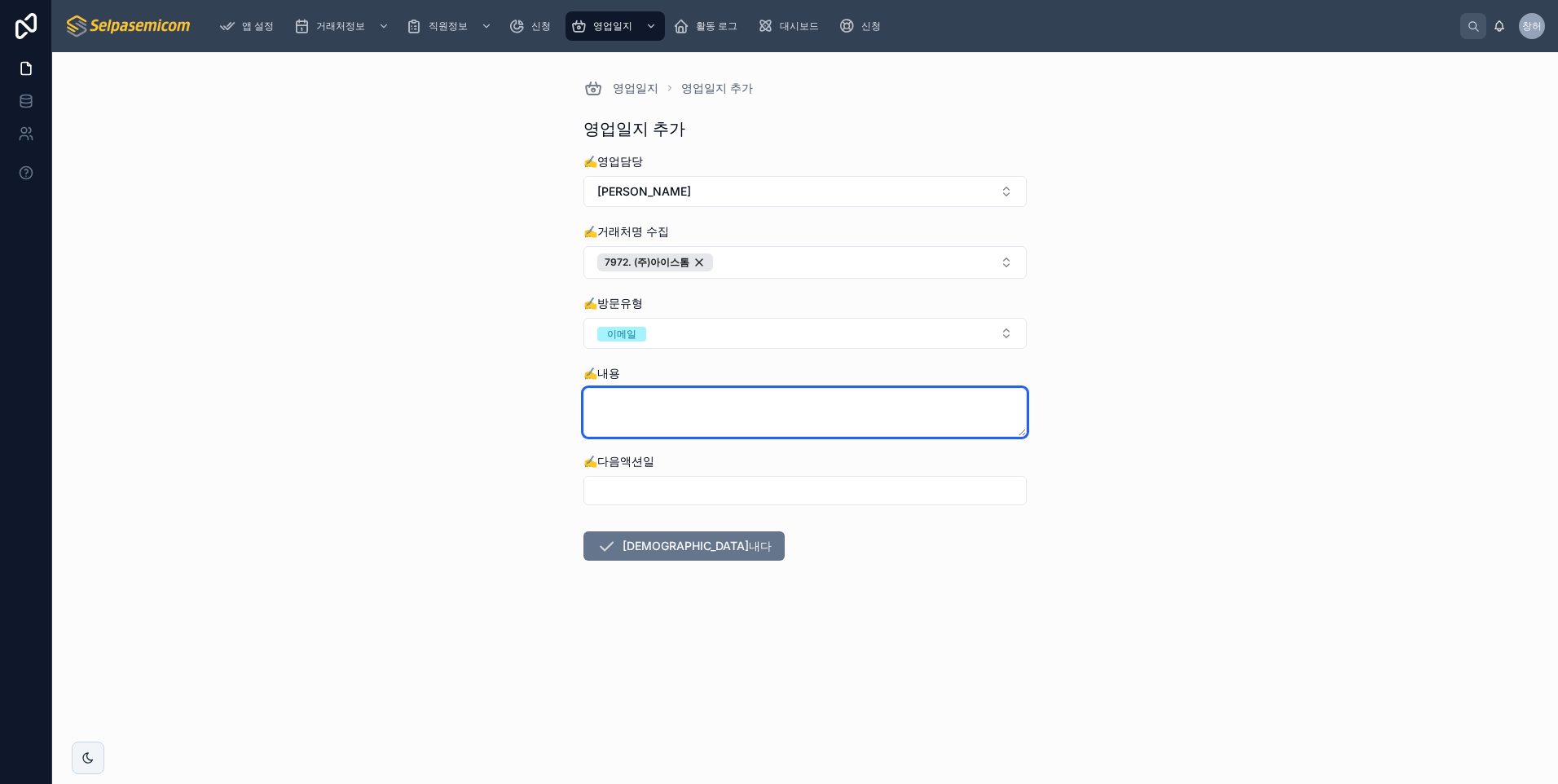
click at [636, 406] on textarea at bounding box center [805, 412] width 444 height 49
type textarea "**********"
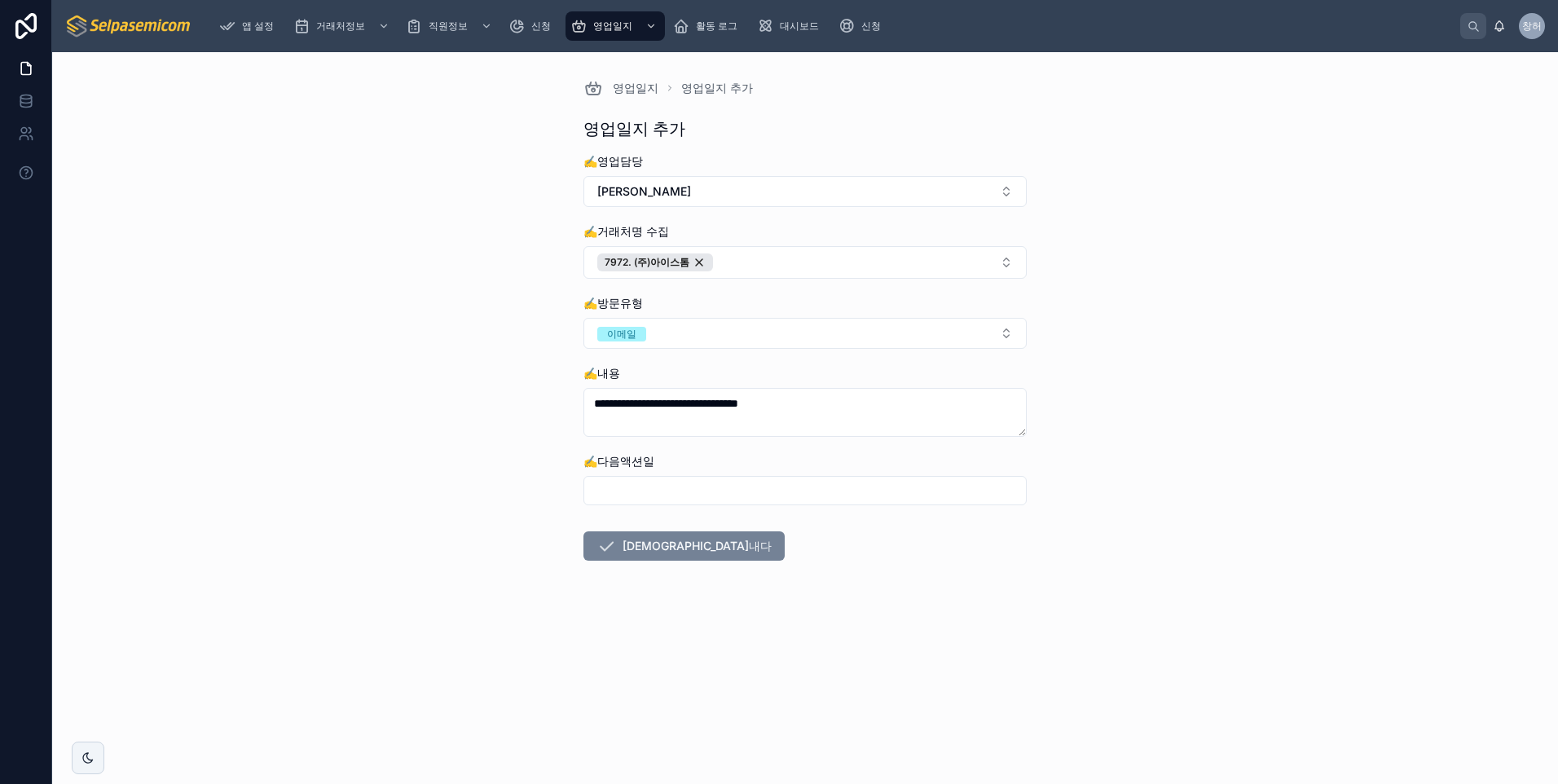
click at [647, 555] on button "[DEMOGRAPHIC_DATA]내다" at bounding box center [684, 546] width 201 height 29
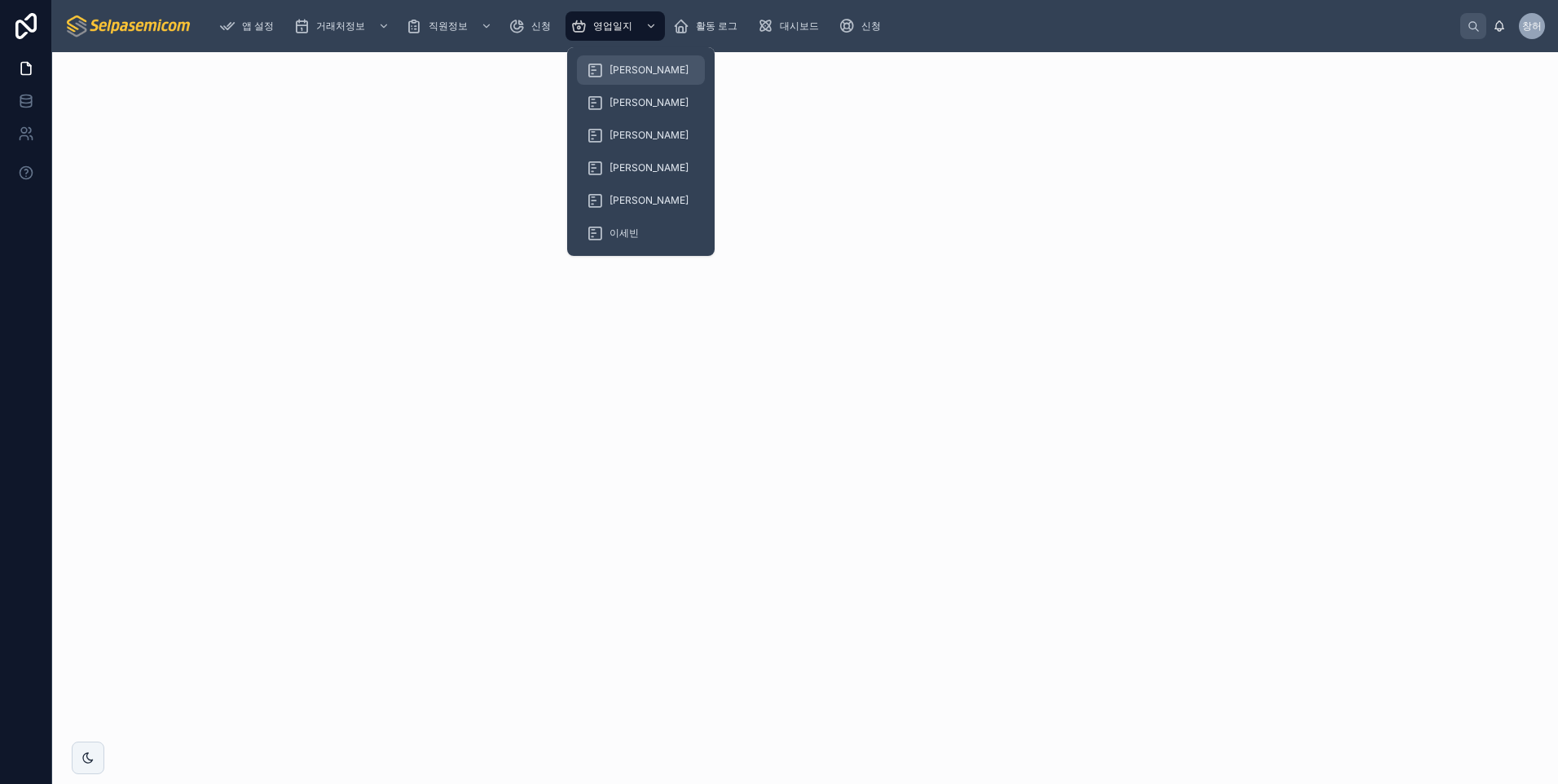
click at [628, 74] on span "[PERSON_NAME]" at bounding box center [649, 70] width 79 height 13
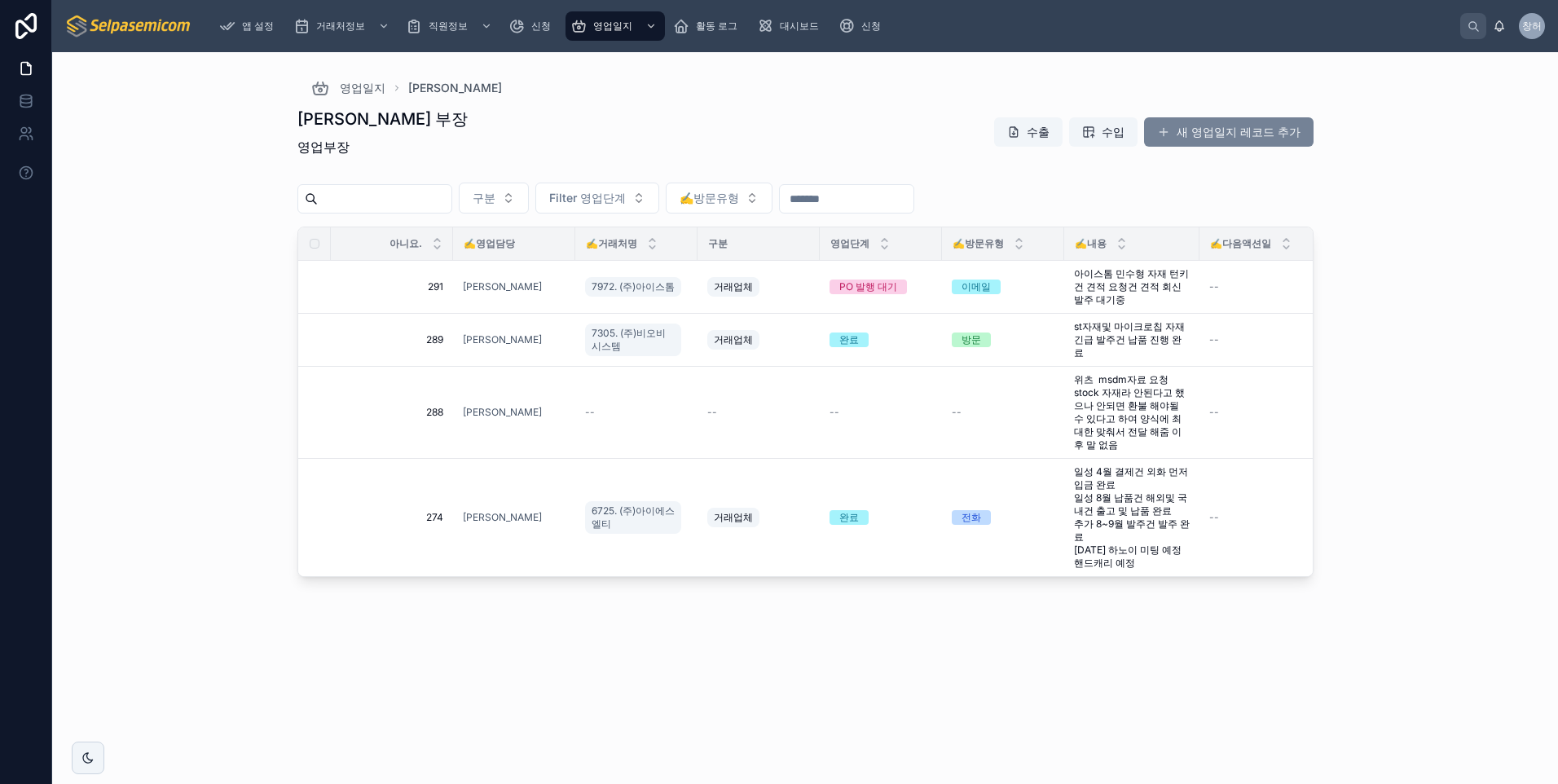
click at [1233, 124] on font "새 영업일지 레코드 추가" at bounding box center [1239, 132] width 124 height 16
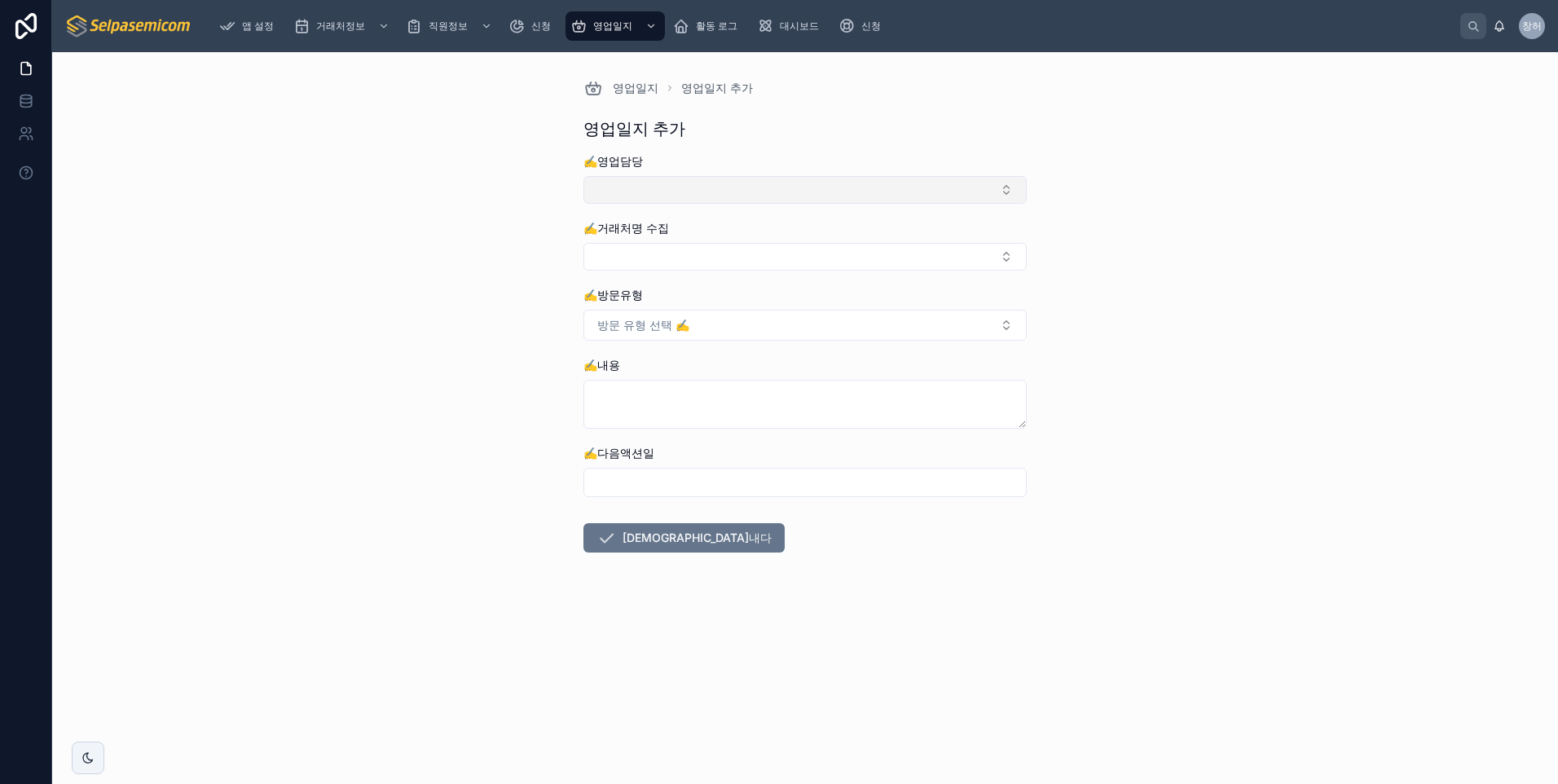
click at [801, 191] on button "선택 버튼" at bounding box center [805, 189] width 444 height 28
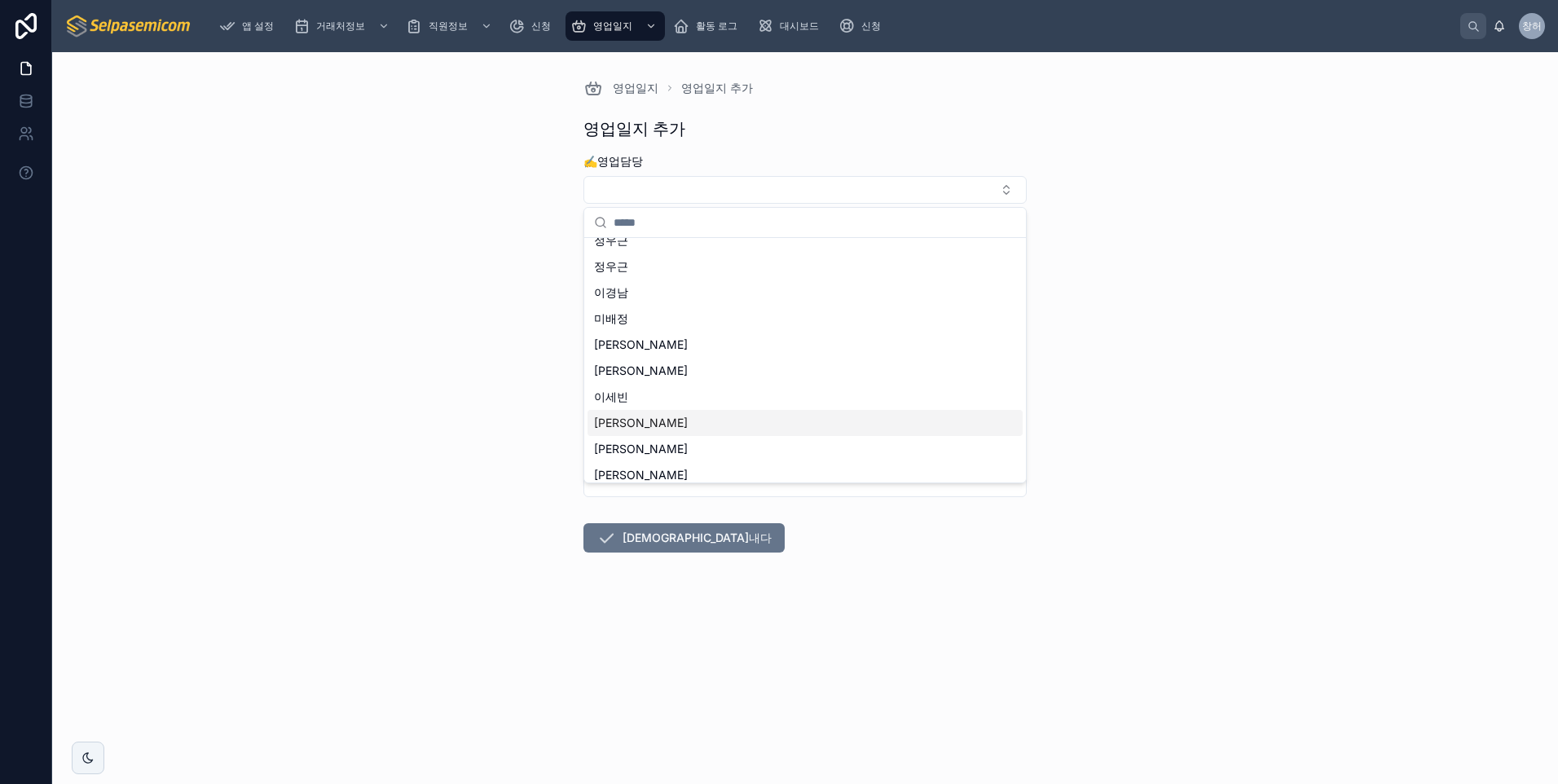
scroll to position [75, 0]
click at [668, 415] on div "[PERSON_NAME]" at bounding box center [805, 414] width 435 height 26
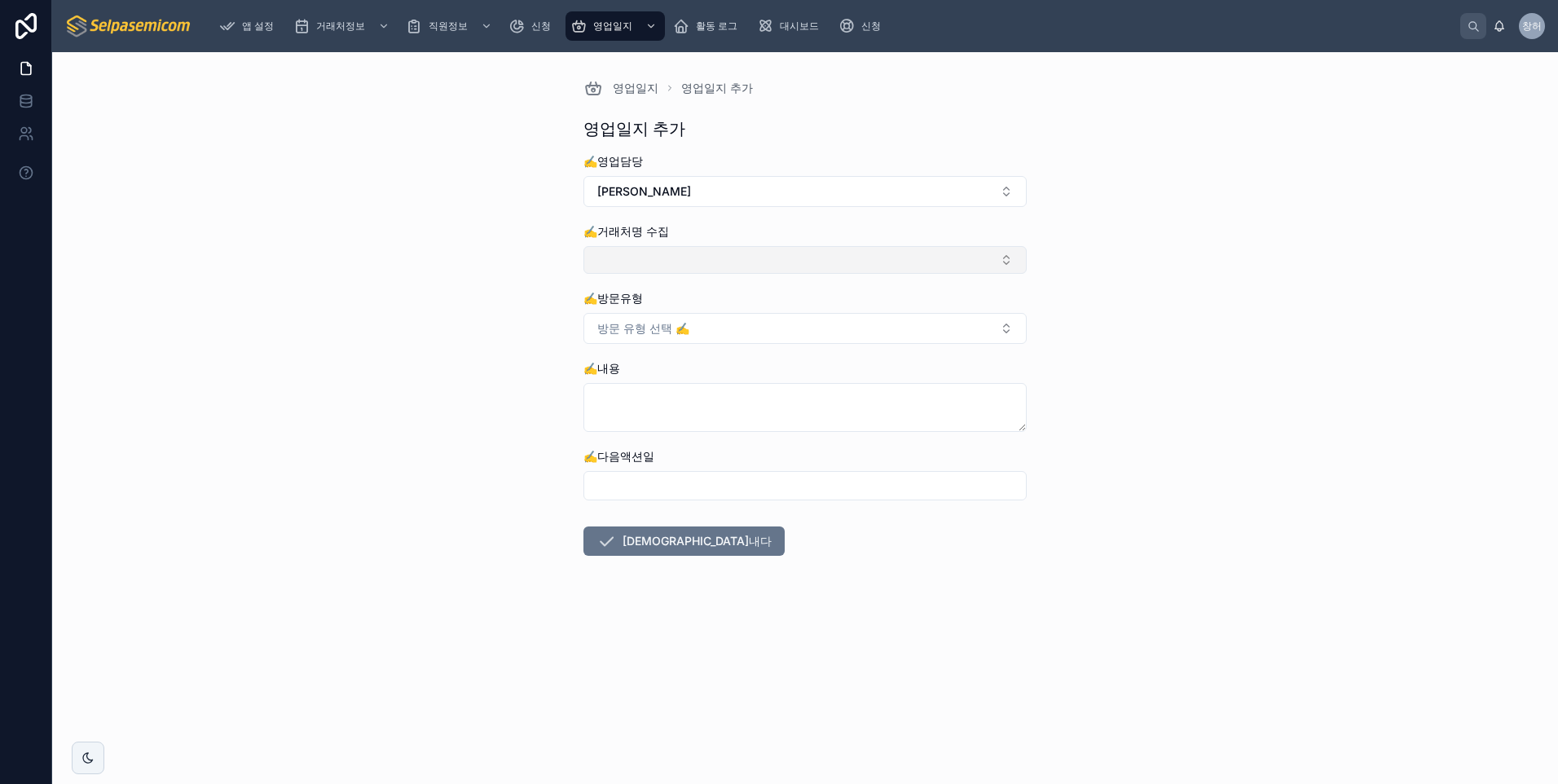
click at [681, 261] on button "선택 버튼" at bounding box center [805, 260] width 444 height 28
type input "****"
click at [672, 322] on span "8014. (주)테라랩스" at bounding box center [643, 324] width 99 height 16
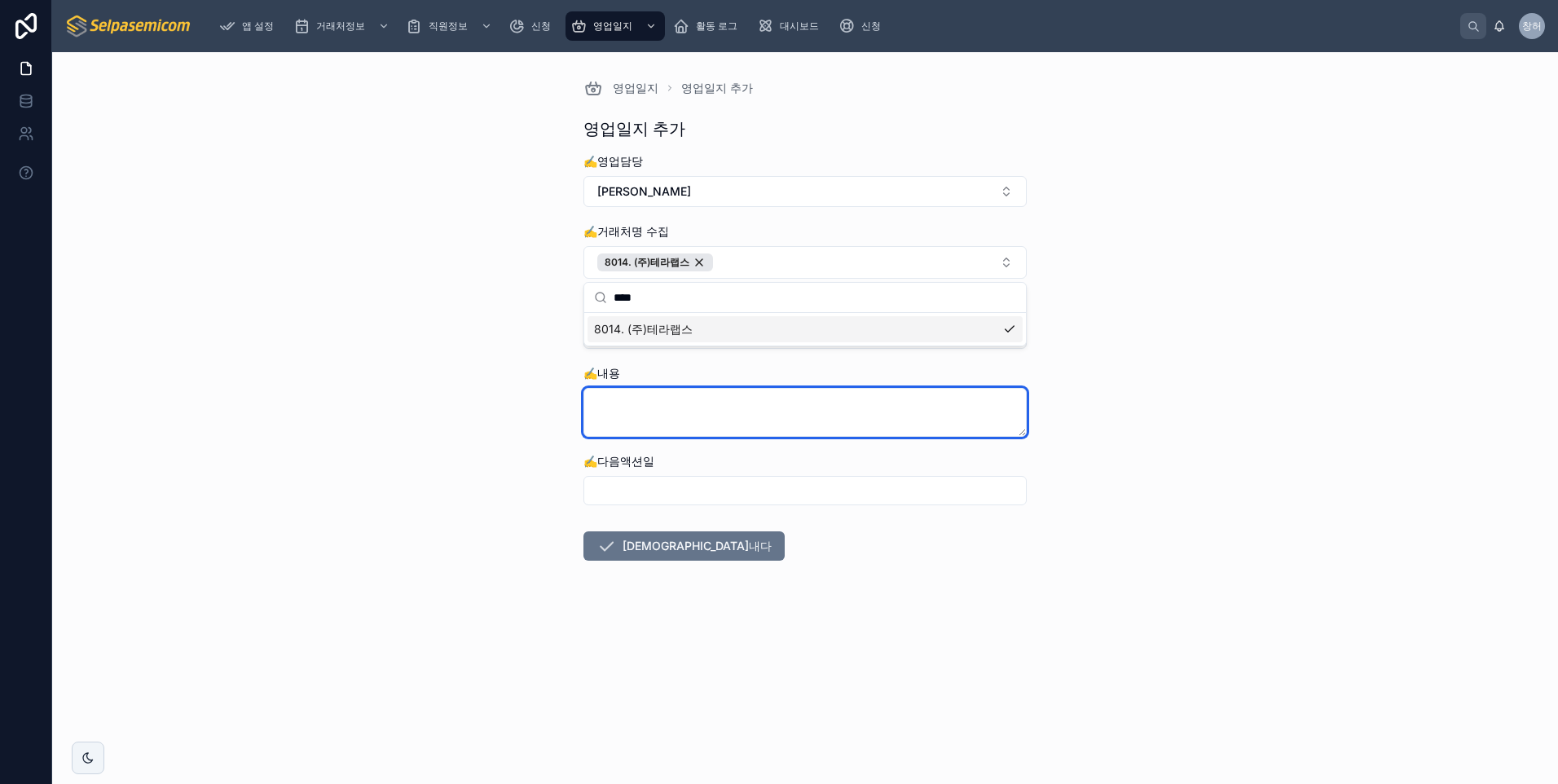
click at [657, 412] on textarea at bounding box center [805, 412] width 444 height 49
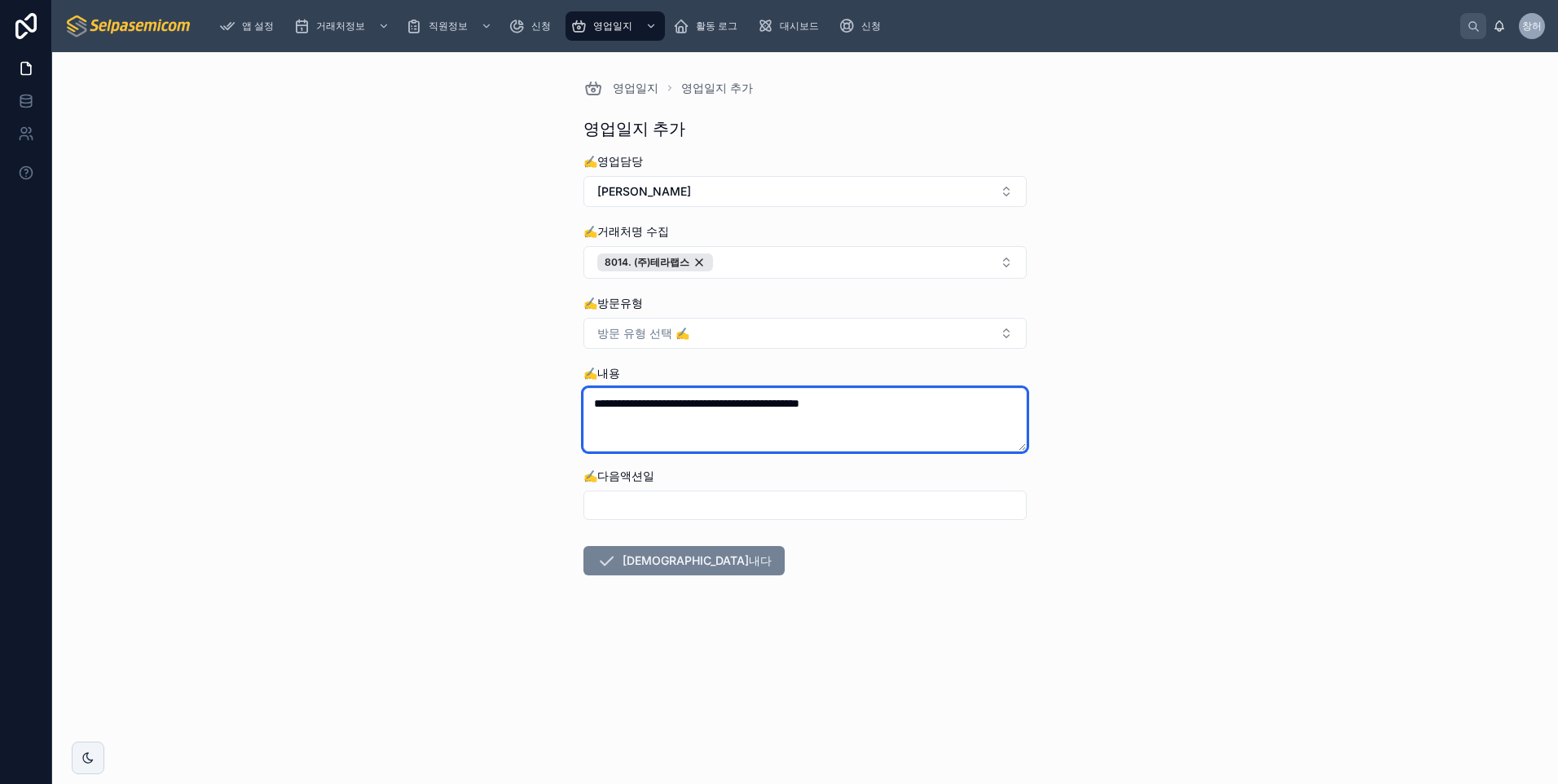
type textarea "**********"
click at [659, 562] on font "[DEMOGRAPHIC_DATA]내다" at bounding box center [697, 560] width 150 height 16
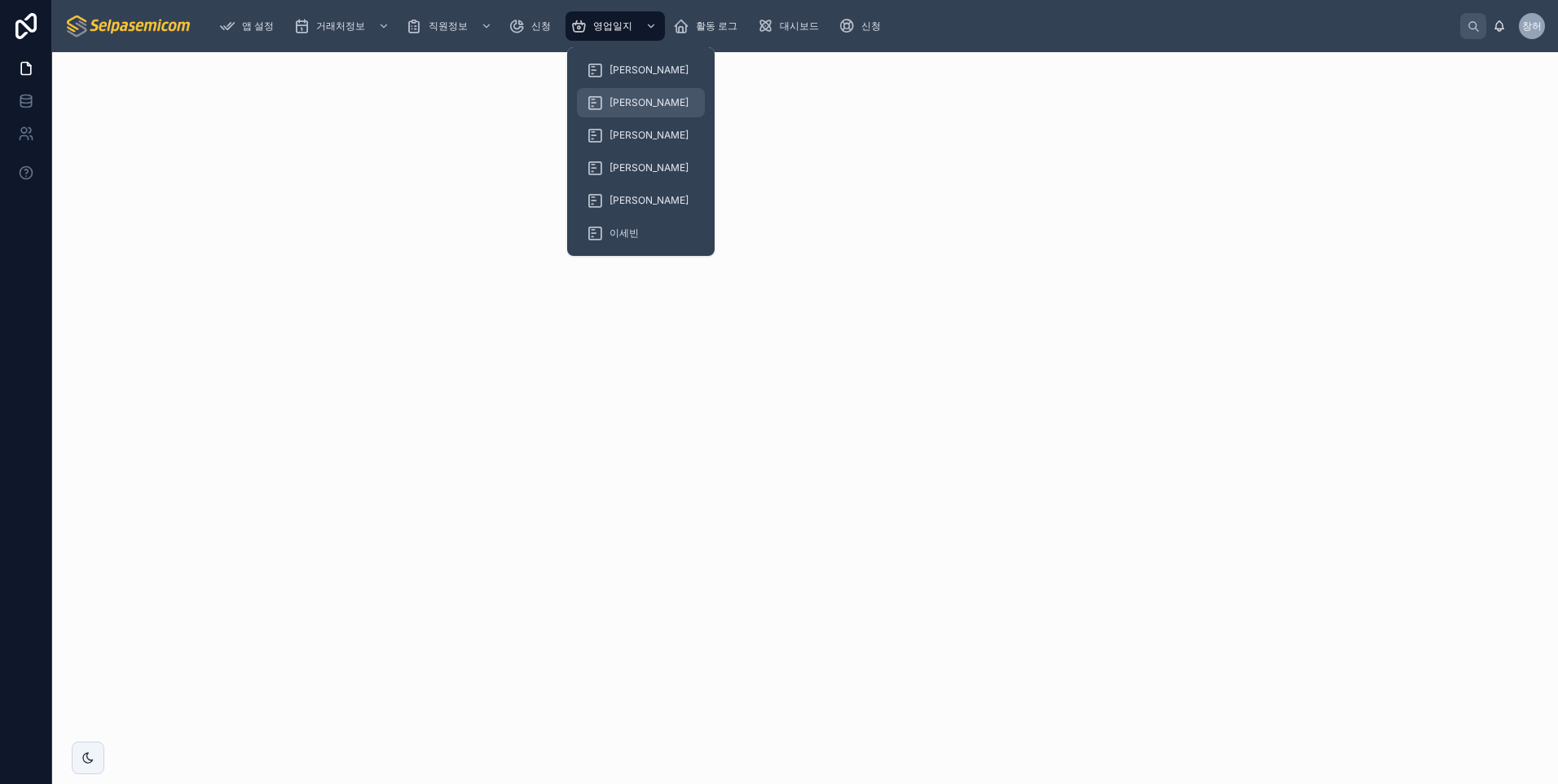
click at [636, 100] on span "[PERSON_NAME]" at bounding box center [649, 103] width 79 height 13
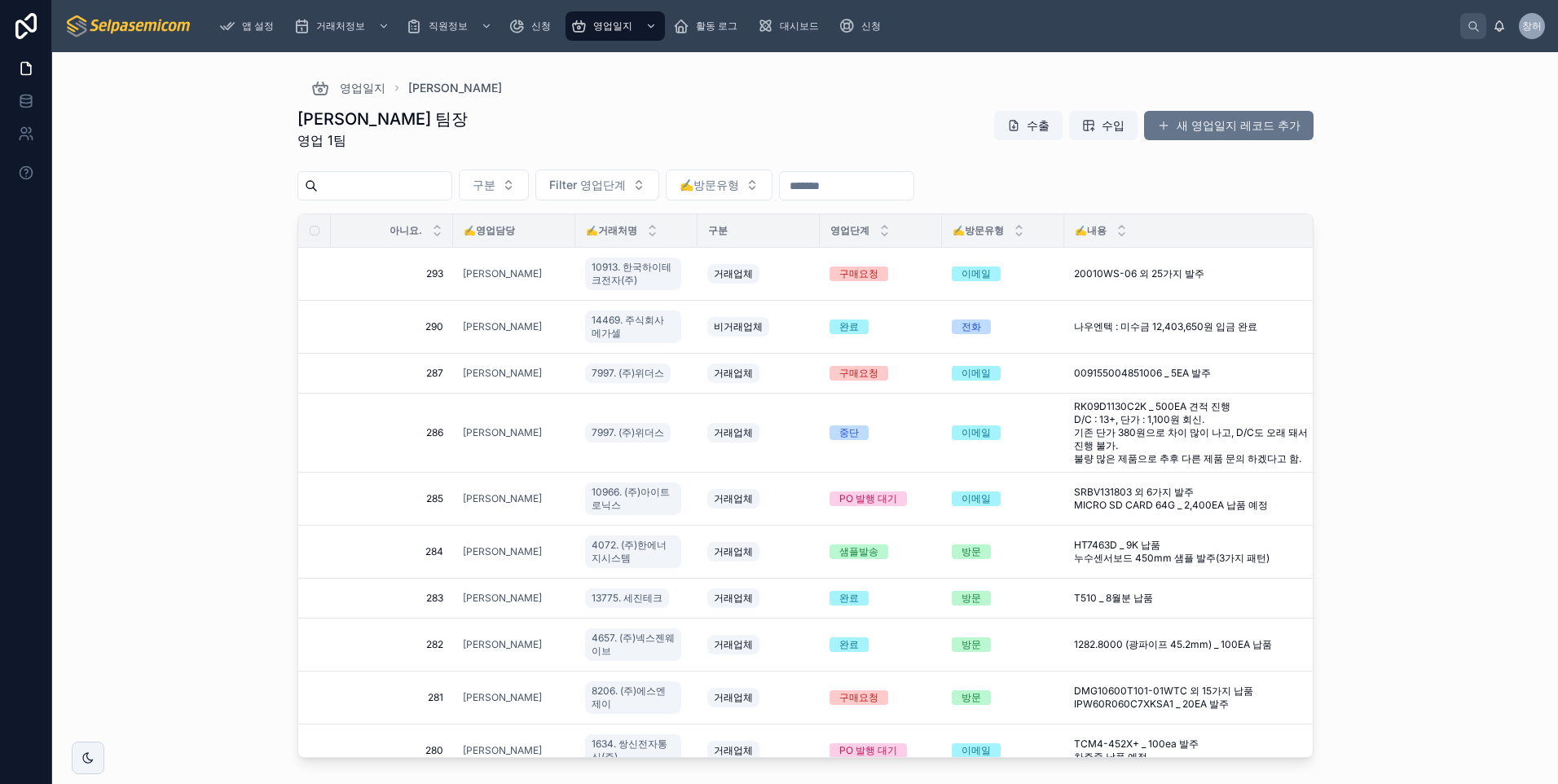
click at [1484, 318] on div "영업일지 김춘래 김춘래 팀장 영업 1팀 수출 수입 새 영업일지 레코드 추가 구분 Filter 영업단계 ✍️방문유형 아니요. ✍️영업담당 ✍️거…" at bounding box center [805, 418] width 1506 height 732
click at [1167, 440] on span "RK09D1130C2K _ 500EA 견적 진행 D/C : 13+, 단가 : 1,100원 회신. 기존 단가 380원으로 차이 많이 나고, D/…" at bounding box center [1191, 433] width 234 height 65
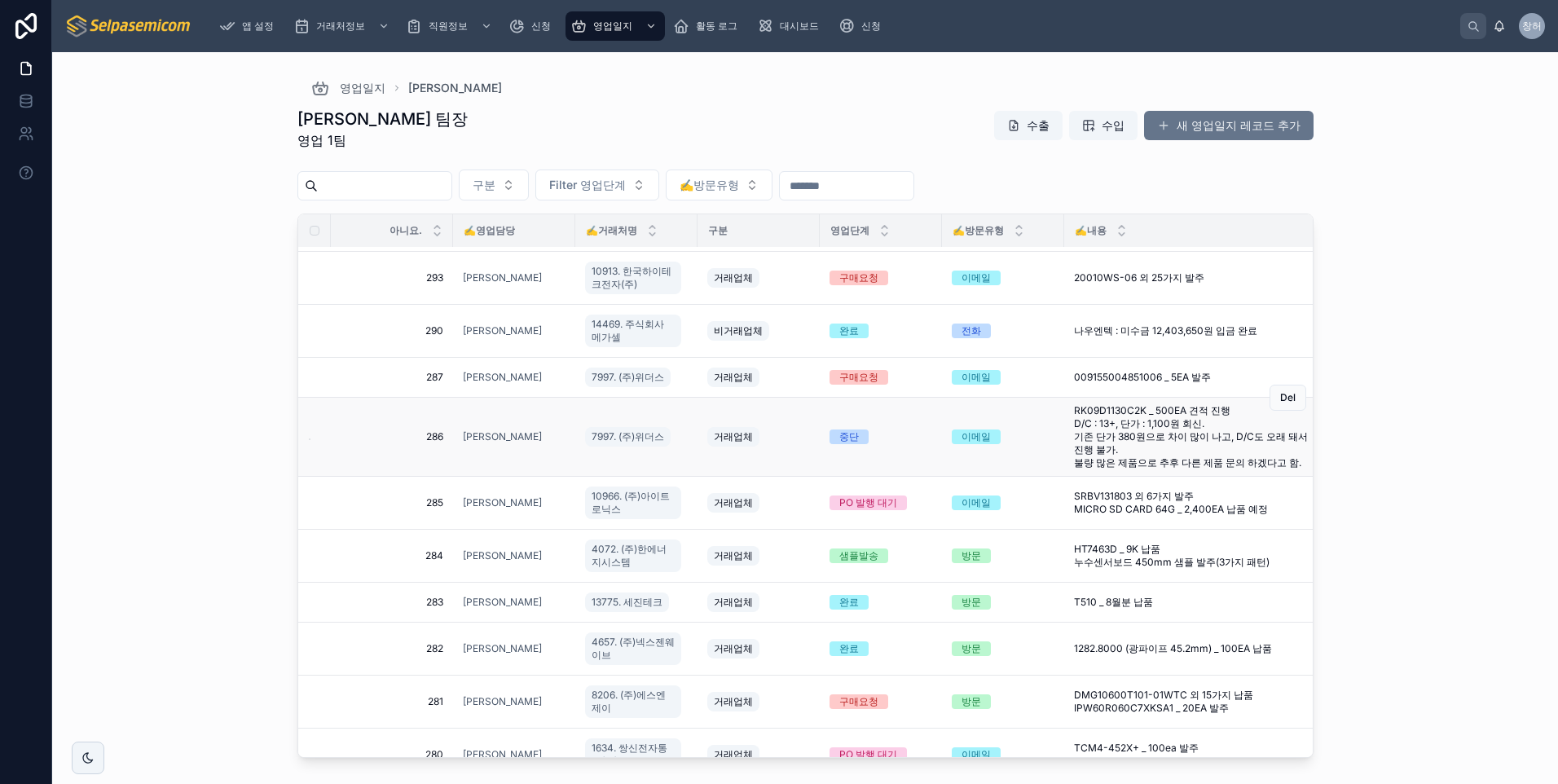
scroll to position [72, 0]
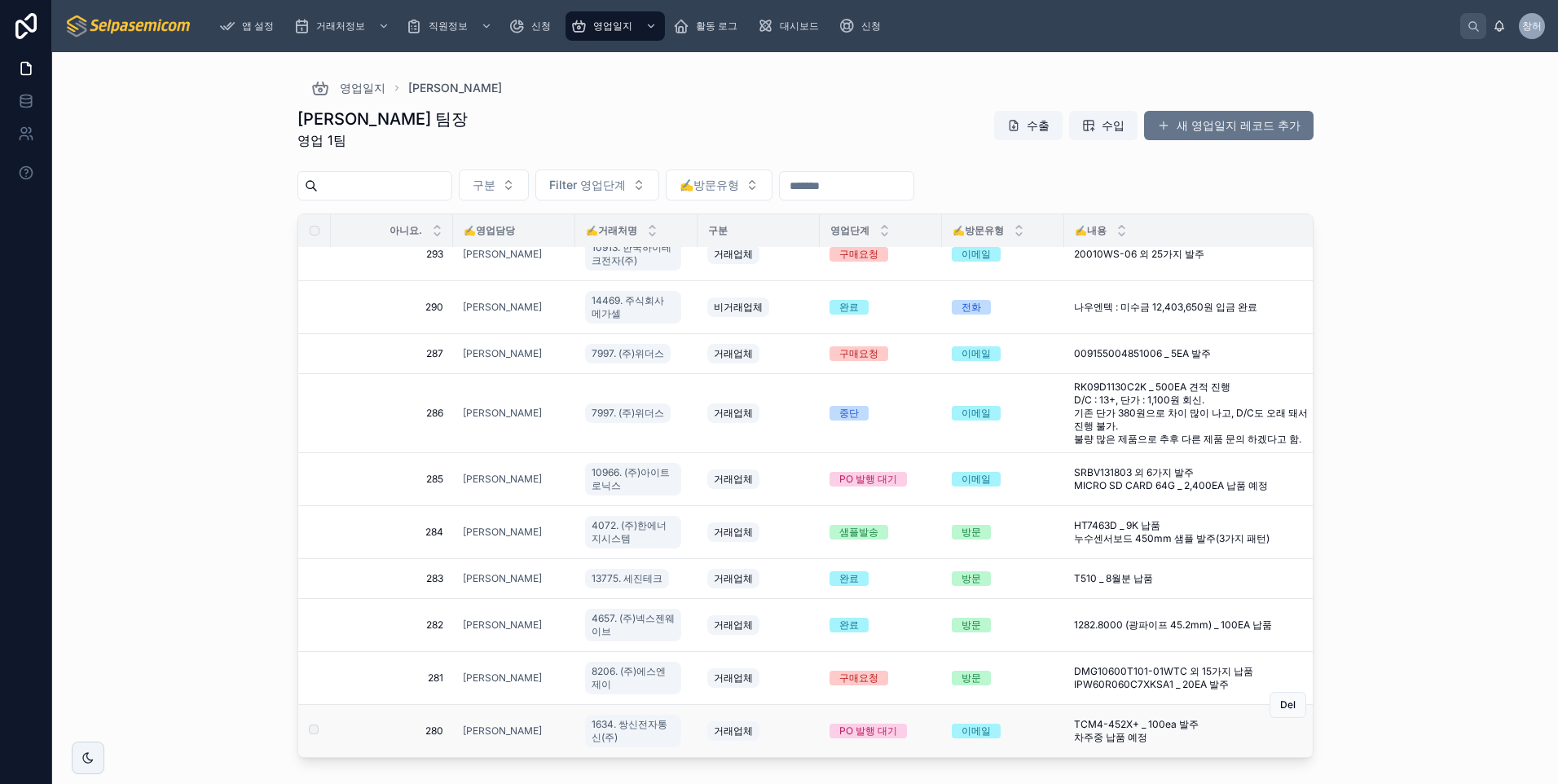
click at [1137, 722] on span "TCM4-452X+ _ 100ea 발주 차주중 납품 예정" at bounding box center [1174, 731] width 200 height 26
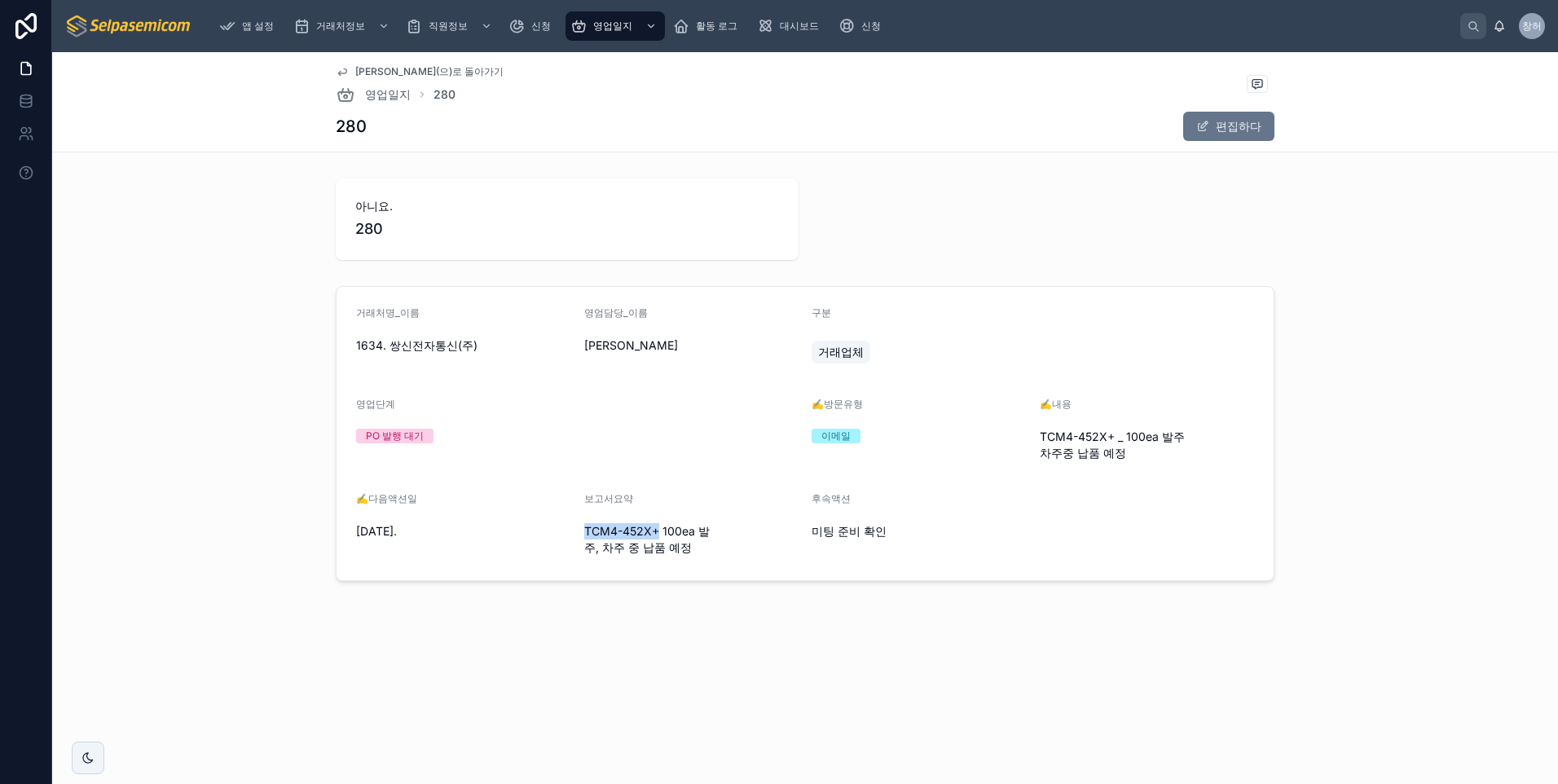
drag, startPoint x: 657, startPoint y: 532, endPoint x: 579, endPoint y: 530, distance: 78.0
click at [579, 530] on form "거래처명_이름 1634. 쌍신전자통신(주) 영엄담당_이름 김춘래 구분 거래업체 영업단계 PO 발행 대기 ✍️방문유형 이메일 ✍️내용 TCM4-…" at bounding box center [805, 433] width 937 height 293
copy span "TCM4-452X+"
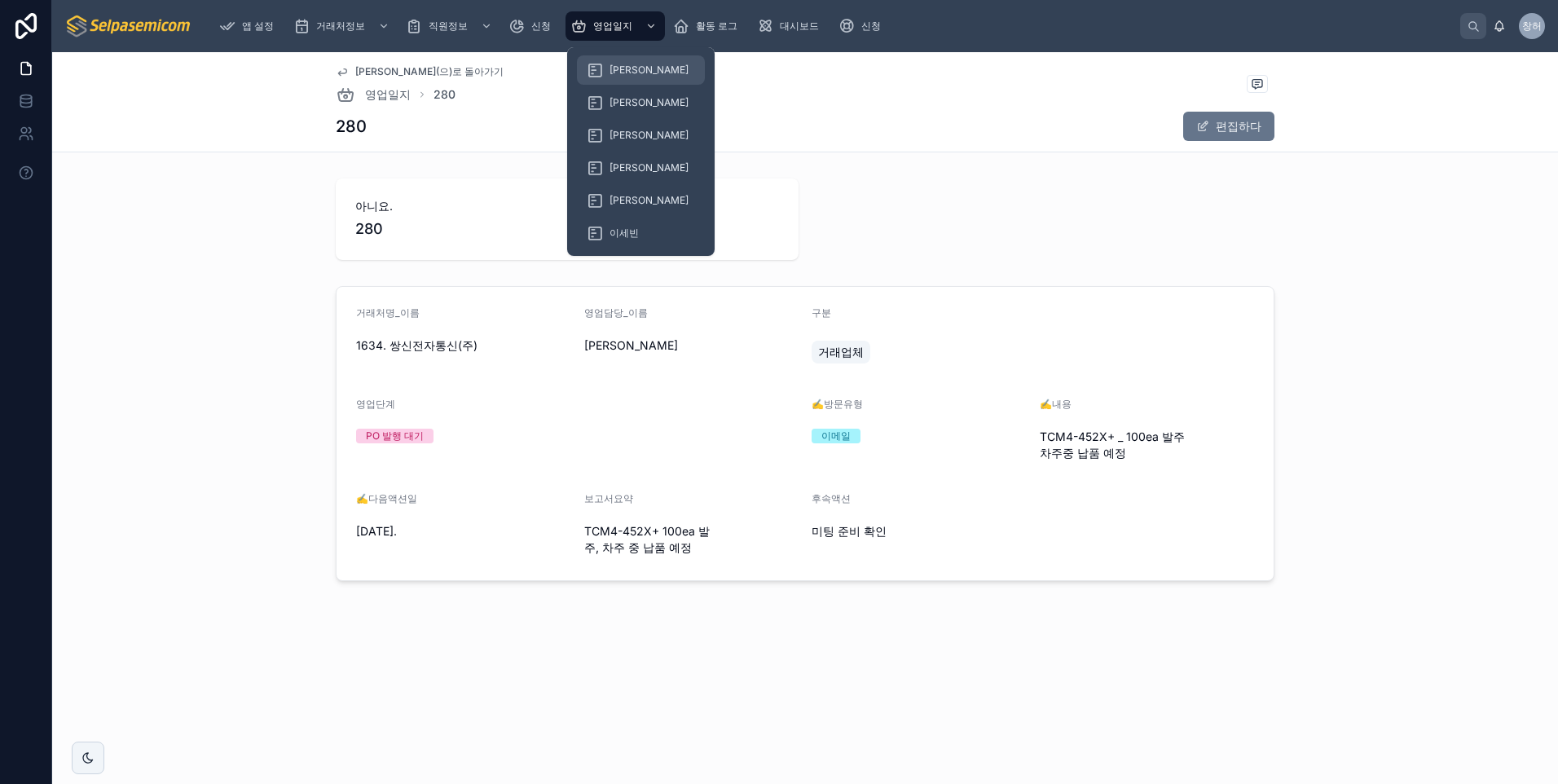
click at [622, 79] on div "[PERSON_NAME]" at bounding box center [641, 70] width 109 height 26
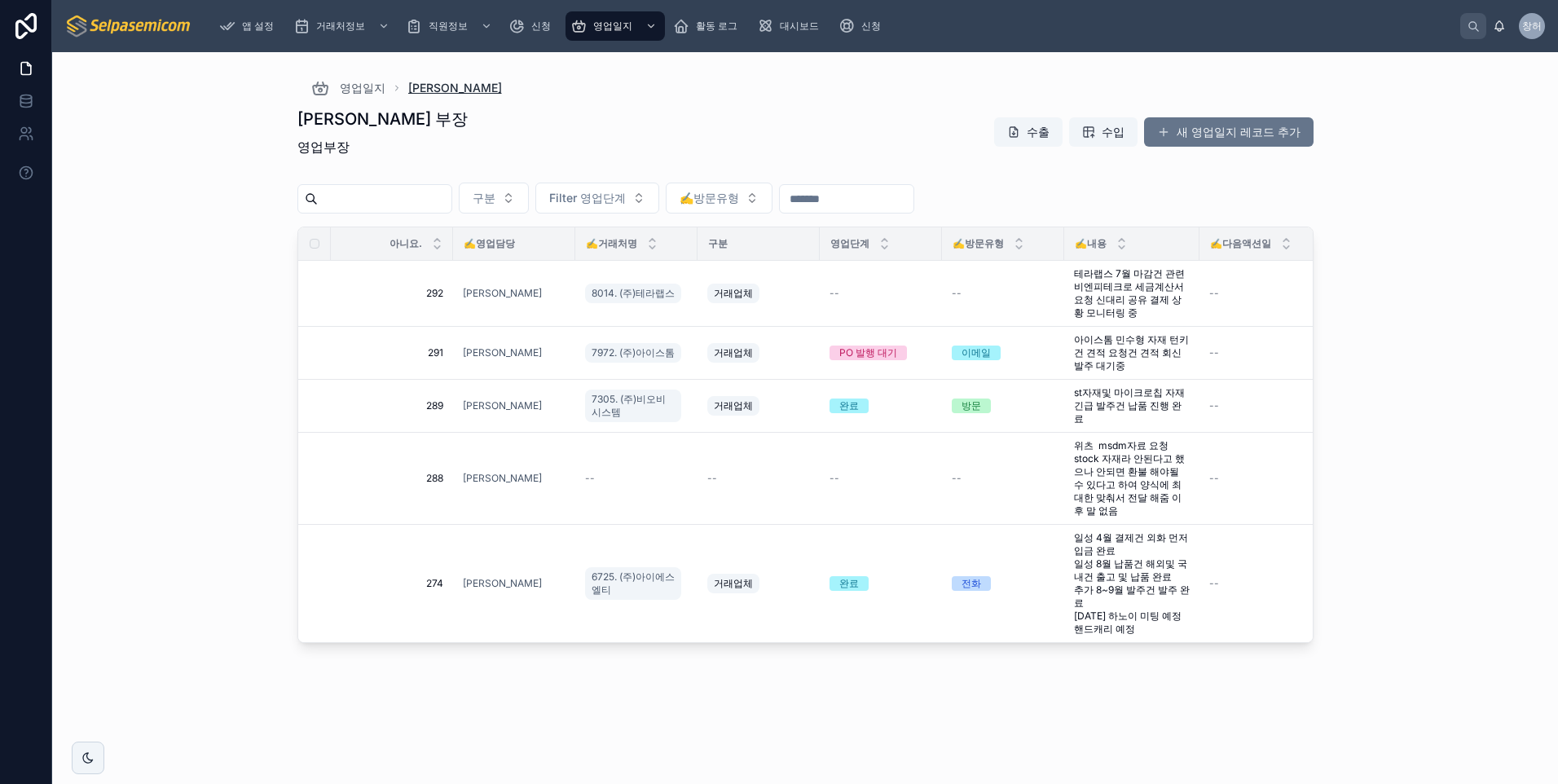
click at [422, 88] on span "[PERSON_NAME]" at bounding box center [455, 88] width 94 height 16
click at [367, 83] on span "영업일지" at bounding box center [363, 88] width 46 height 16
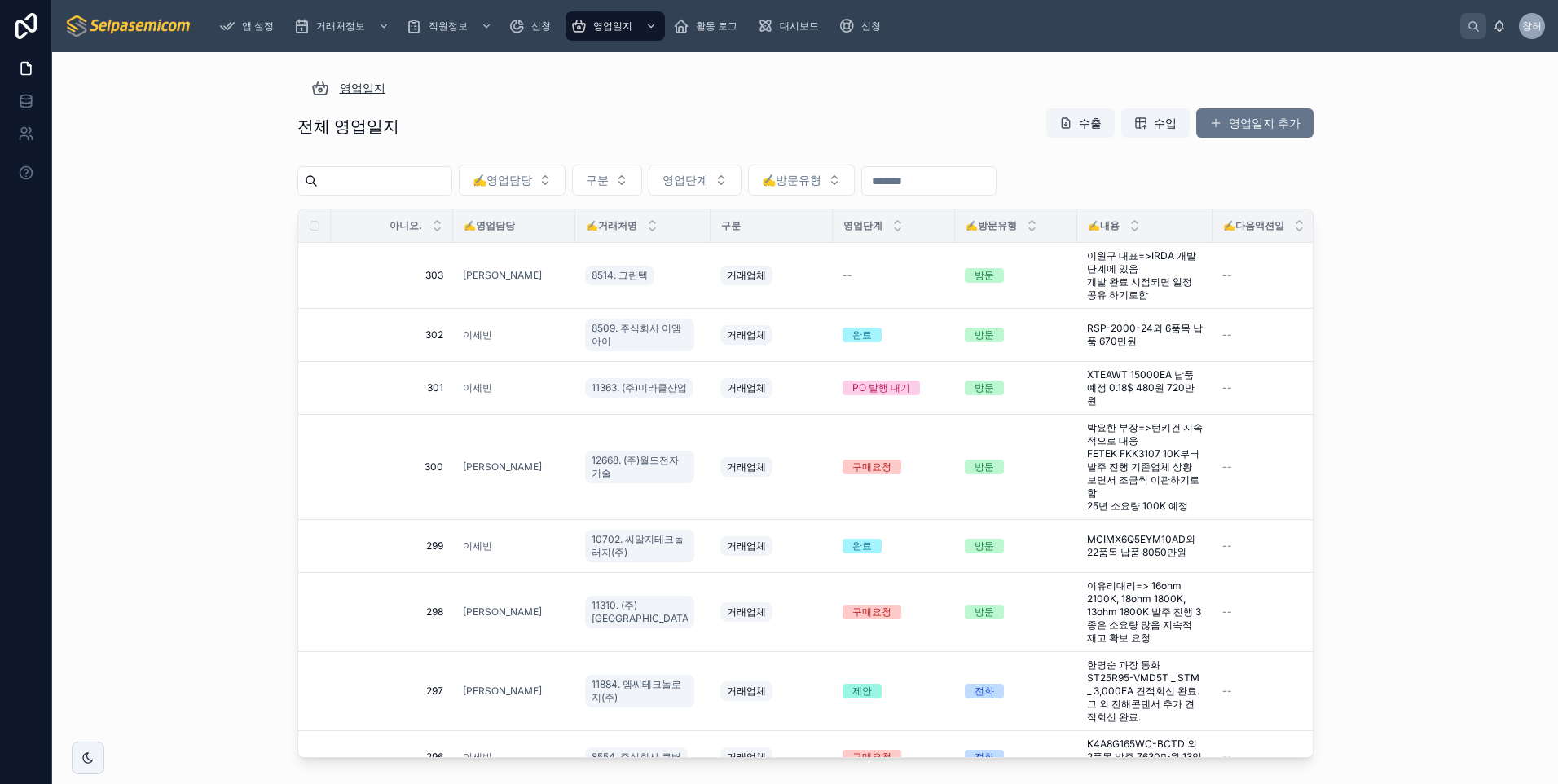
click at [353, 89] on span "영업일지" at bounding box center [363, 88] width 46 height 16
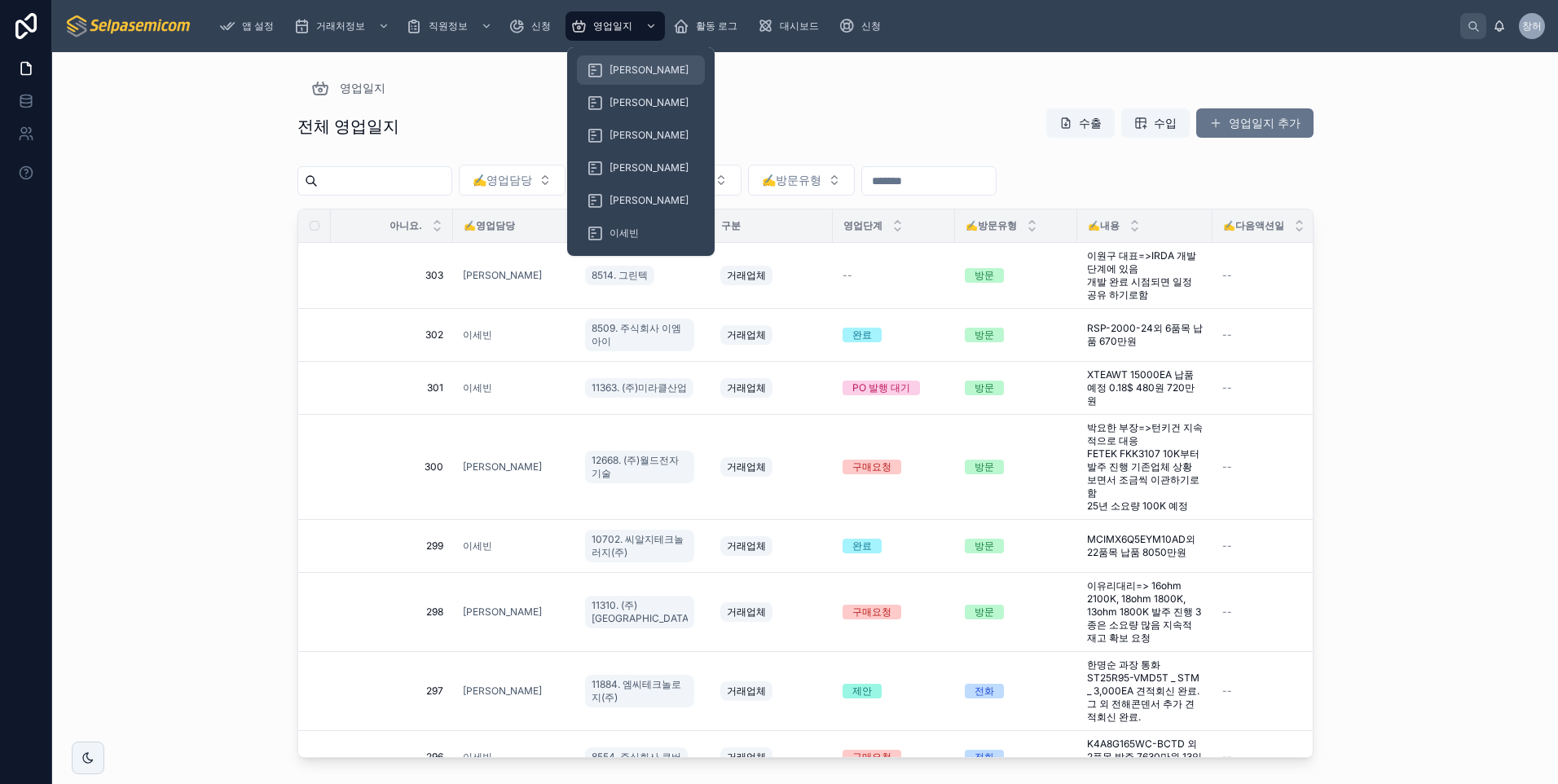
click at [623, 63] on div "[PERSON_NAME]" at bounding box center [641, 70] width 109 height 26
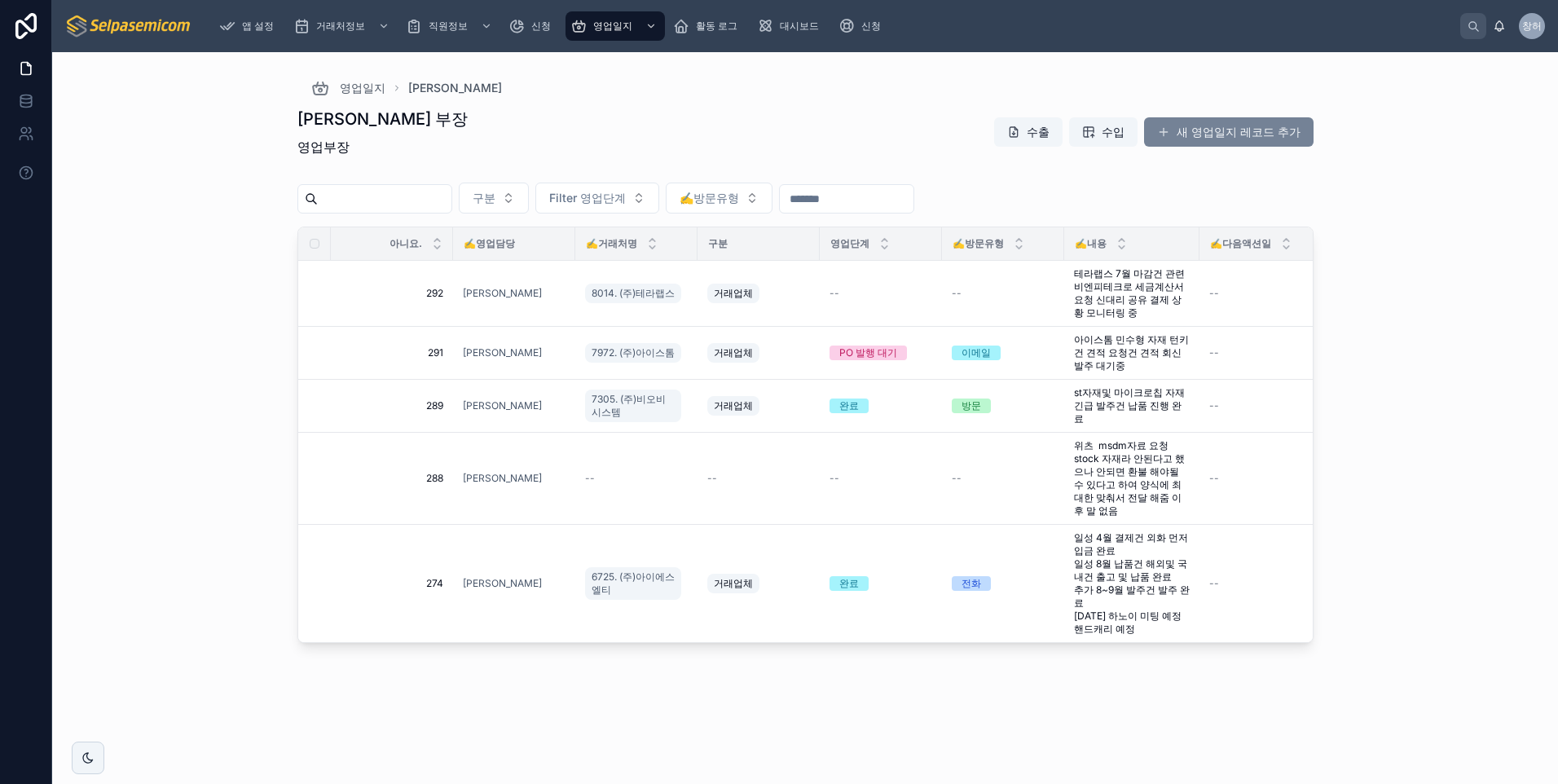
click at [1237, 132] on font "새 영업일지 레코드 추가" at bounding box center [1239, 132] width 124 height 16
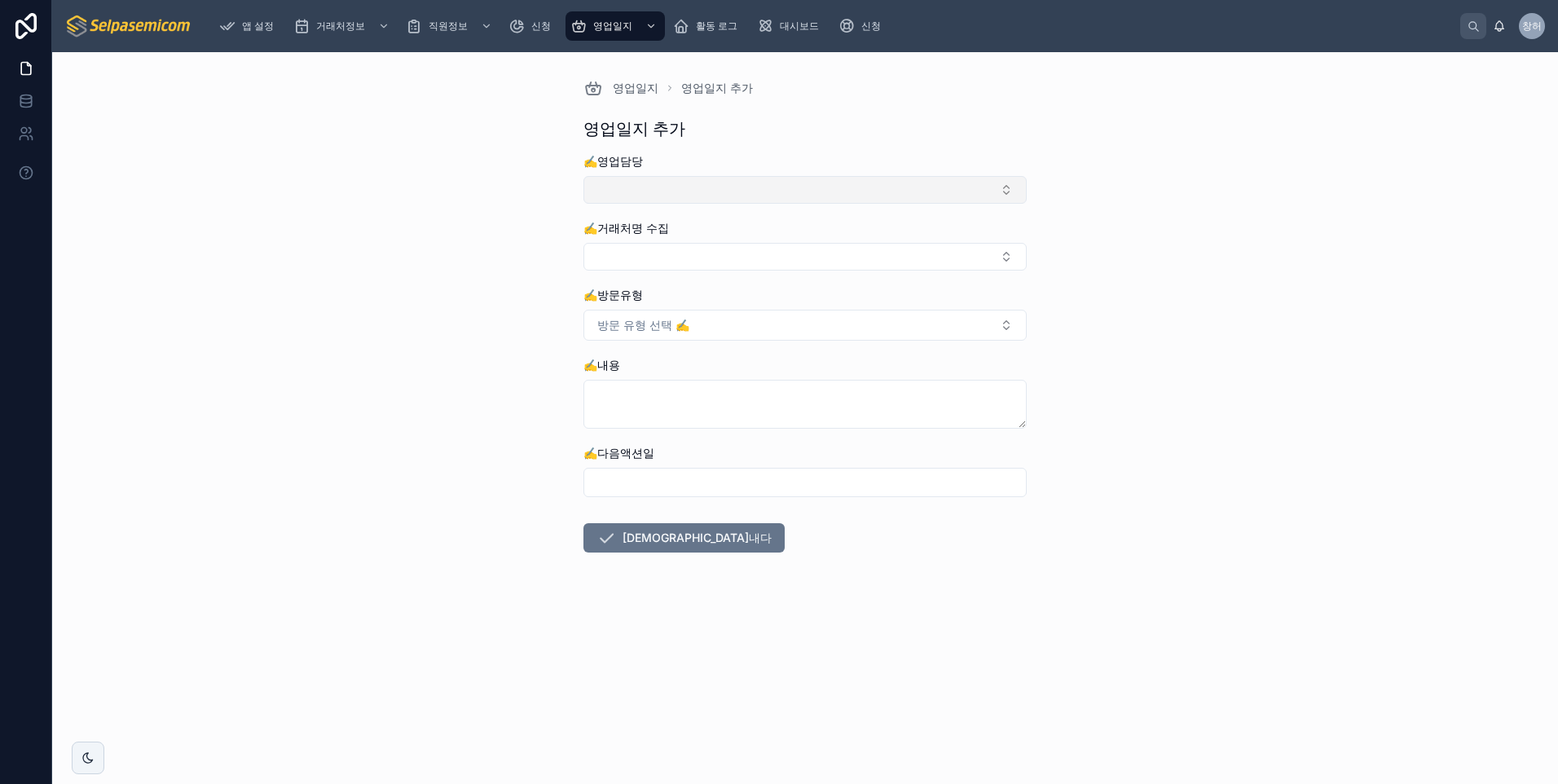
click at [773, 189] on button "선택 버튼" at bounding box center [805, 189] width 444 height 28
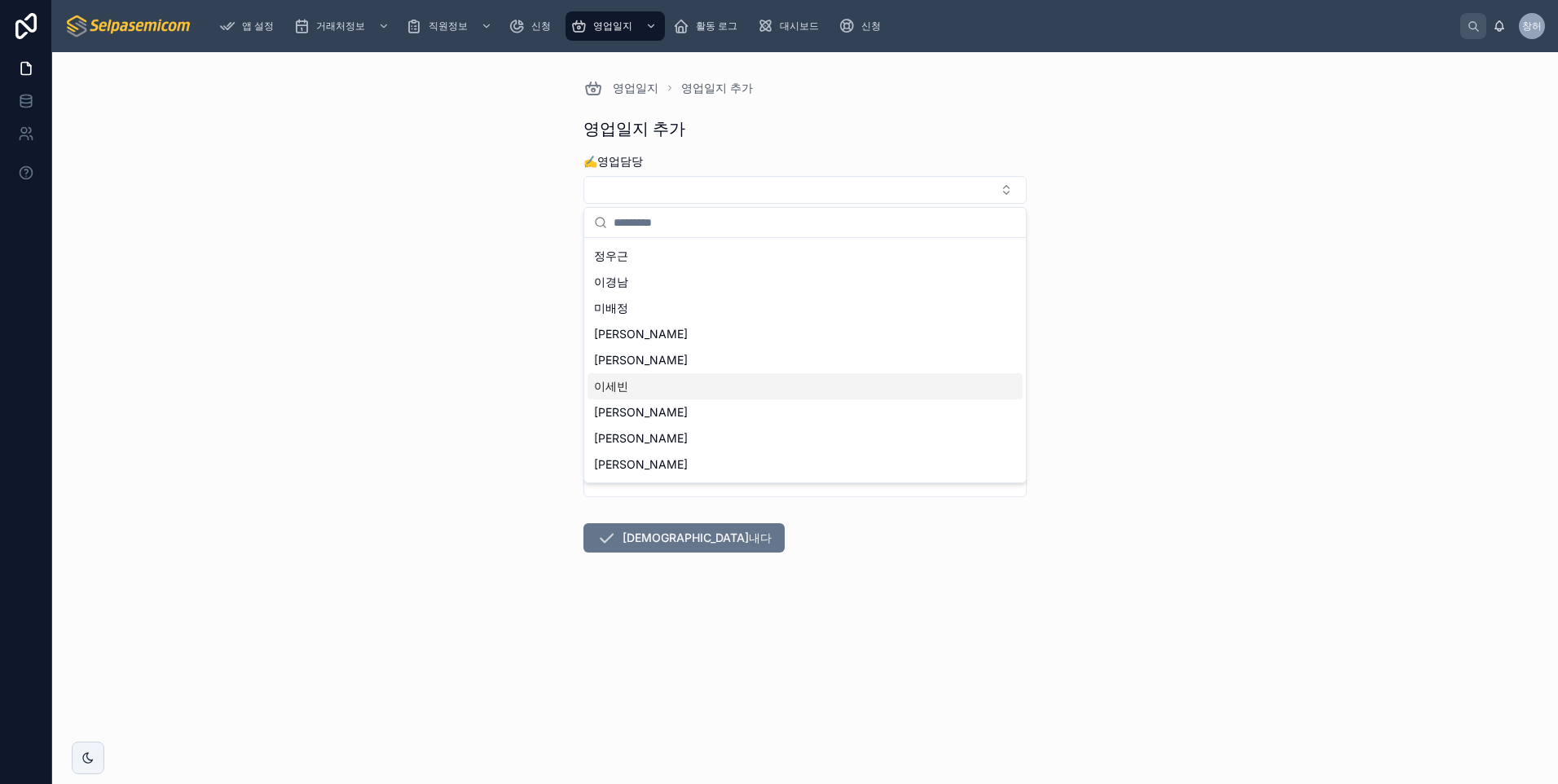
scroll to position [75, 0]
click at [639, 416] on div "[PERSON_NAME]" at bounding box center [805, 414] width 435 height 26
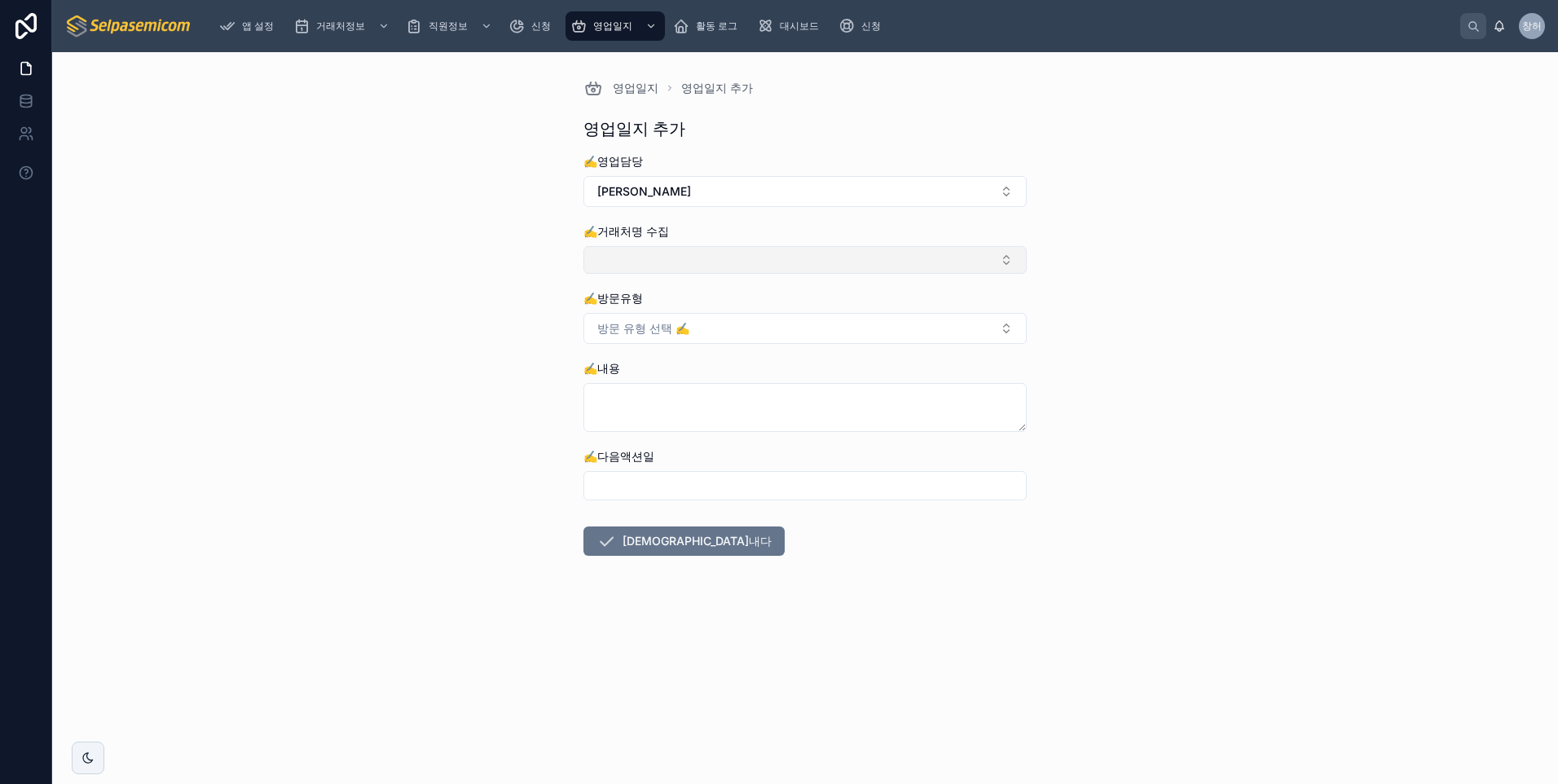
click at [630, 258] on button "선택 버튼" at bounding box center [805, 260] width 444 height 28
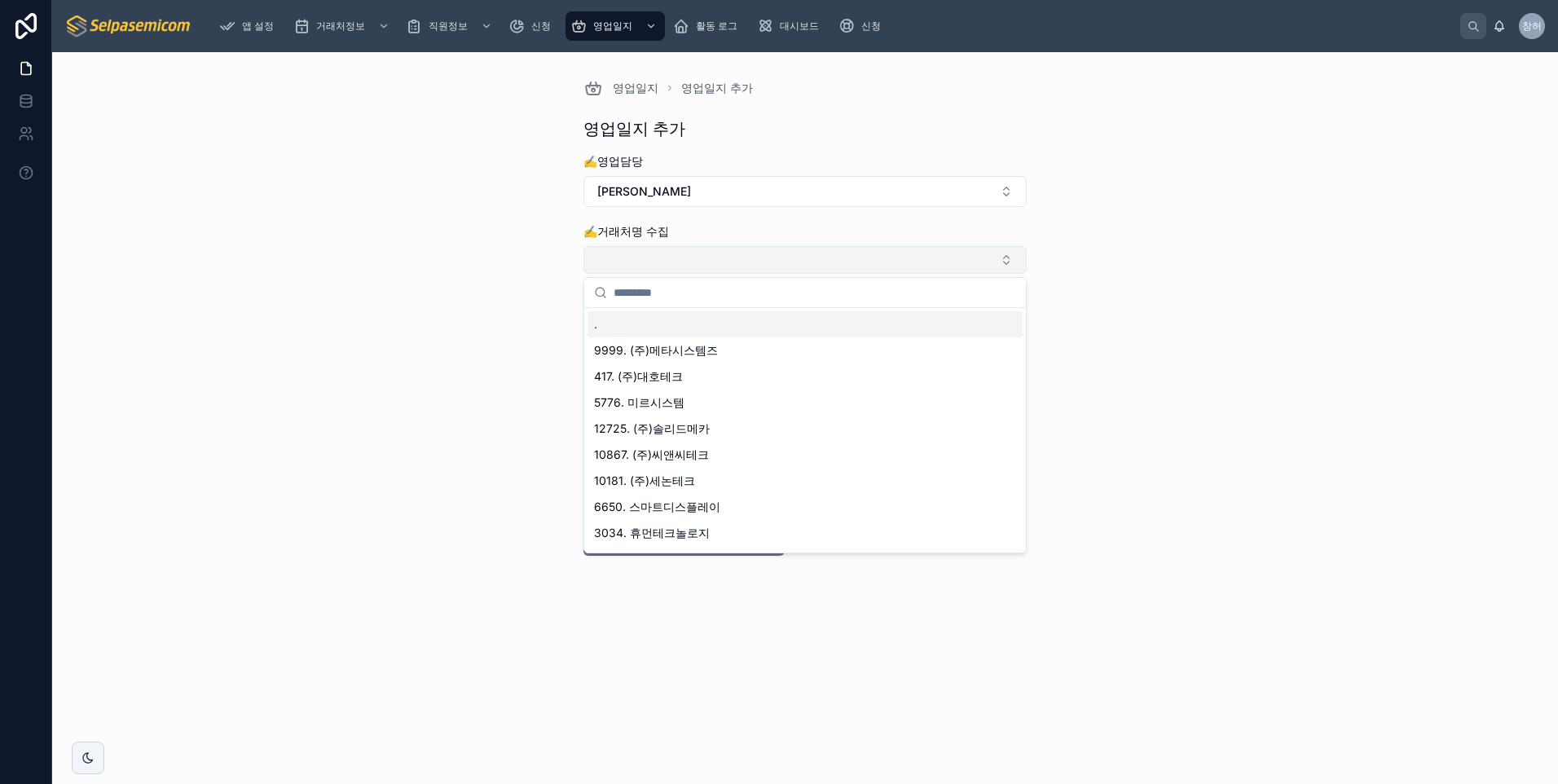
click at [643, 252] on button "선택 버튼" at bounding box center [805, 260] width 444 height 28
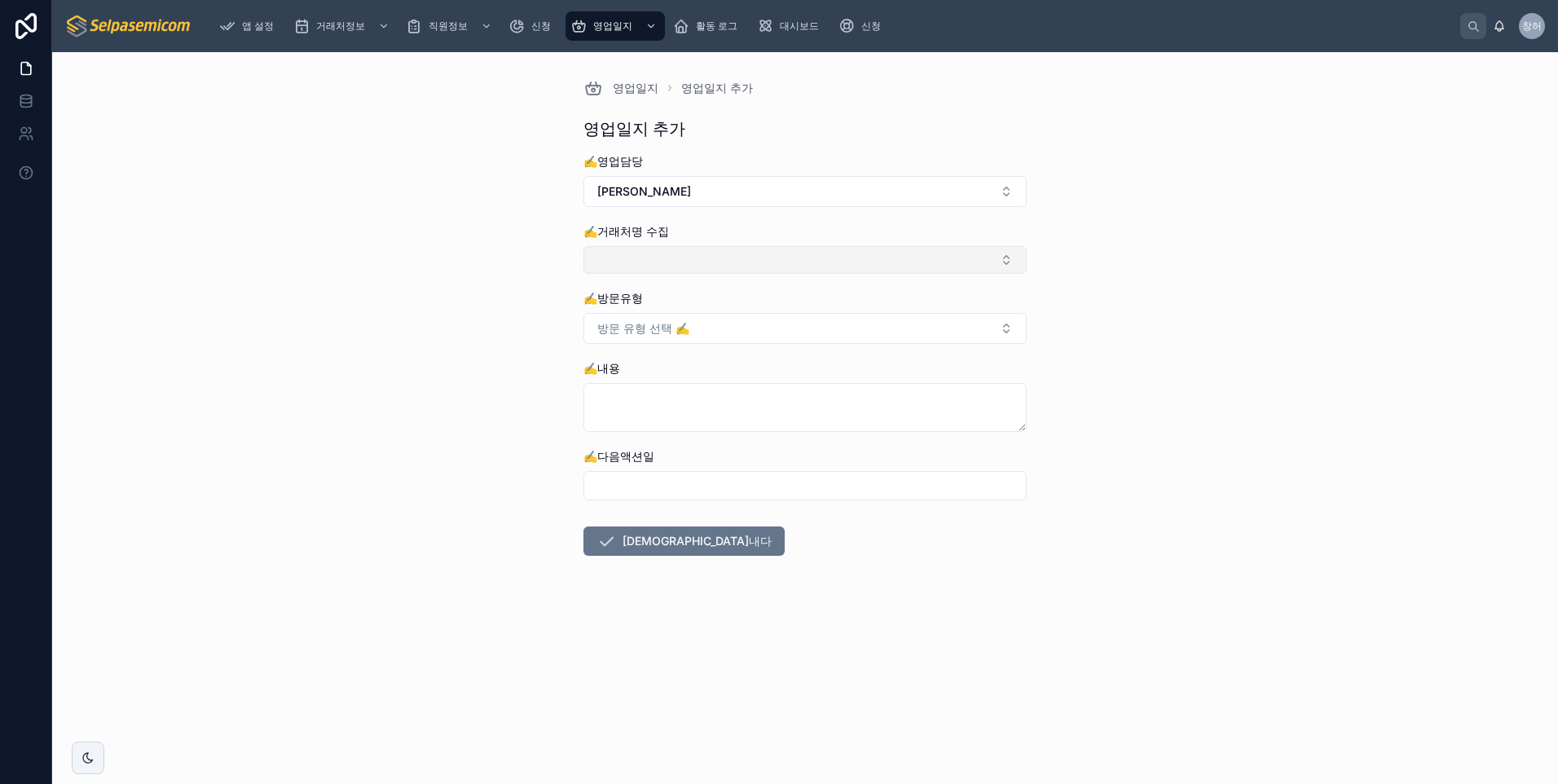
click at [643, 252] on button "선택 버튼" at bounding box center [805, 260] width 444 height 28
type input "****"
click at [633, 325] on span "8485. (주)[GEOGRAPHIC_DATA]" at bounding box center [679, 324] width 171 height 16
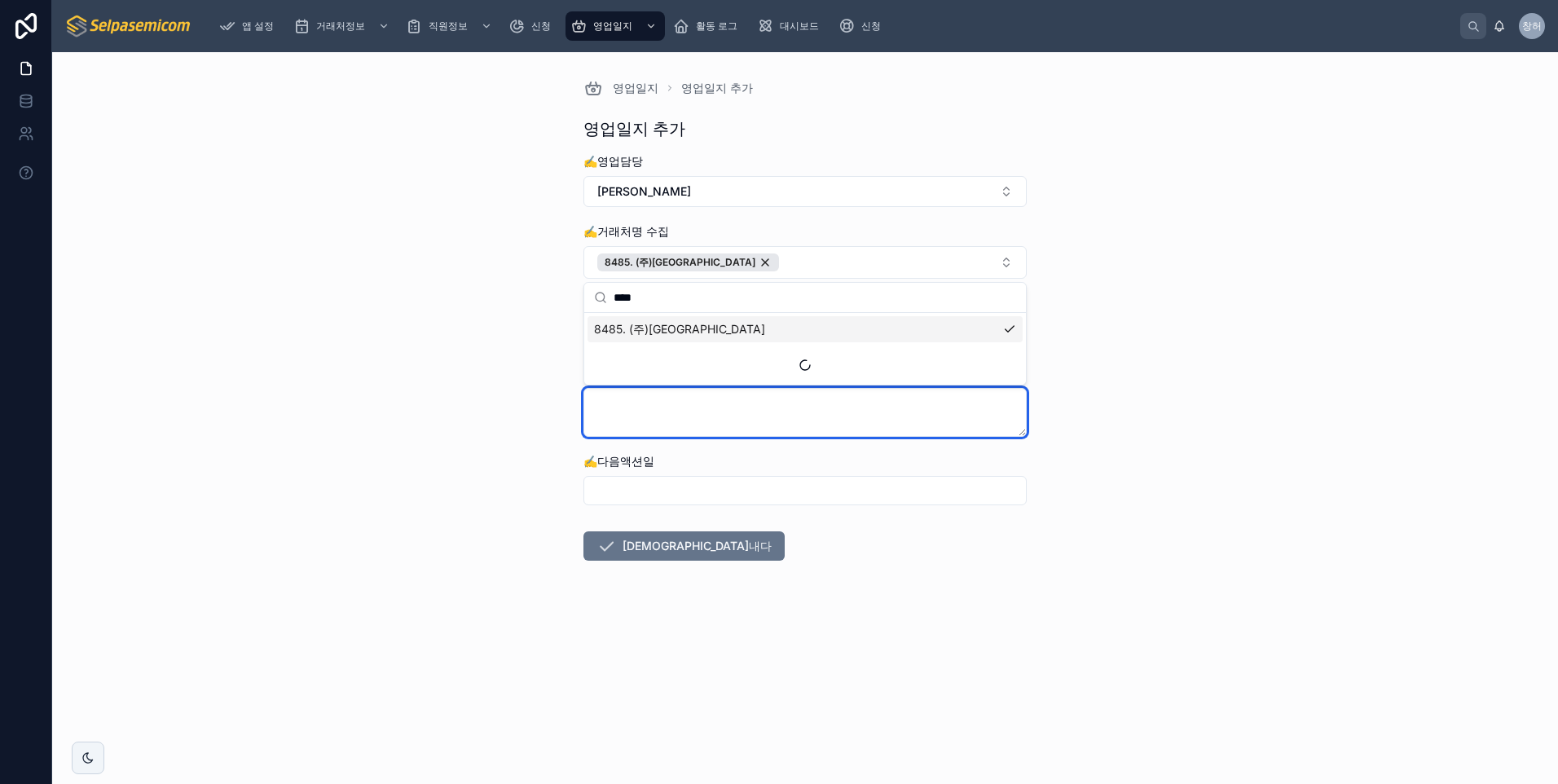
click at [649, 416] on textarea at bounding box center [805, 412] width 444 height 49
type textarea "**********"
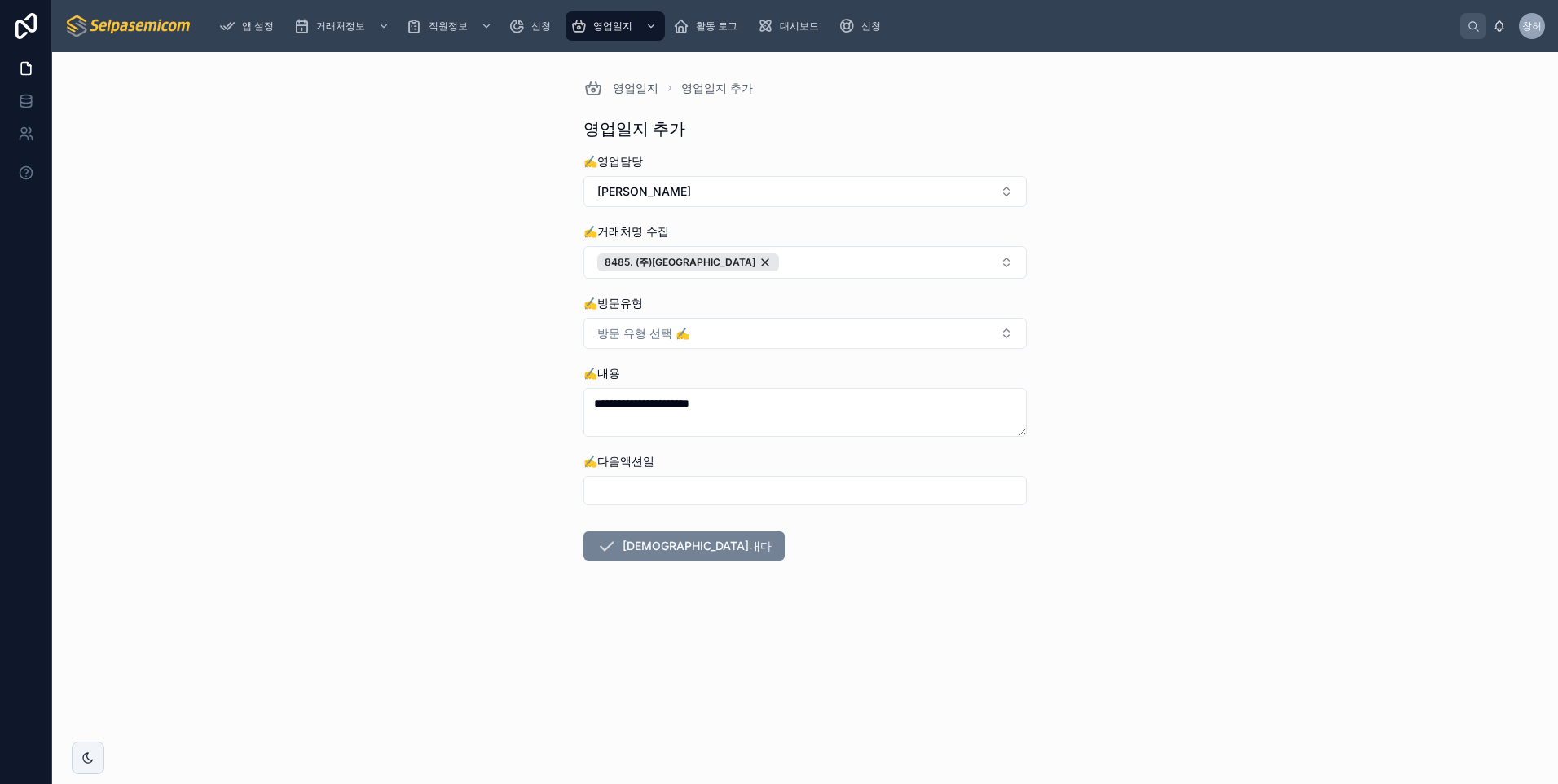
click at [638, 542] on font "[DEMOGRAPHIC_DATA]내다" at bounding box center [697, 546] width 150 height 16
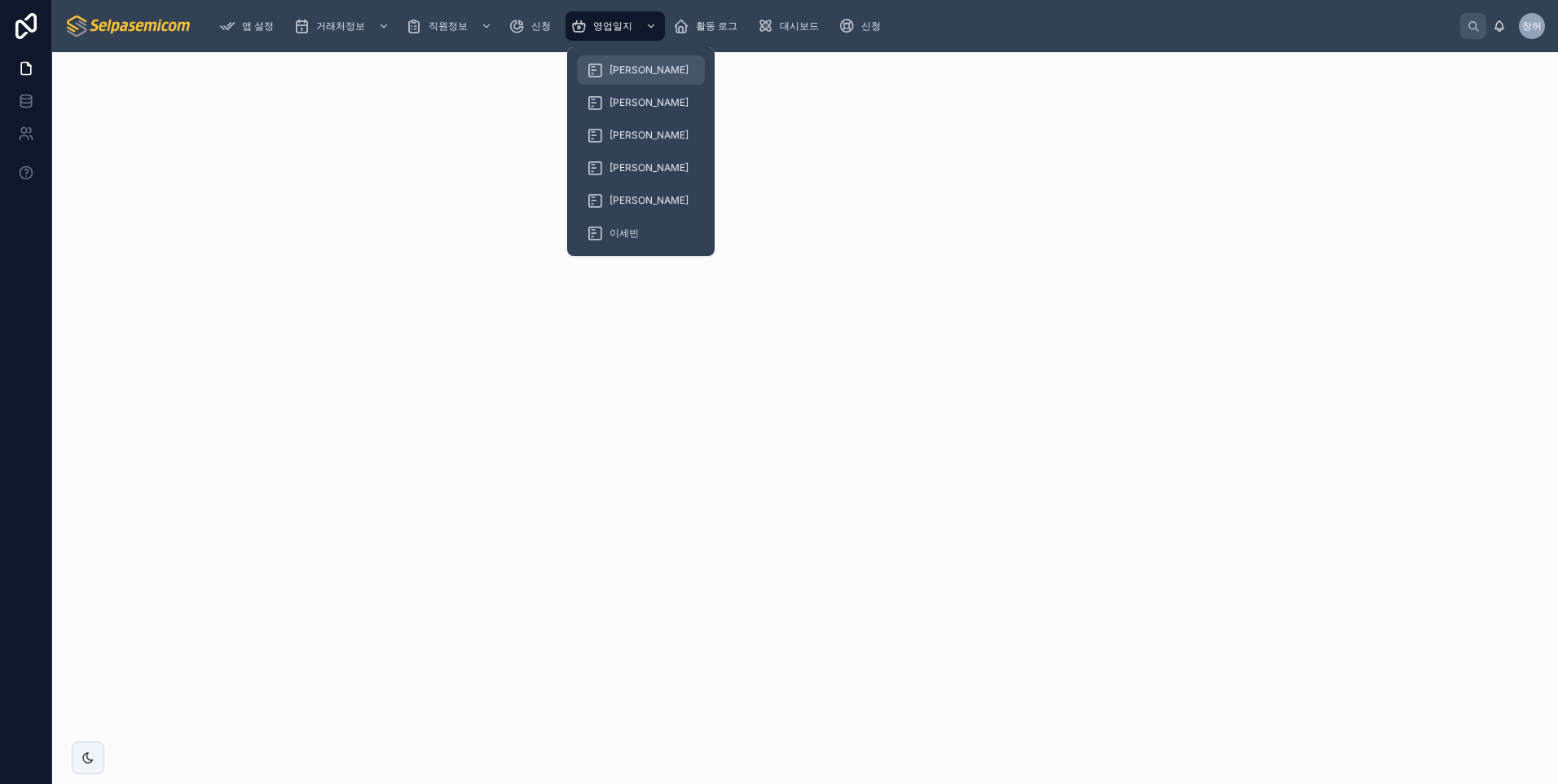
click at [624, 69] on span "[PERSON_NAME]" at bounding box center [649, 70] width 79 height 13
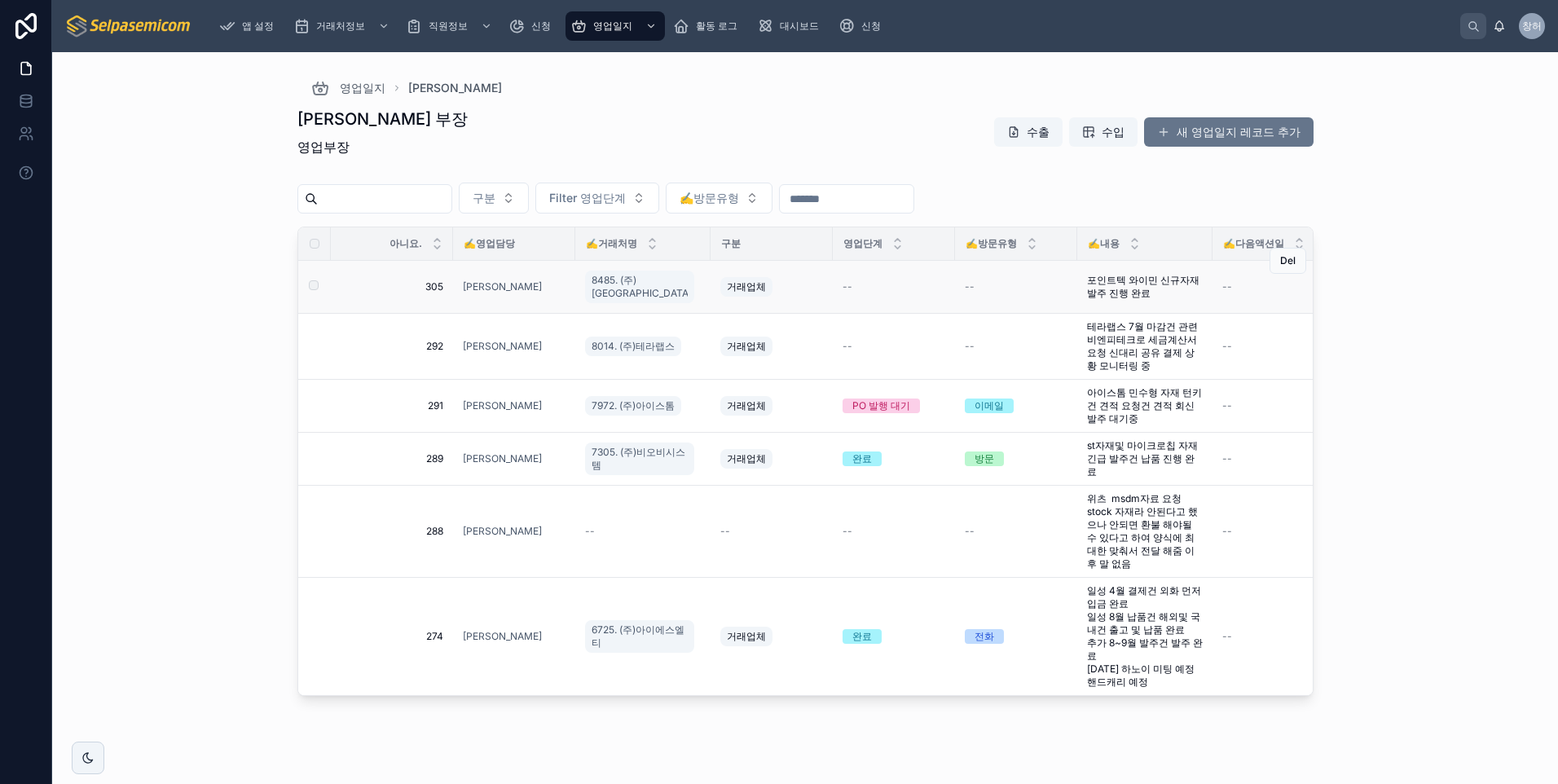
click at [842, 284] on span "--" at bounding box center [847, 287] width 10 height 13
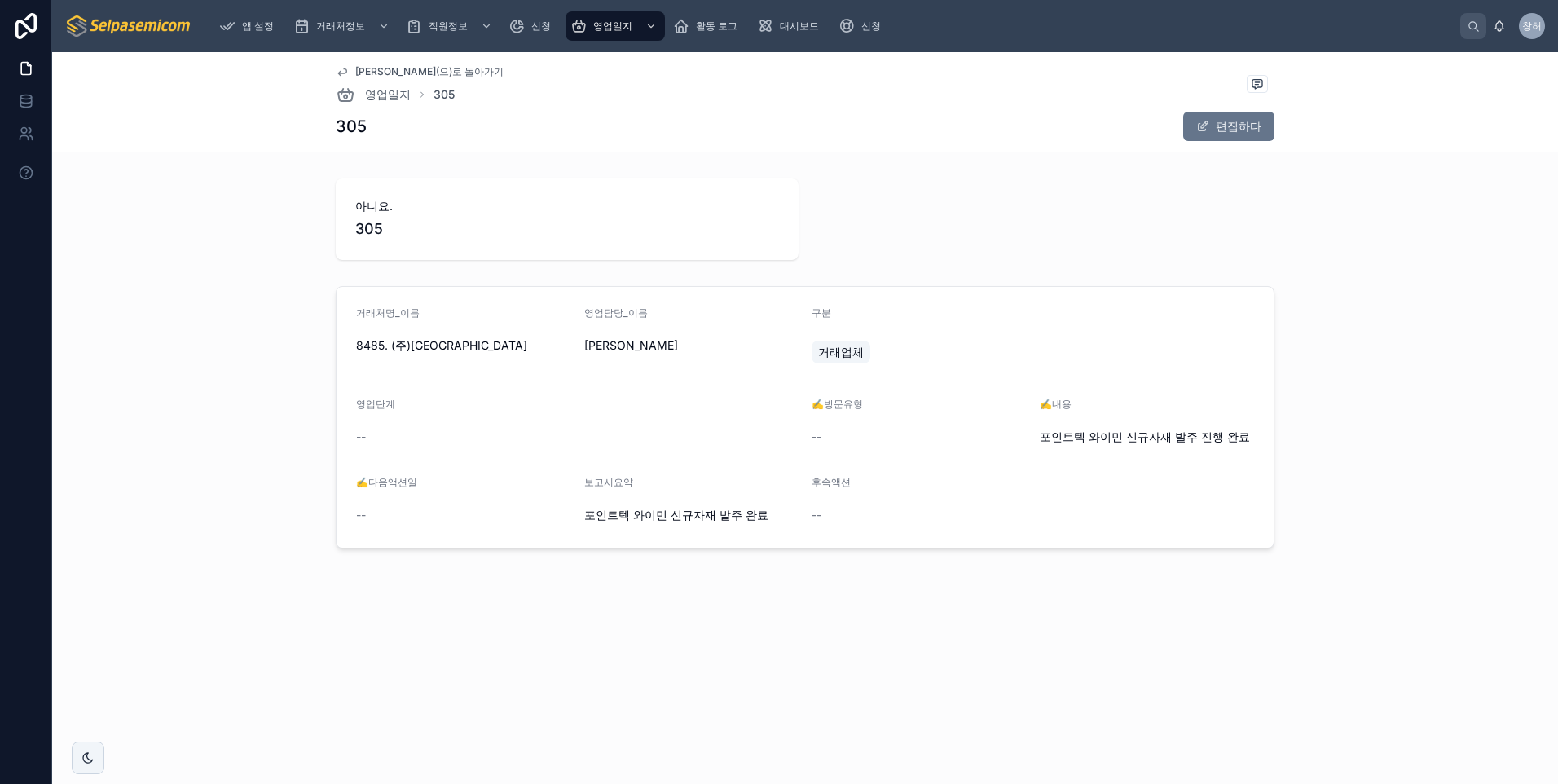
click at [834, 357] on span "거래업체" at bounding box center [841, 352] width 46 height 16
click at [837, 346] on span "거래업체" at bounding box center [841, 352] width 46 height 16
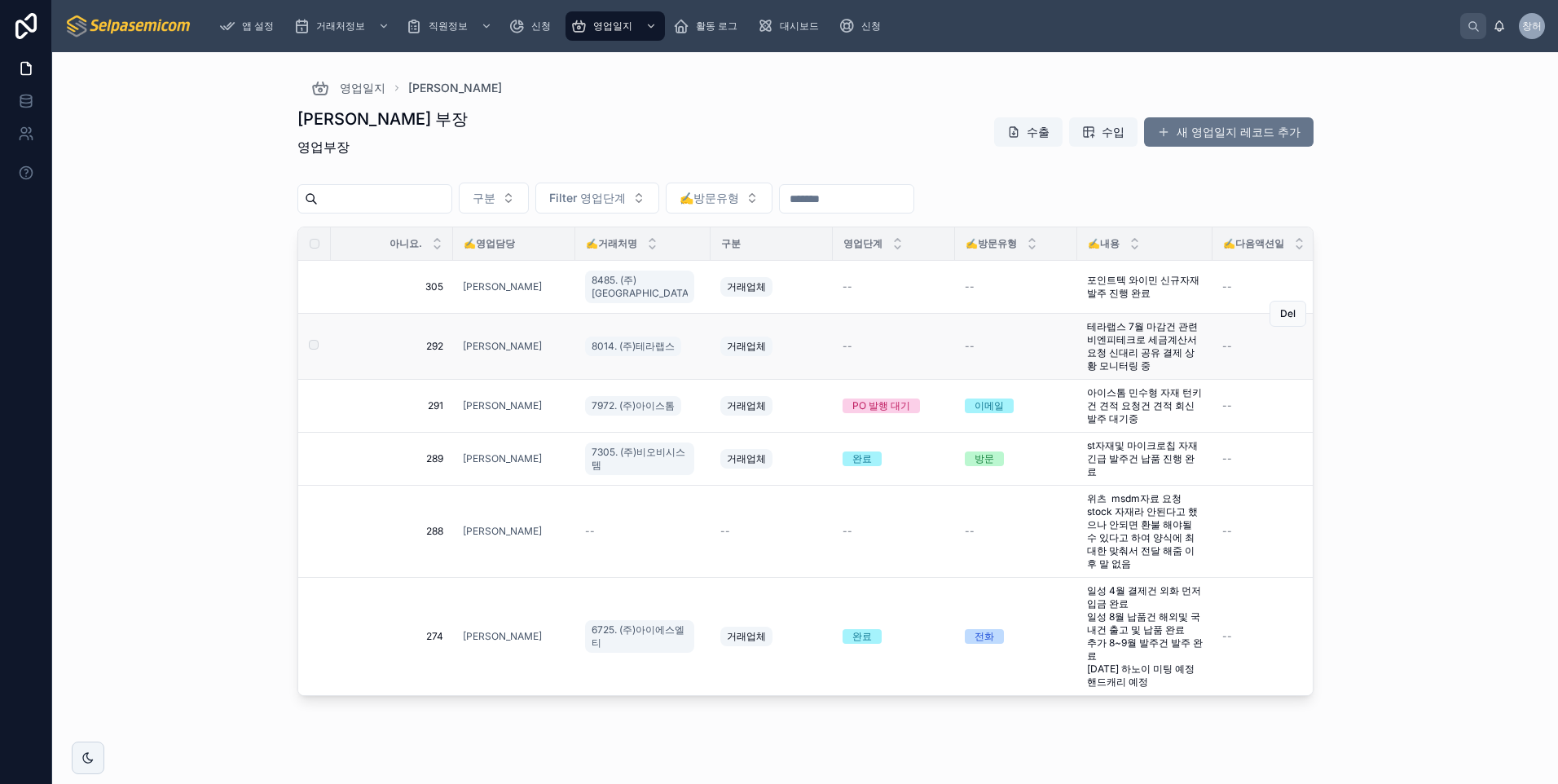
click at [842, 345] on span "--" at bounding box center [847, 346] width 10 height 13
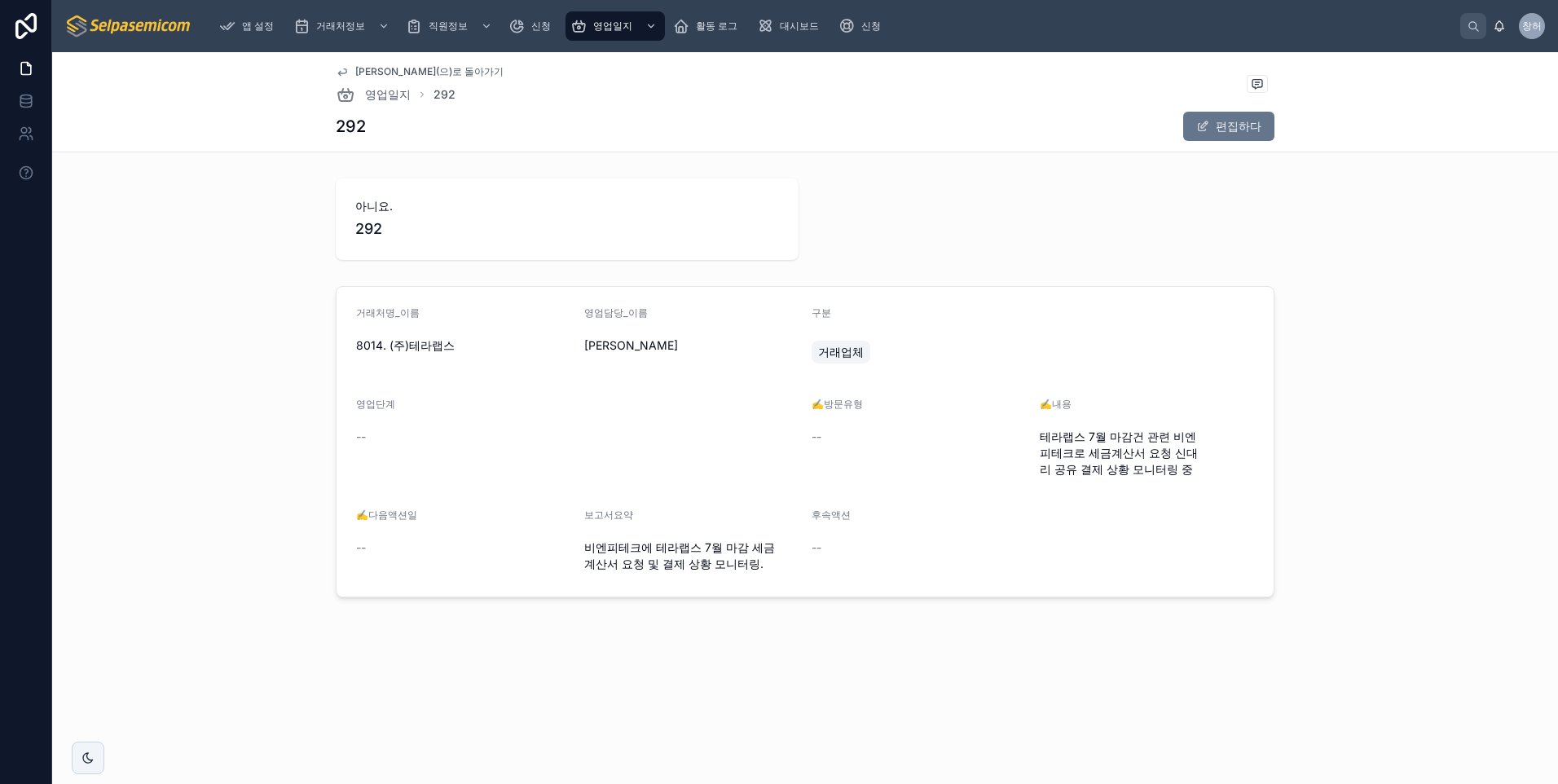
click at [839, 354] on span "거래업체" at bounding box center [841, 352] width 46 height 16
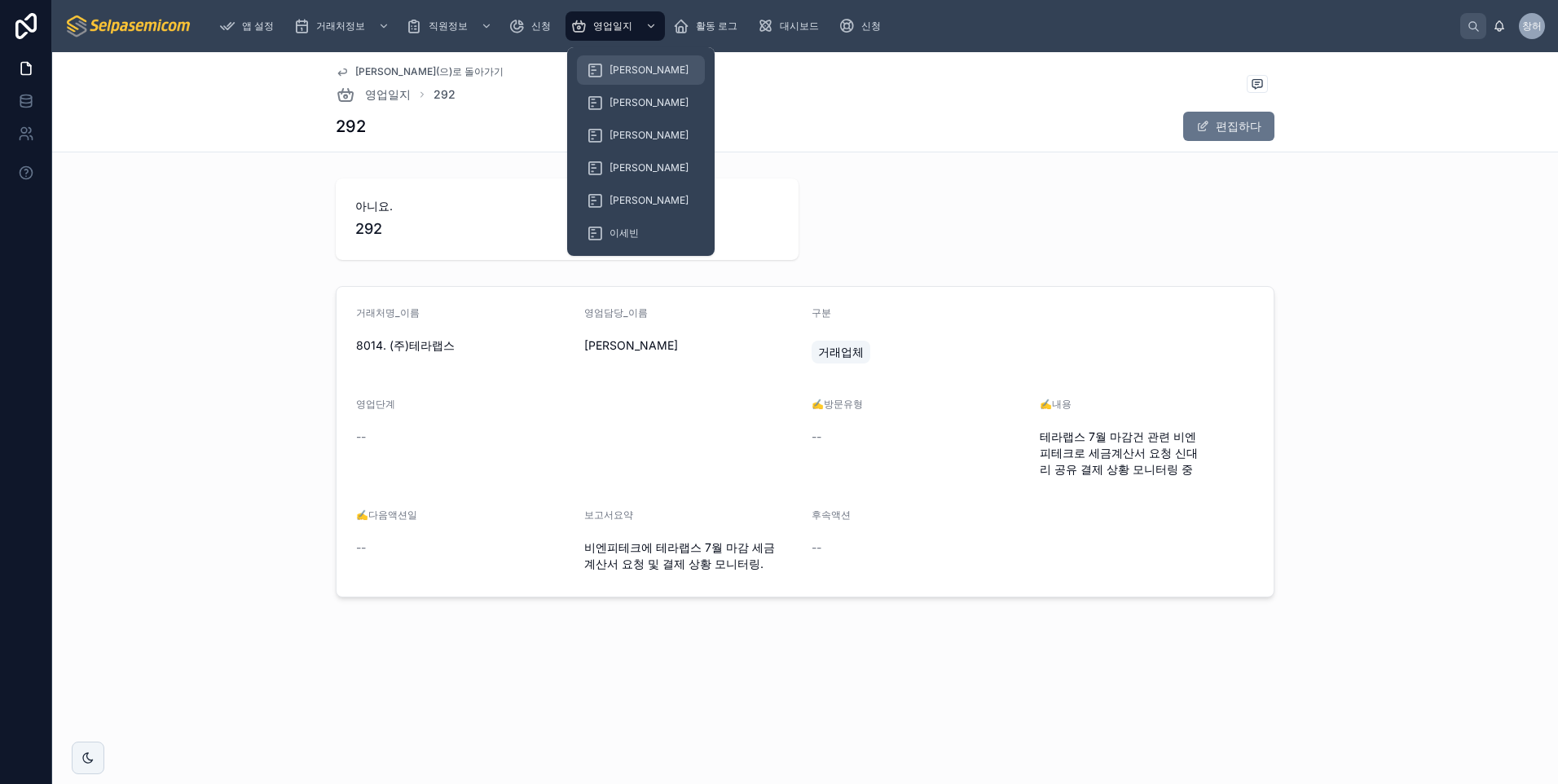
click at [618, 66] on span "[PERSON_NAME]" at bounding box center [649, 70] width 79 height 13
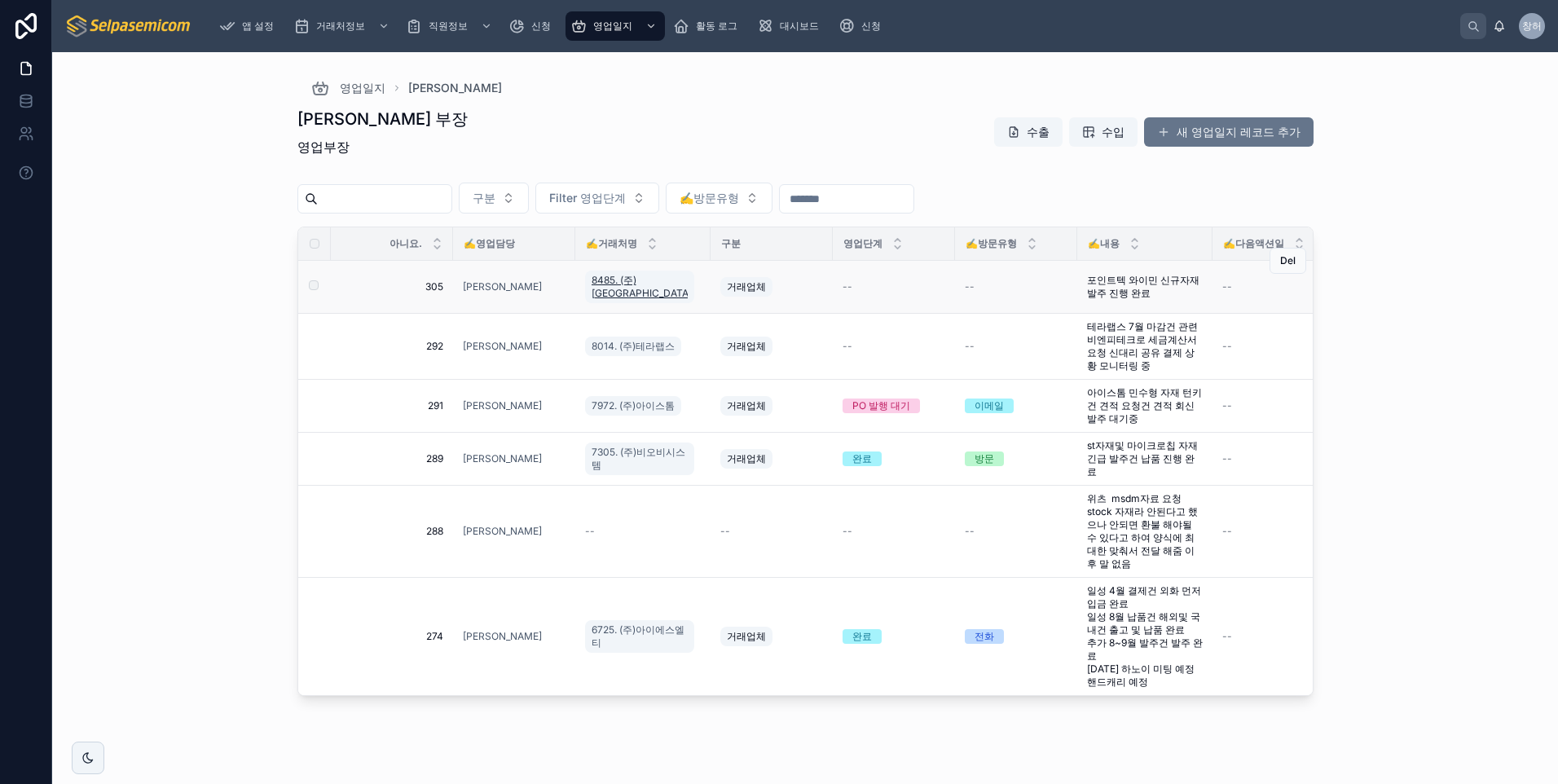
click at [647, 280] on span "8485. (주)[GEOGRAPHIC_DATA]" at bounding box center [640, 287] width 96 height 26
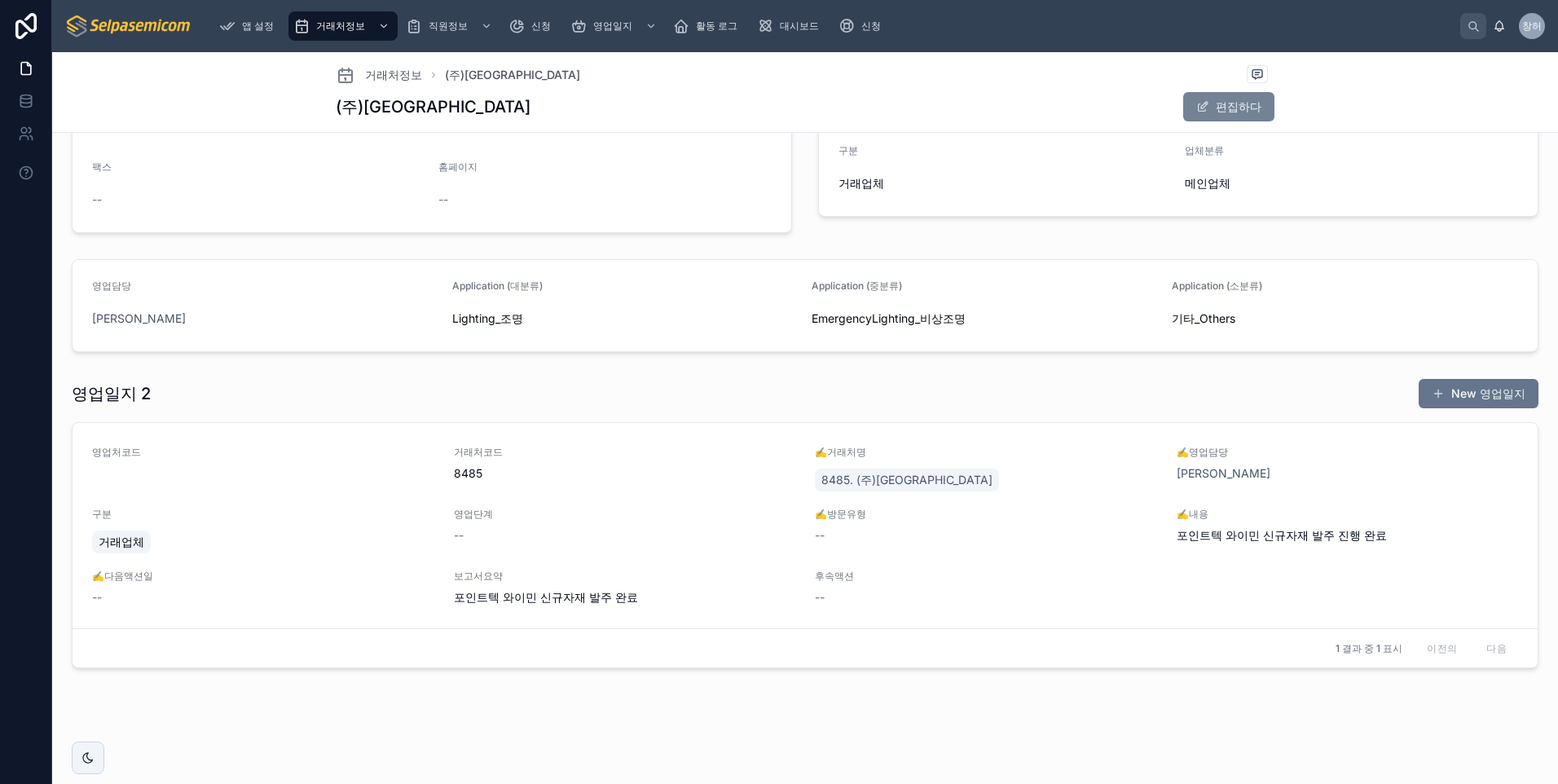
scroll to position [379, 0]
click at [818, 525] on span "--" at bounding box center [819, 533] width 10 height 16
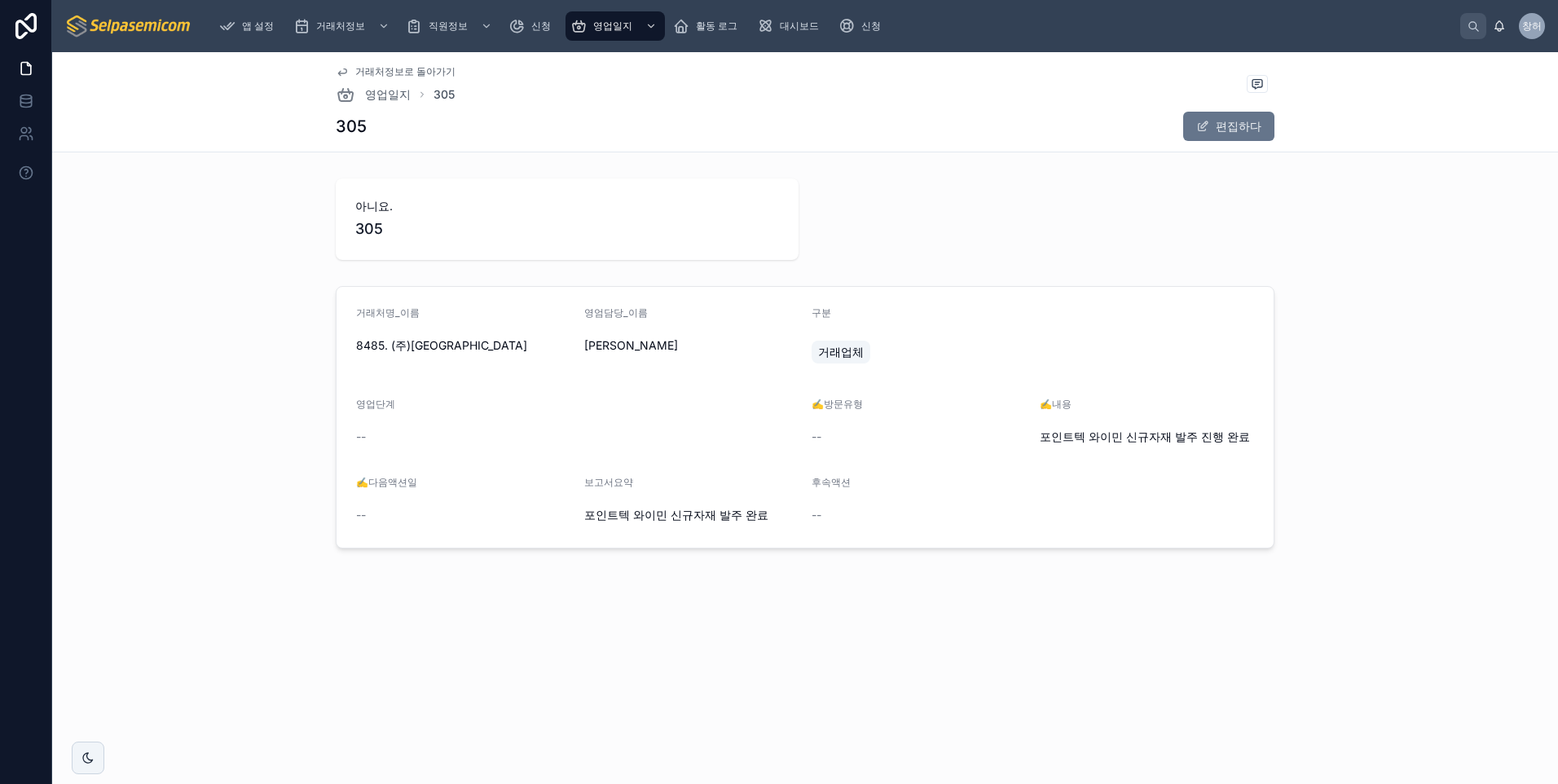
click at [848, 349] on span "거래업체" at bounding box center [841, 352] width 46 height 16
click at [841, 352] on span "거래업체" at bounding box center [841, 352] width 46 height 16
click at [364, 435] on span "--" at bounding box center [361, 437] width 10 height 16
click at [360, 434] on span "--" at bounding box center [361, 437] width 10 height 16
click at [359, 434] on span "--" at bounding box center [361, 437] width 10 height 16
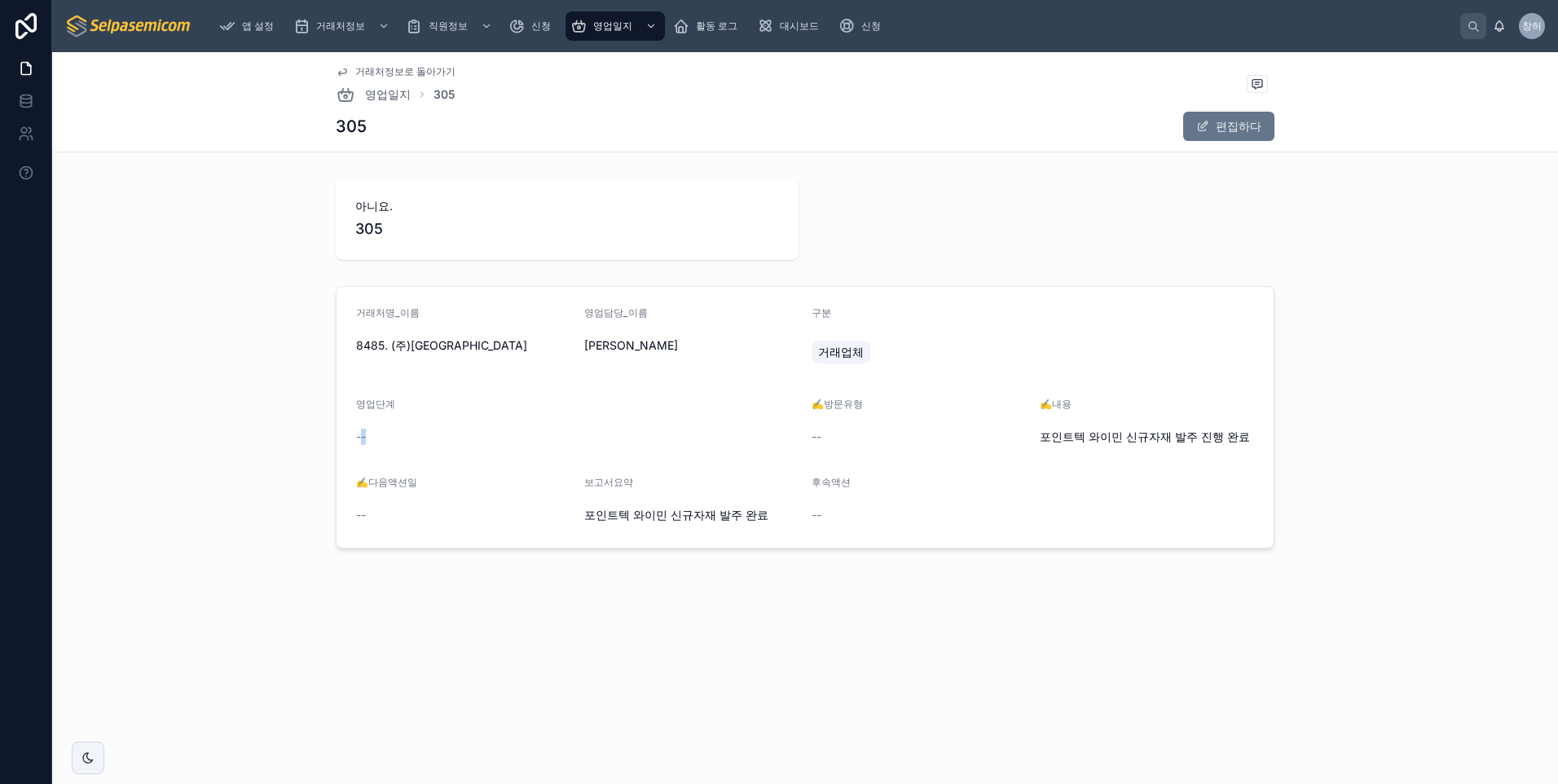
click at [522, 430] on div "--" at bounding box center [578, 437] width 443 height 16
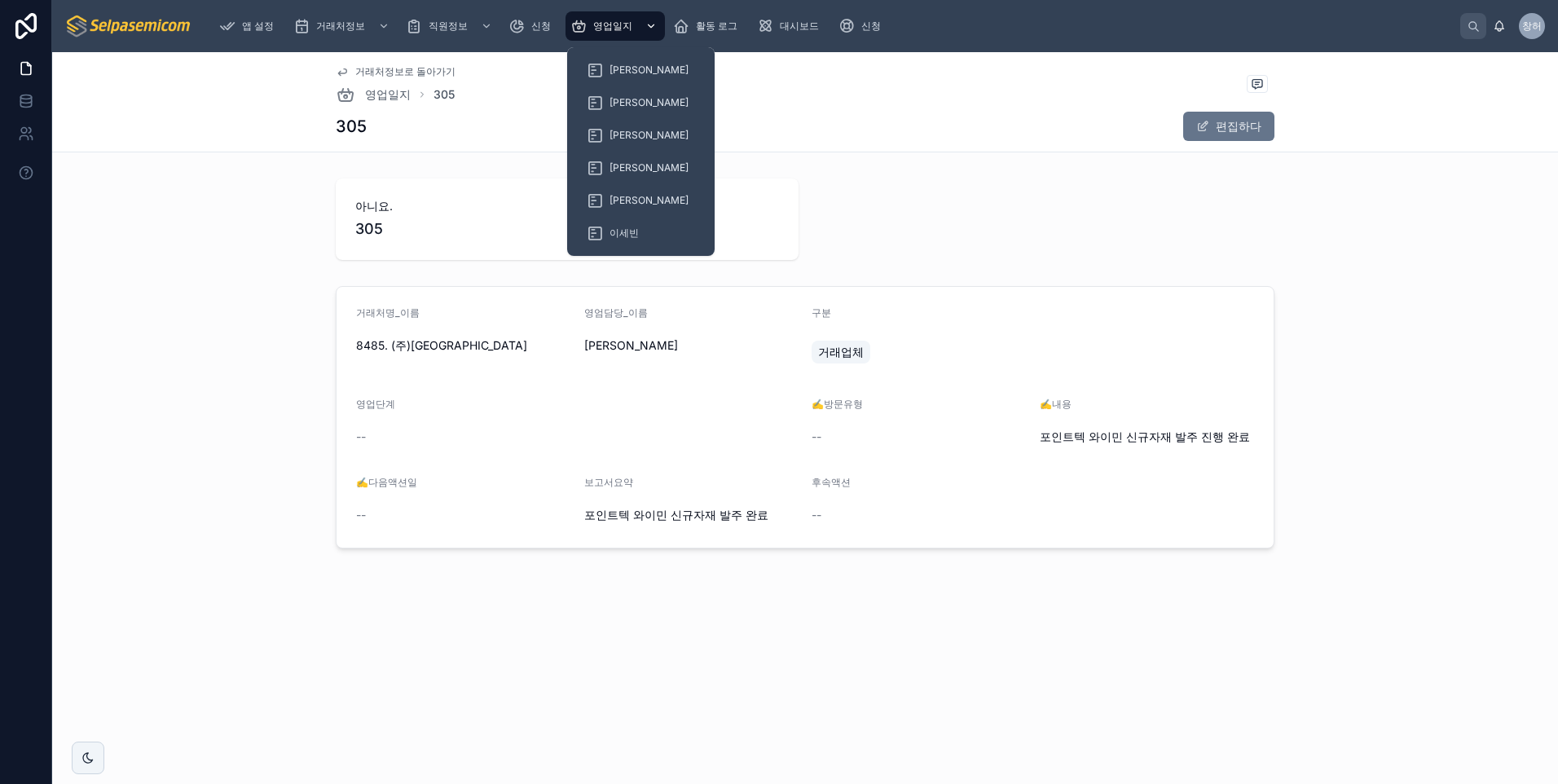
click at [645, 32] on div "스크롤 가능한 콘텐츠" at bounding box center [650, 26] width 21 height 26
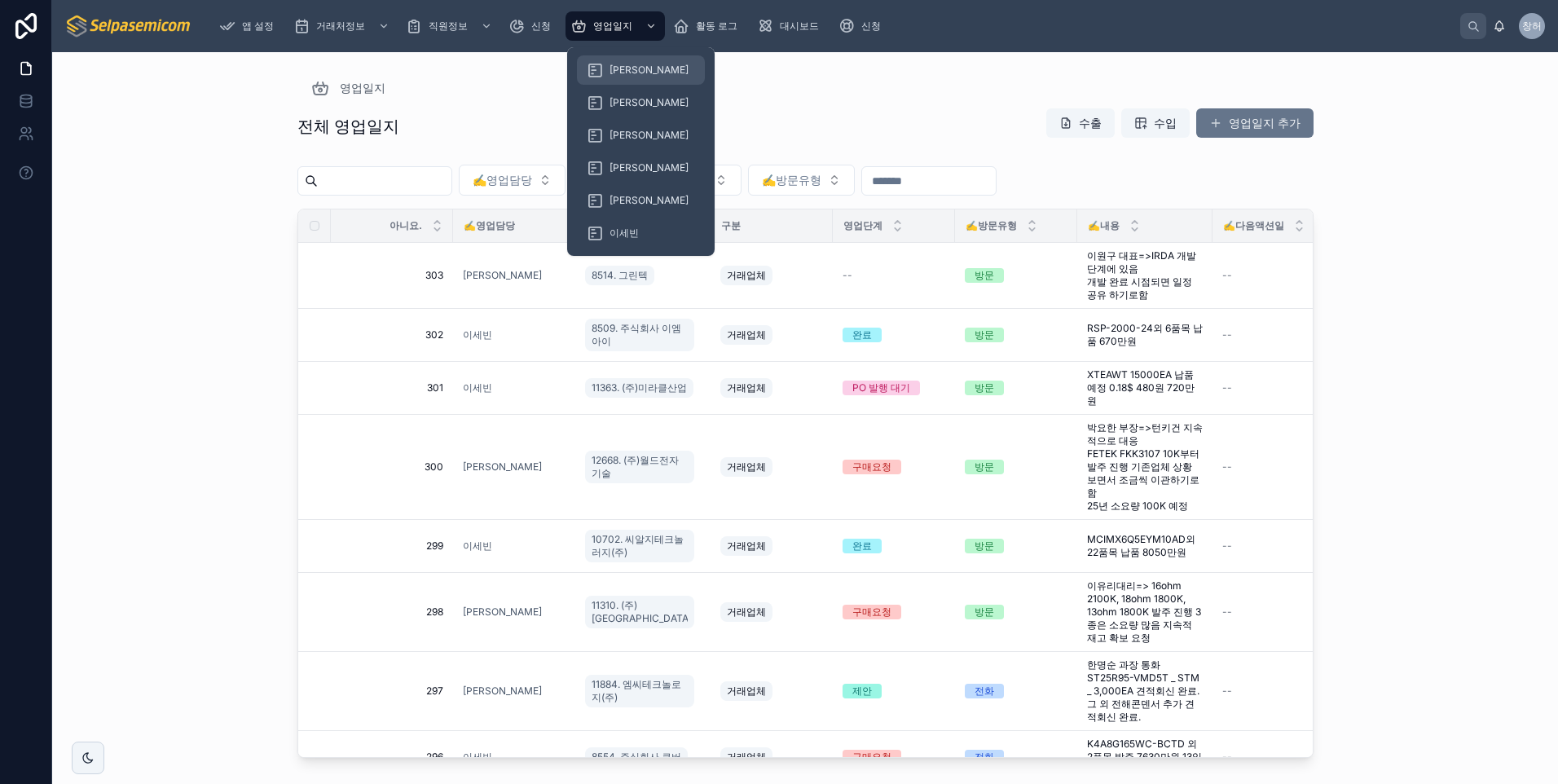
click at [623, 70] on span "[PERSON_NAME]" at bounding box center [649, 70] width 79 height 13
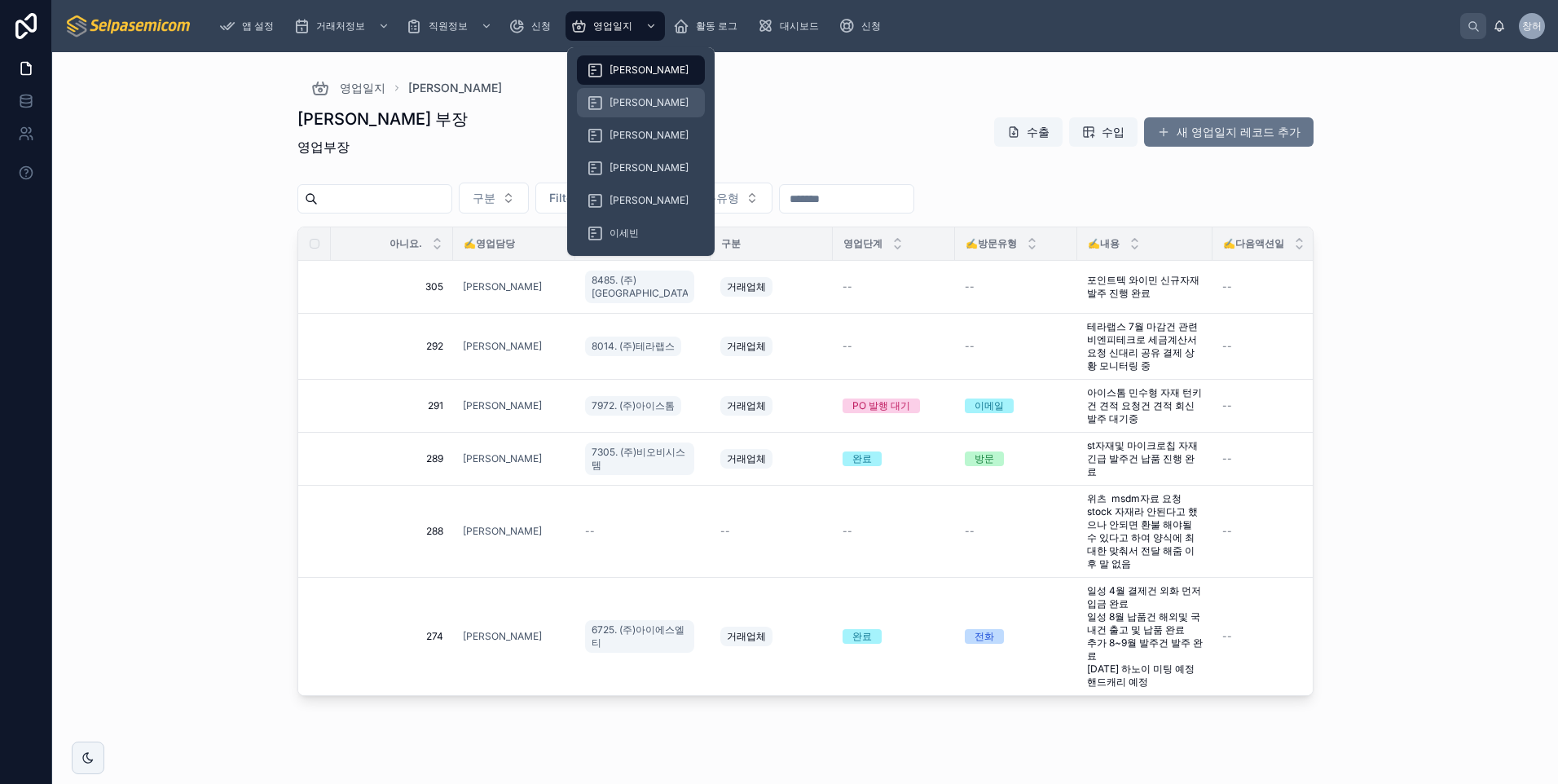
click at [637, 100] on span "[PERSON_NAME]" at bounding box center [649, 103] width 79 height 13
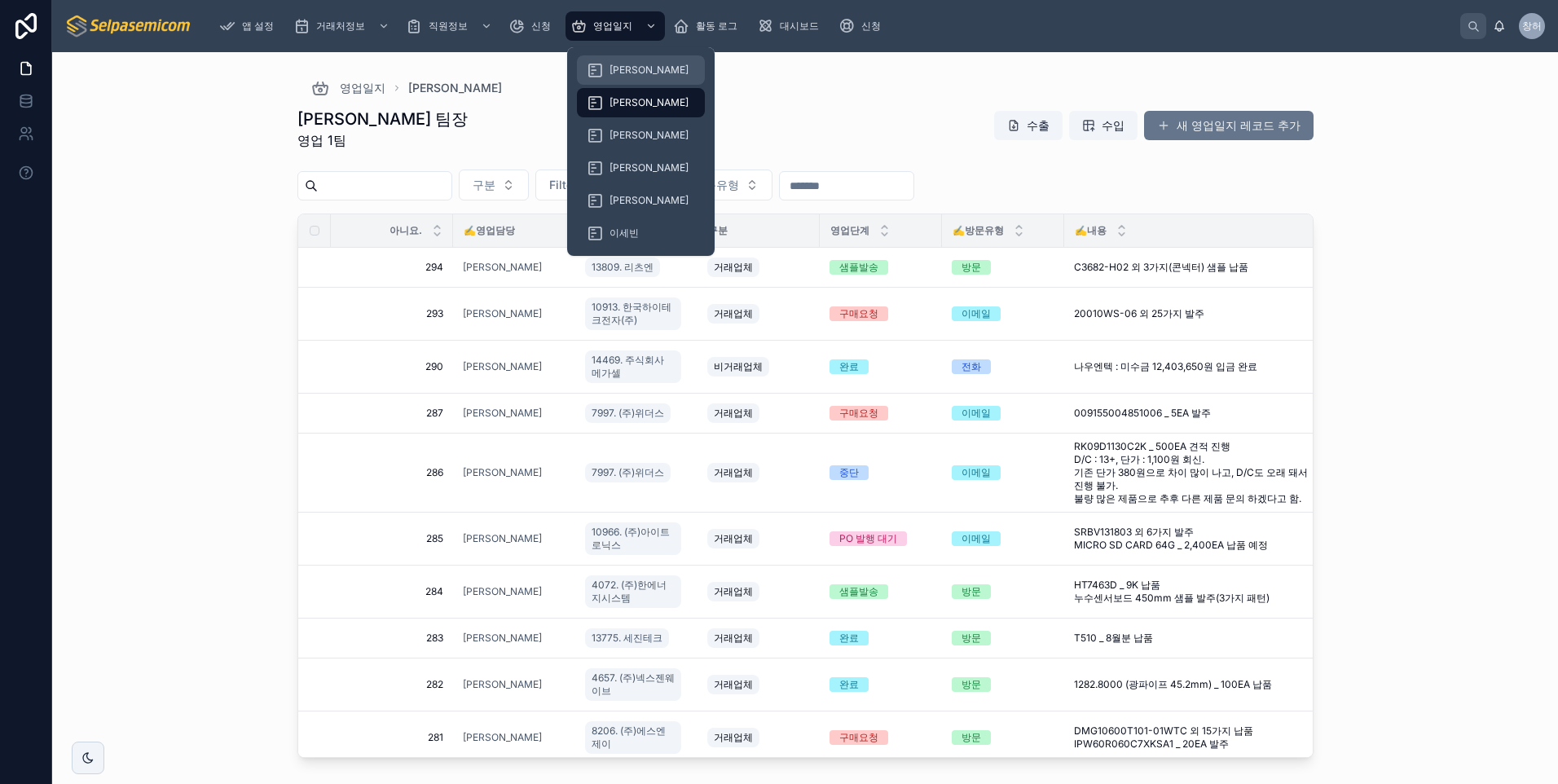
click at [611, 73] on span "[PERSON_NAME]" at bounding box center [649, 70] width 79 height 13
click at [616, 73] on span "[PERSON_NAME]" at bounding box center [649, 70] width 79 height 13
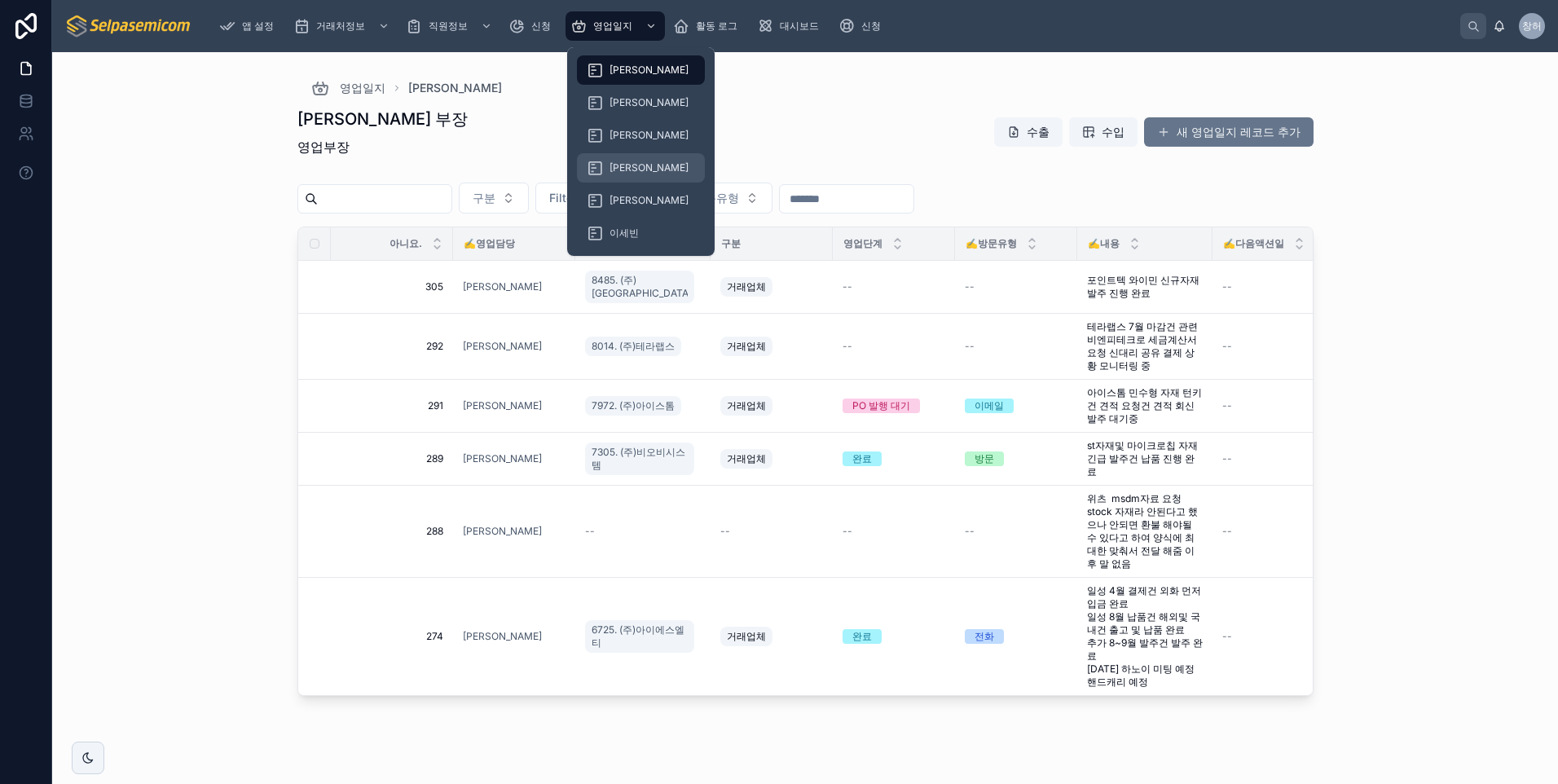
click at [641, 163] on div "[PERSON_NAME]" at bounding box center [641, 168] width 109 height 26
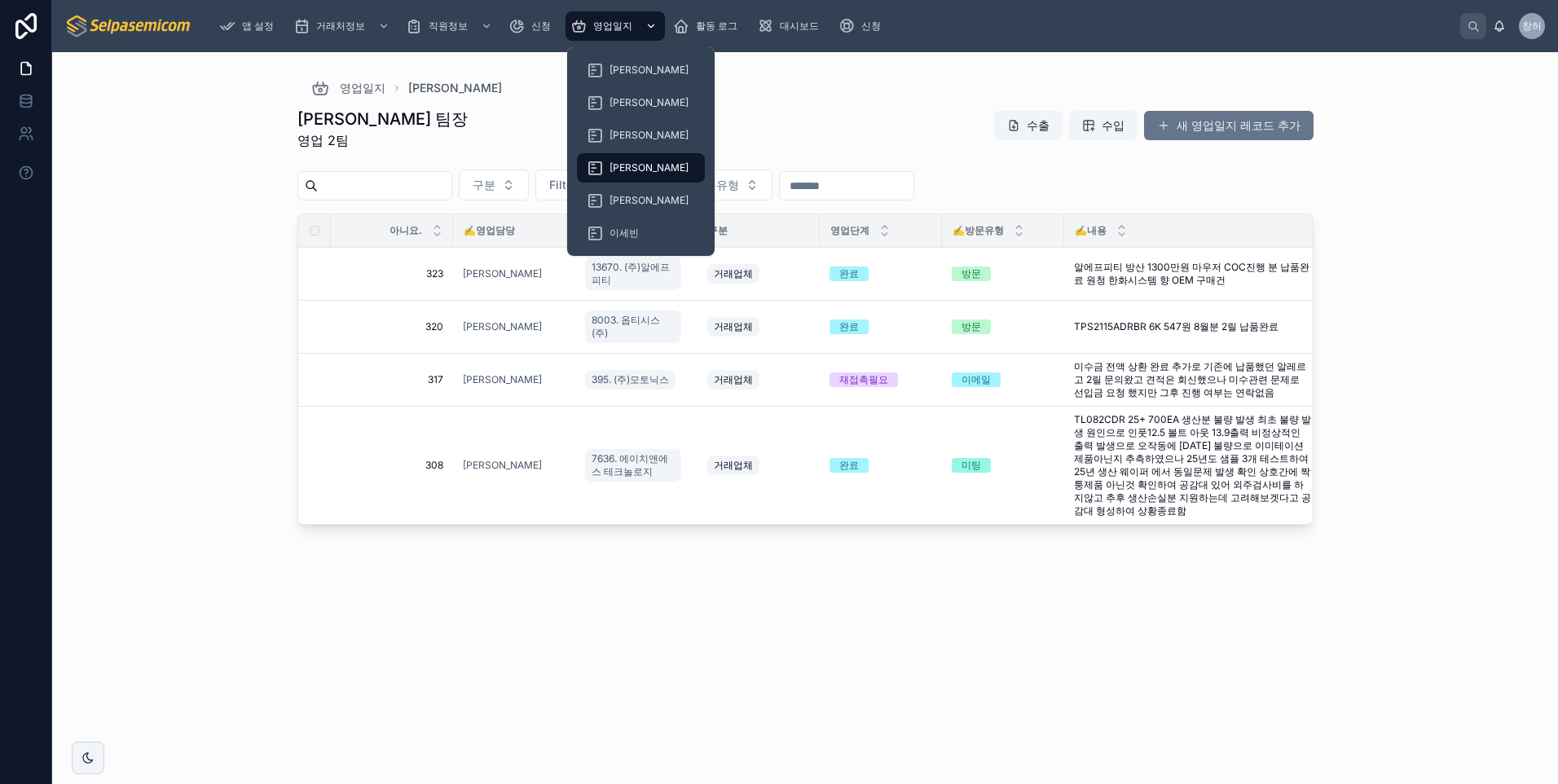
click at [628, 30] on span "영업일지" at bounding box center [613, 26] width 39 height 13
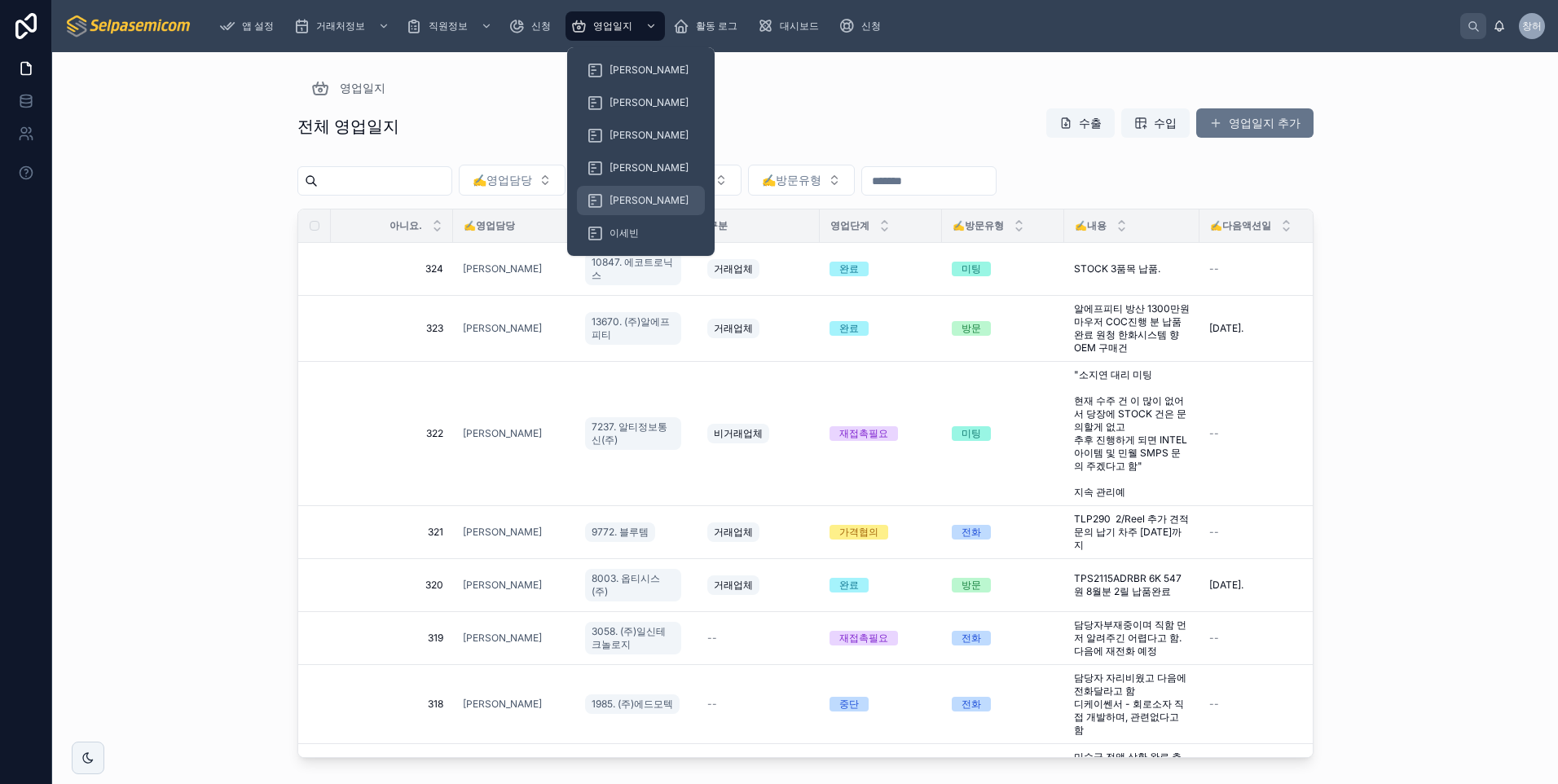
click at [635, 197] on span "[PERSON_NAME]" at bounding box center [649, 200] width 79 height 13
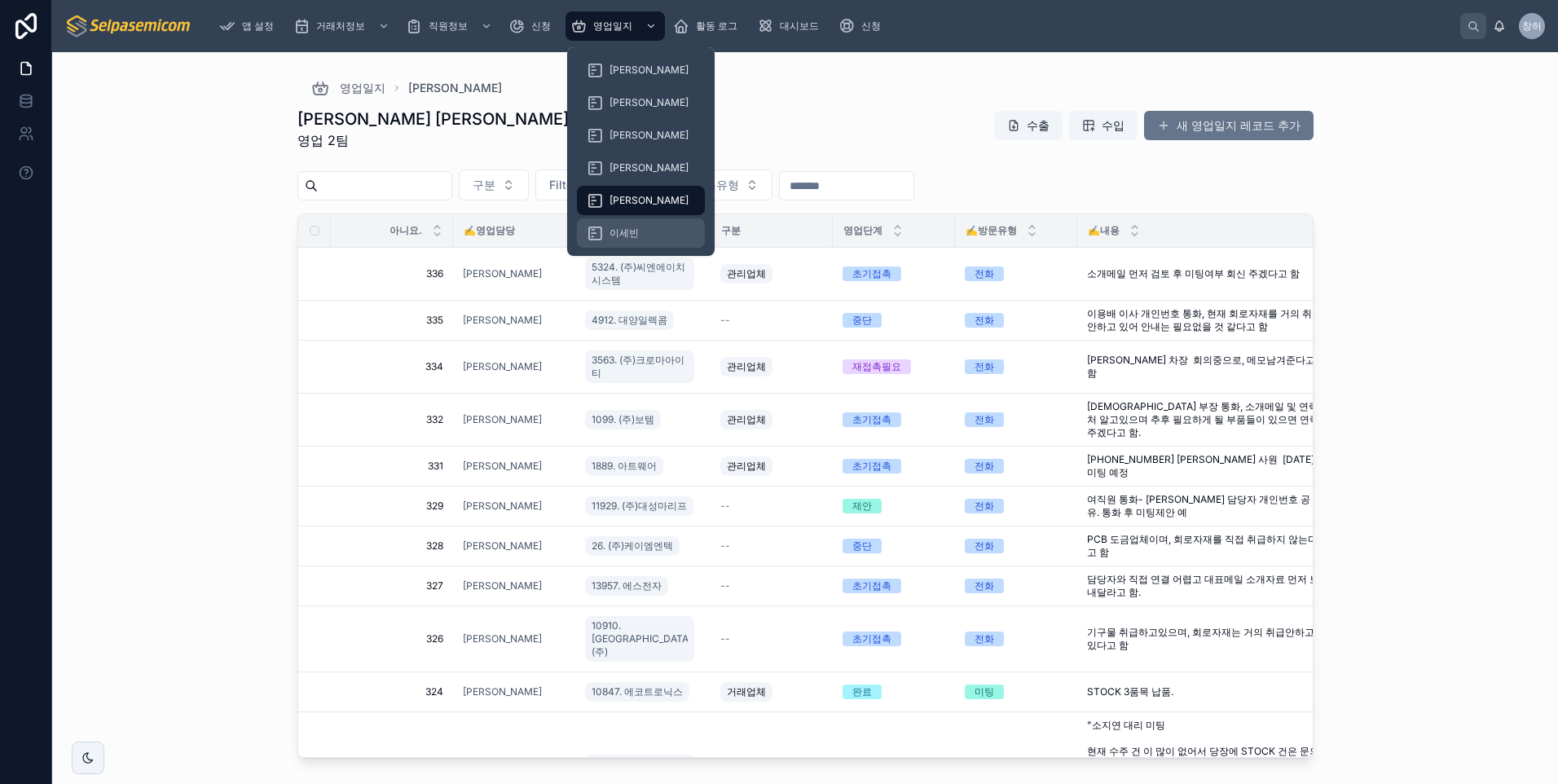
click at [630, 234] on span "이세빈" at bounding box center [624, 233] width 29 height 13
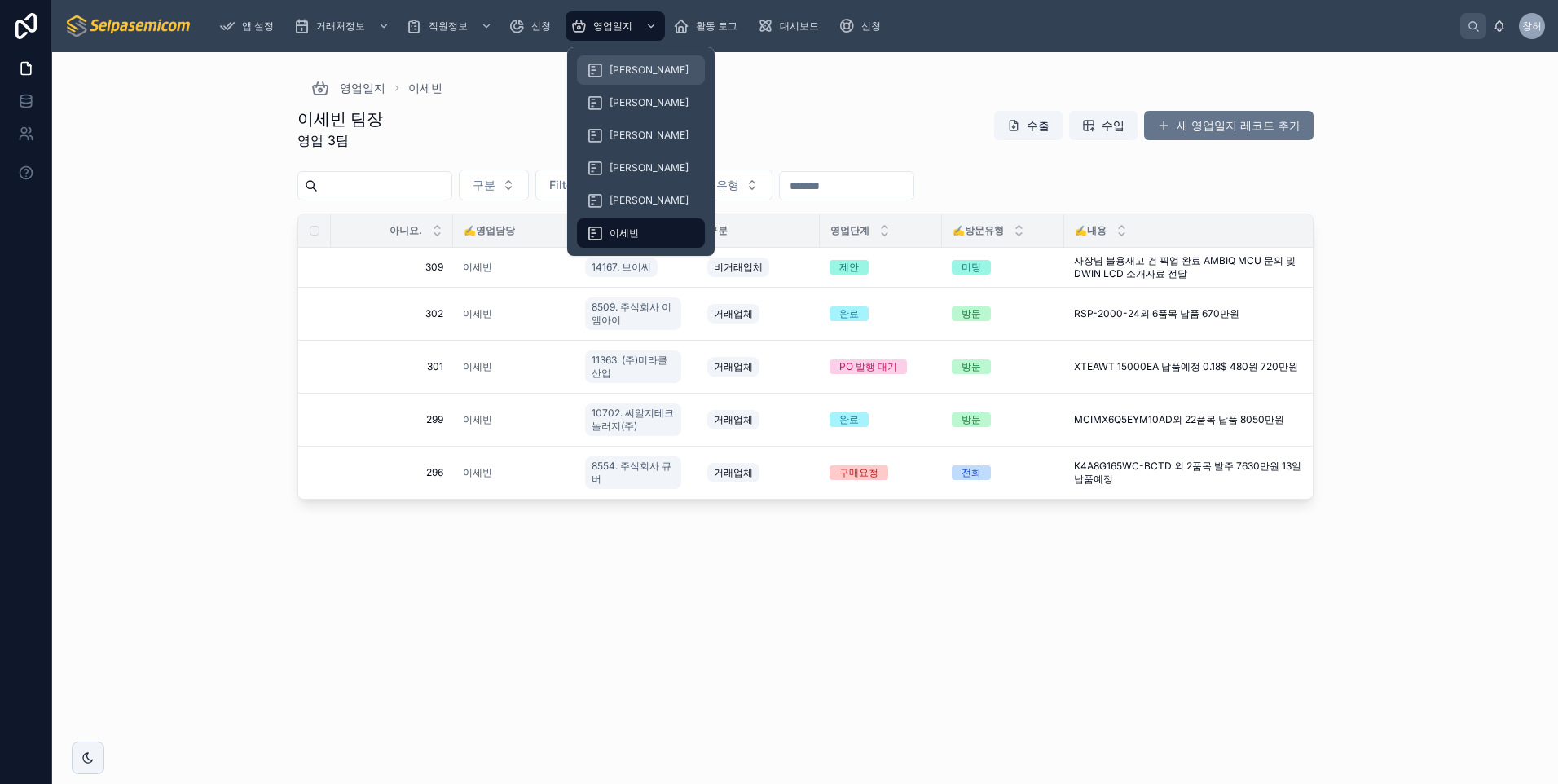
click at [631, 64] on span "[PERSON_NAME]" at bounding box center [649, 70] width 79 height 13
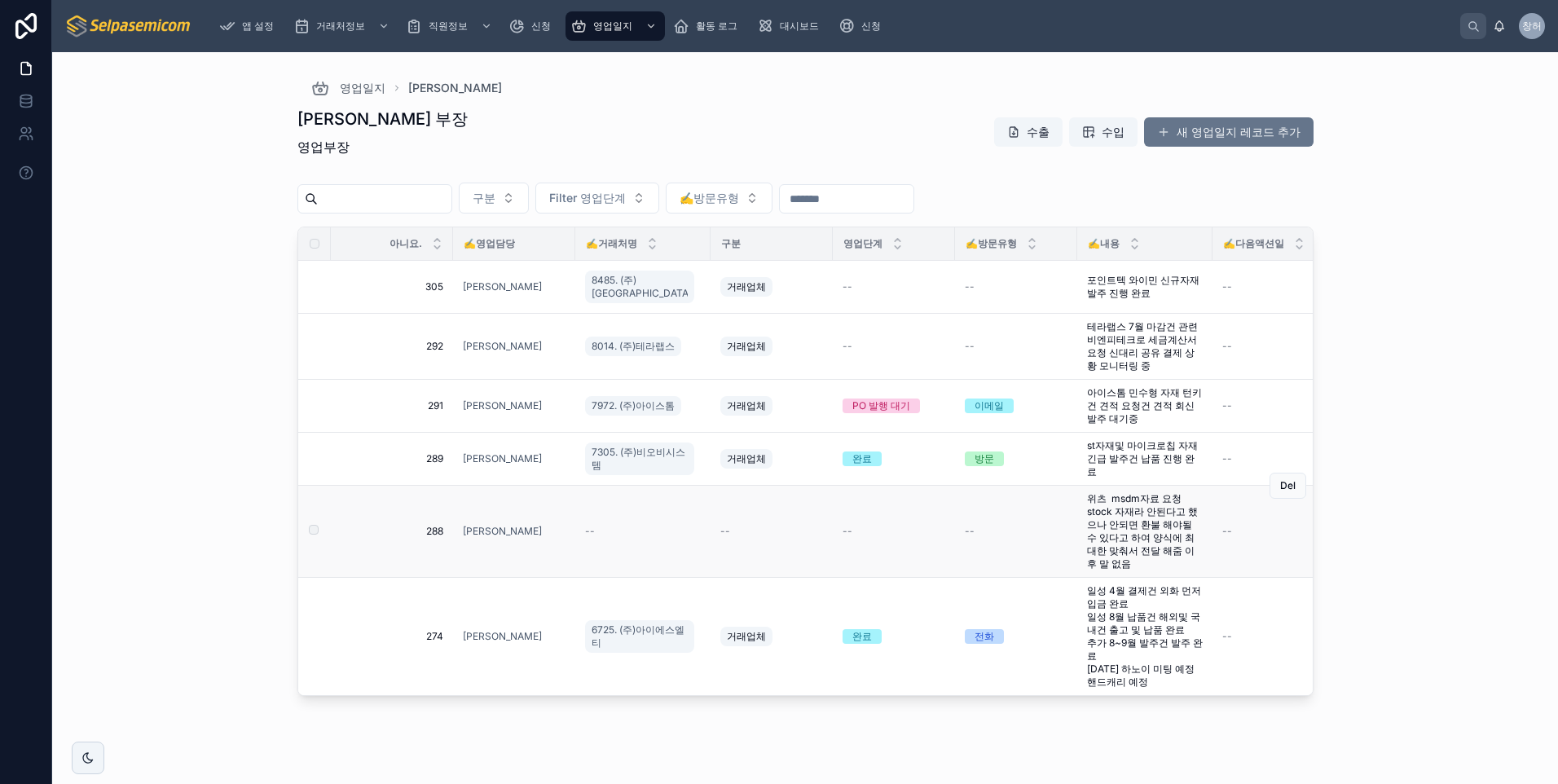
click at [587, 514] on td "--" at bounding box center [643, 531] width 136 height 92
click at [590, 525] on span "--" at bounding box center [590, 531] width 10 height 13
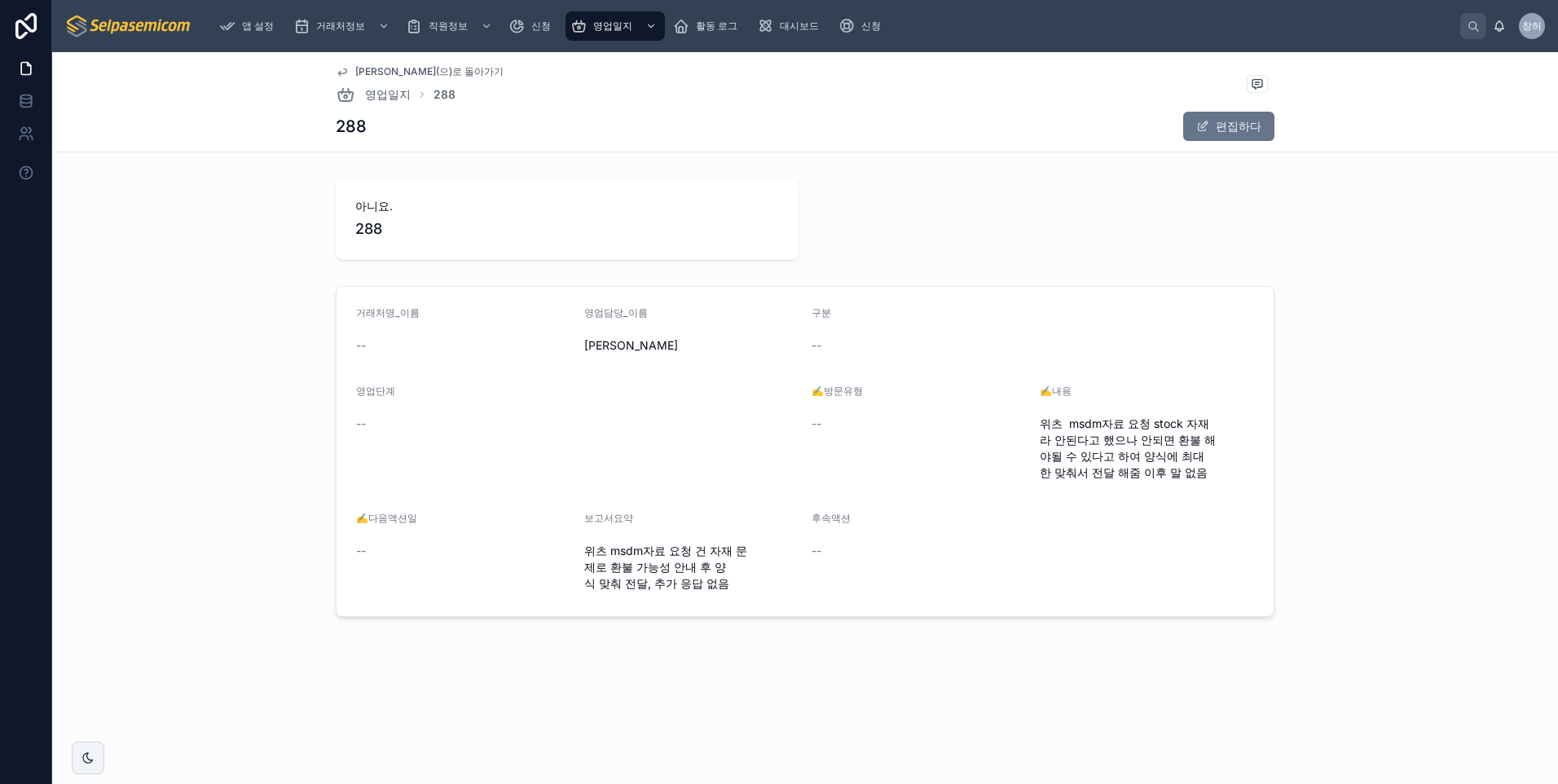
drag, startPoint x: 369, startPoint y: 339, endPoint x: 357, endPoint y: 346, distance: 13.9
click at [362, 344] on div "--" at bounding box center [463, 345] width 215 height 16
click at [363, 345] on span "--" at bounding box center [361, 345] width 10 height 16
click at [379, 314] on span "거래처명_이름" at bounding box center [388, 312] width 64 height 12
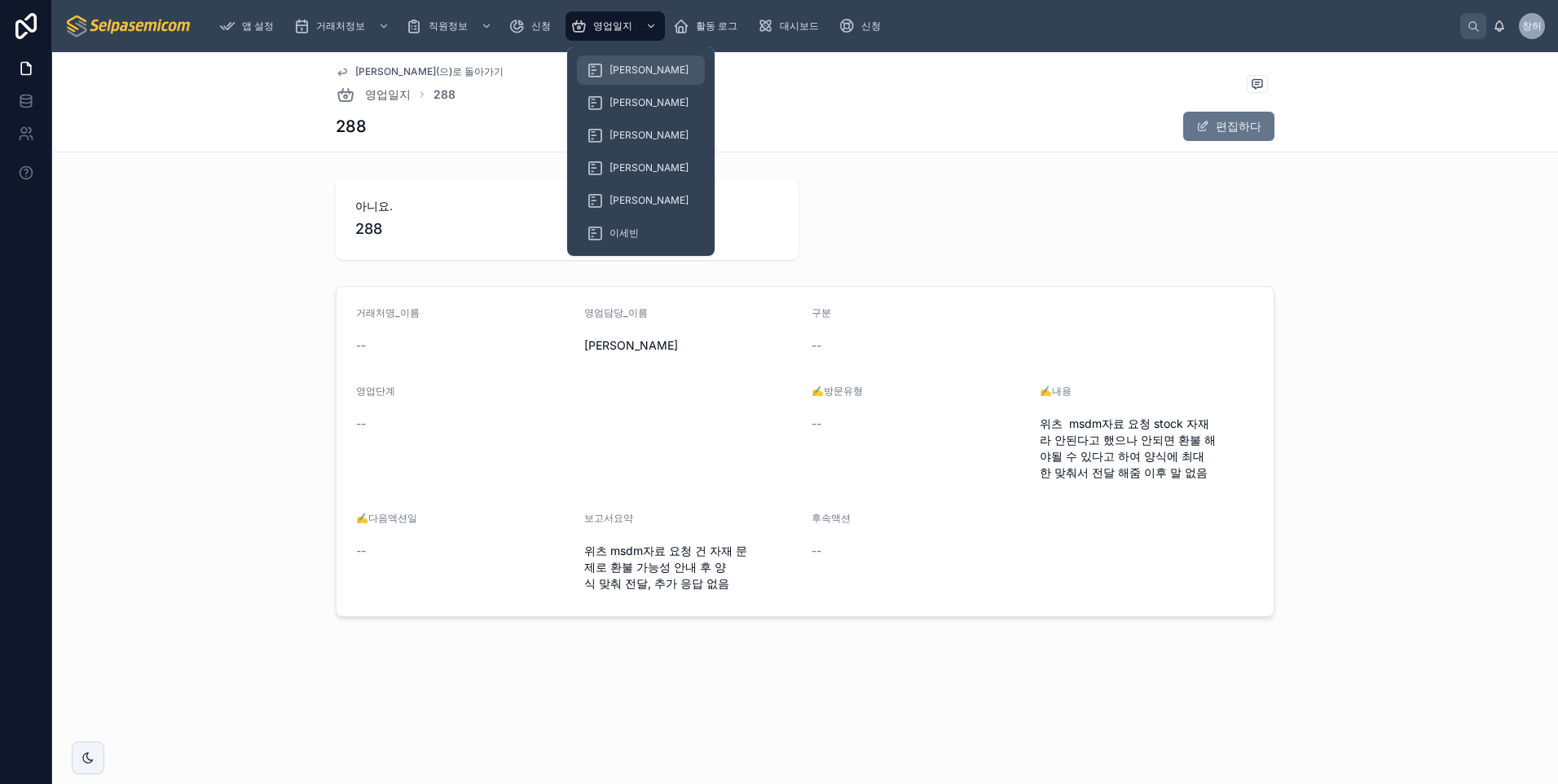
click at [615, 70] on span "[PERSON_NAME]" at bounding box center [649, 70] width 79 height 13
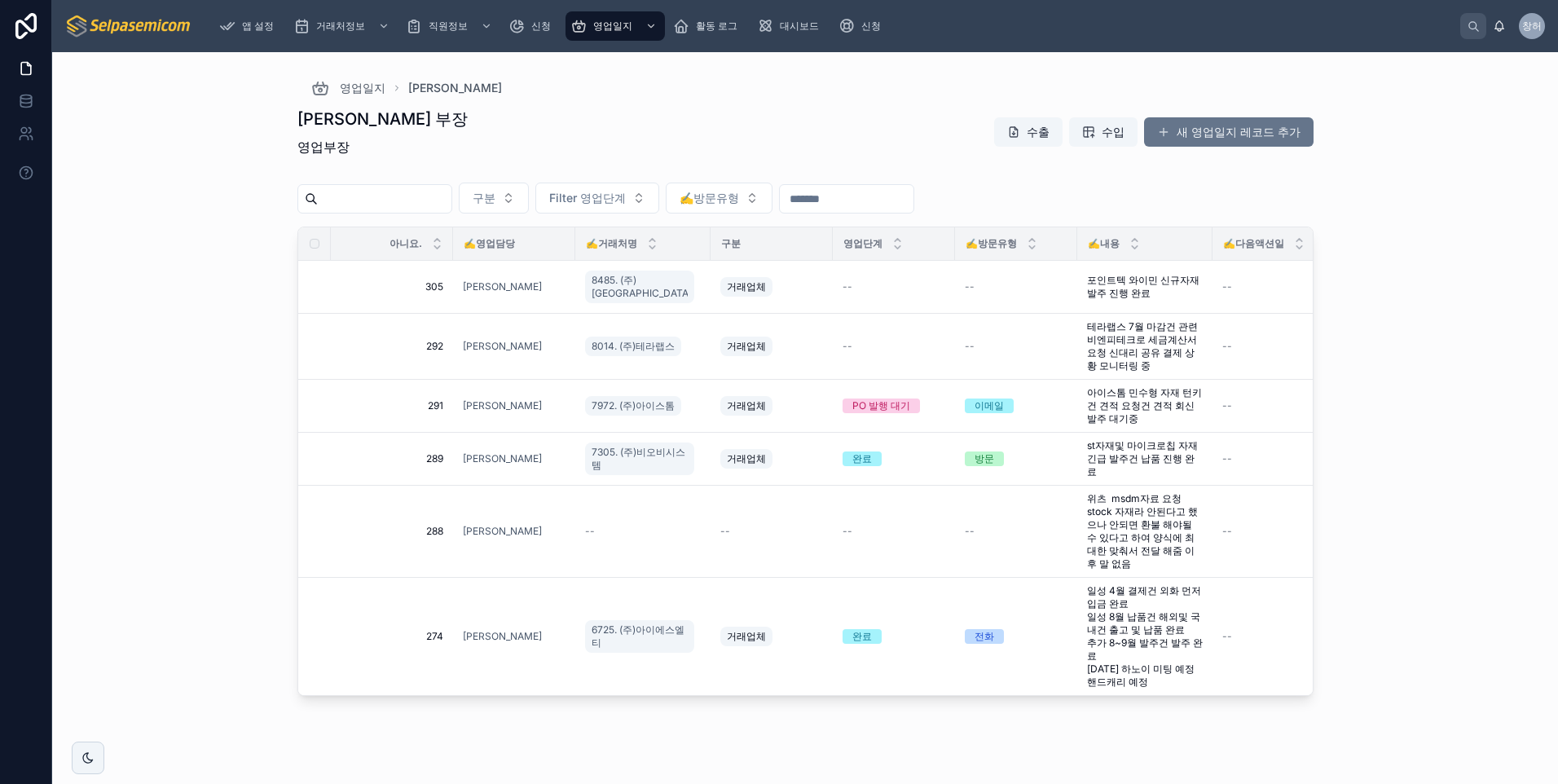
click at [1230, 129] on font "새 영업일지 레코드 추가" at bounding box center [1239, 132] width 124 height 16
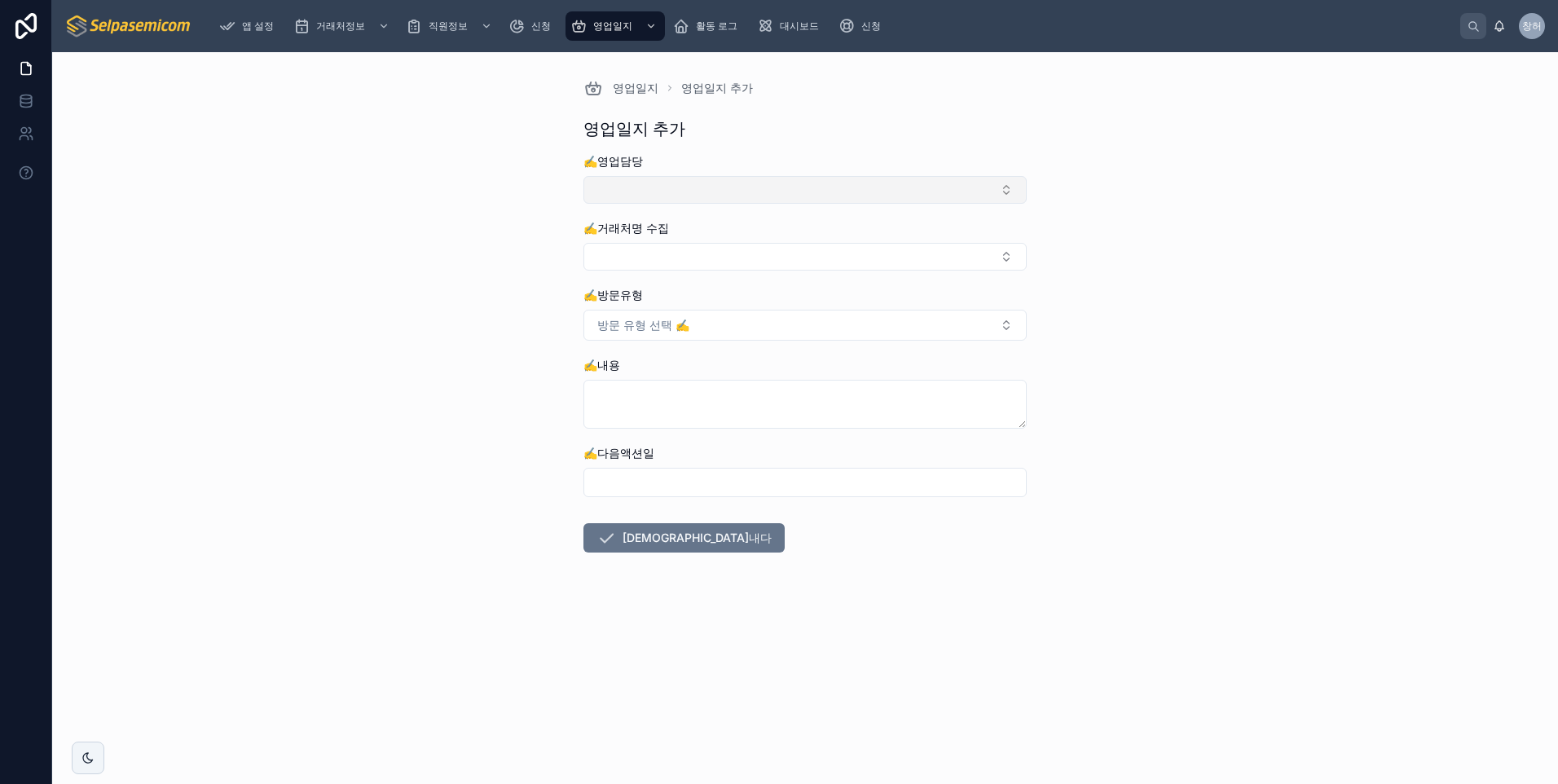
click at [627, 191] on button "선택 버튼" at bounding box center [805, 189] width 444 height 28
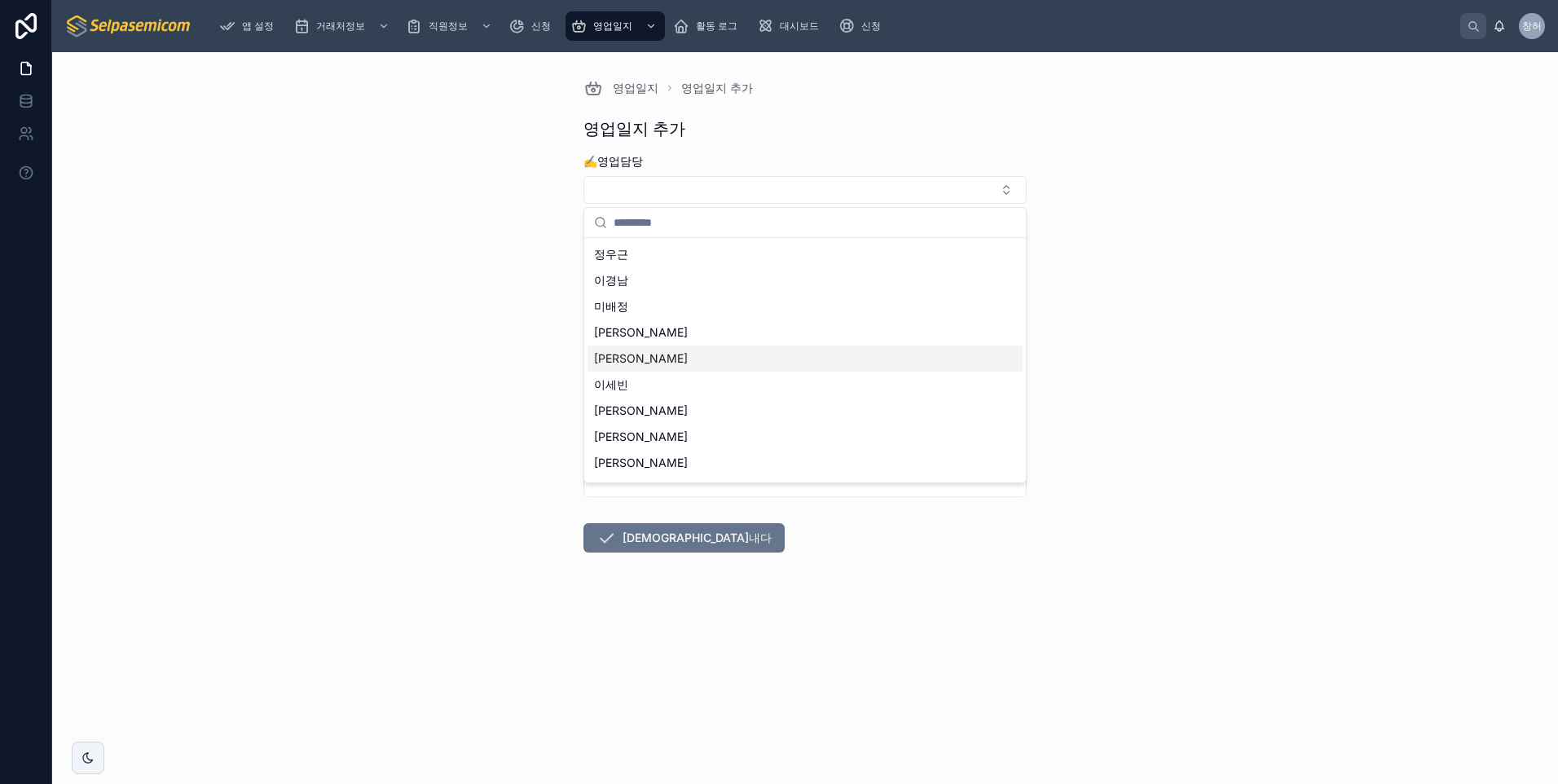
scroll to position [75, 0]
click at [625, 415] on span "[PERSON_NAME]" at bounding box center [641, 414] width 94 height 16
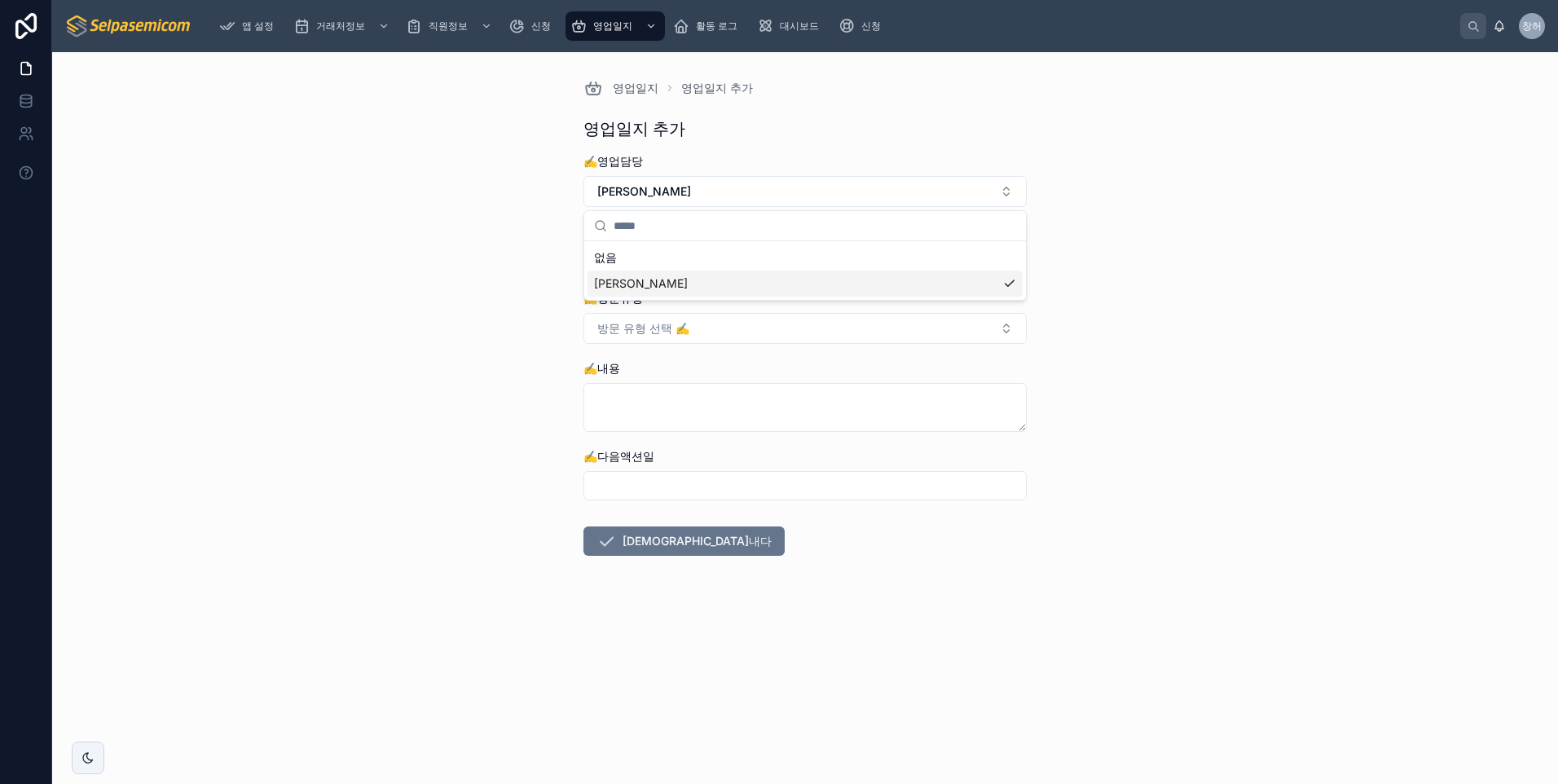
scroll to position [0, 0]
click at [638, 253] on button "선택 버튼" at bounding box center [805, 260] width 444 height 28
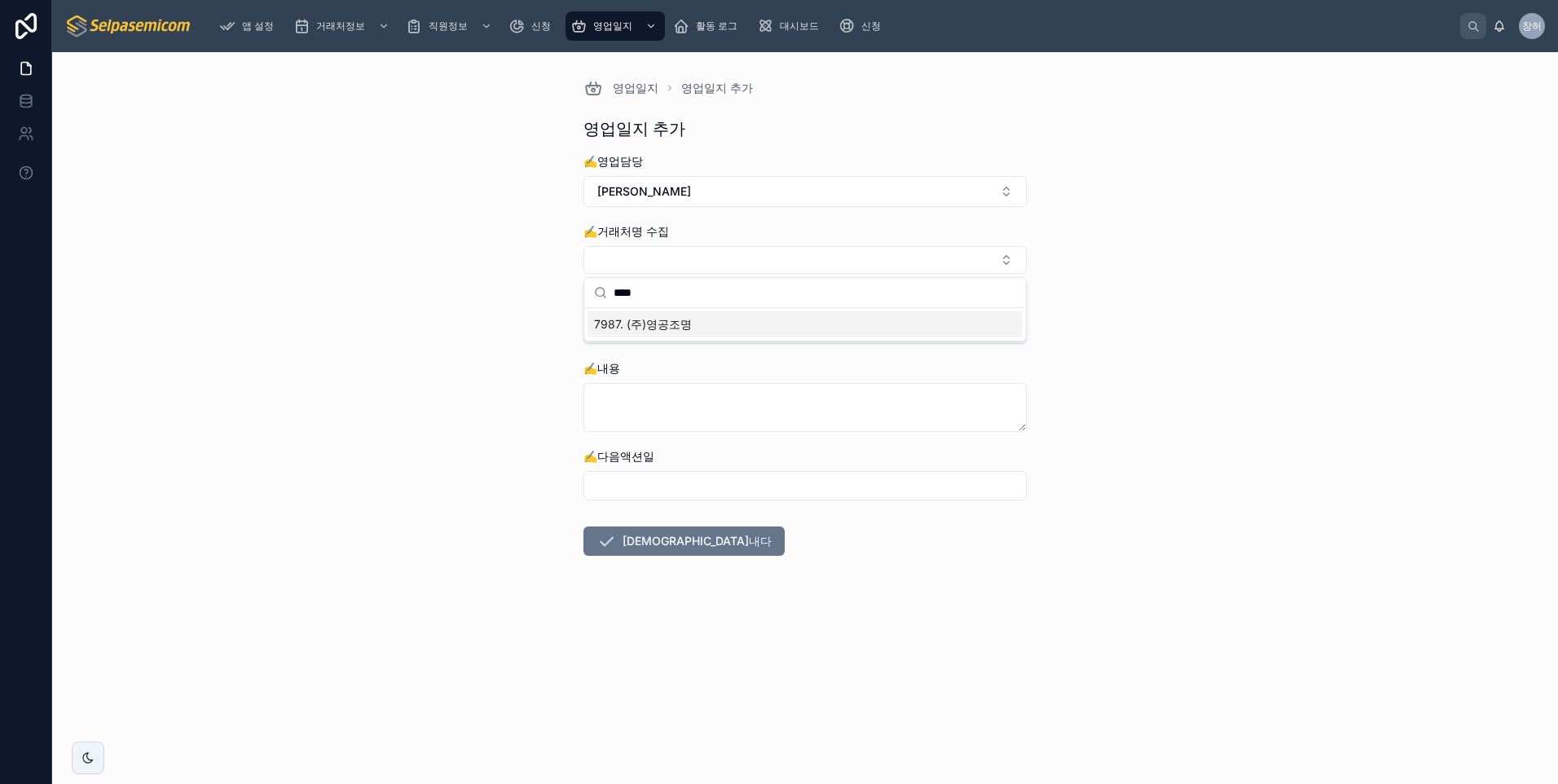
type input "****"
click at [646, 327] on span "7987. (주)영공조명" at bounding box center [643, 324] width 98 height 16
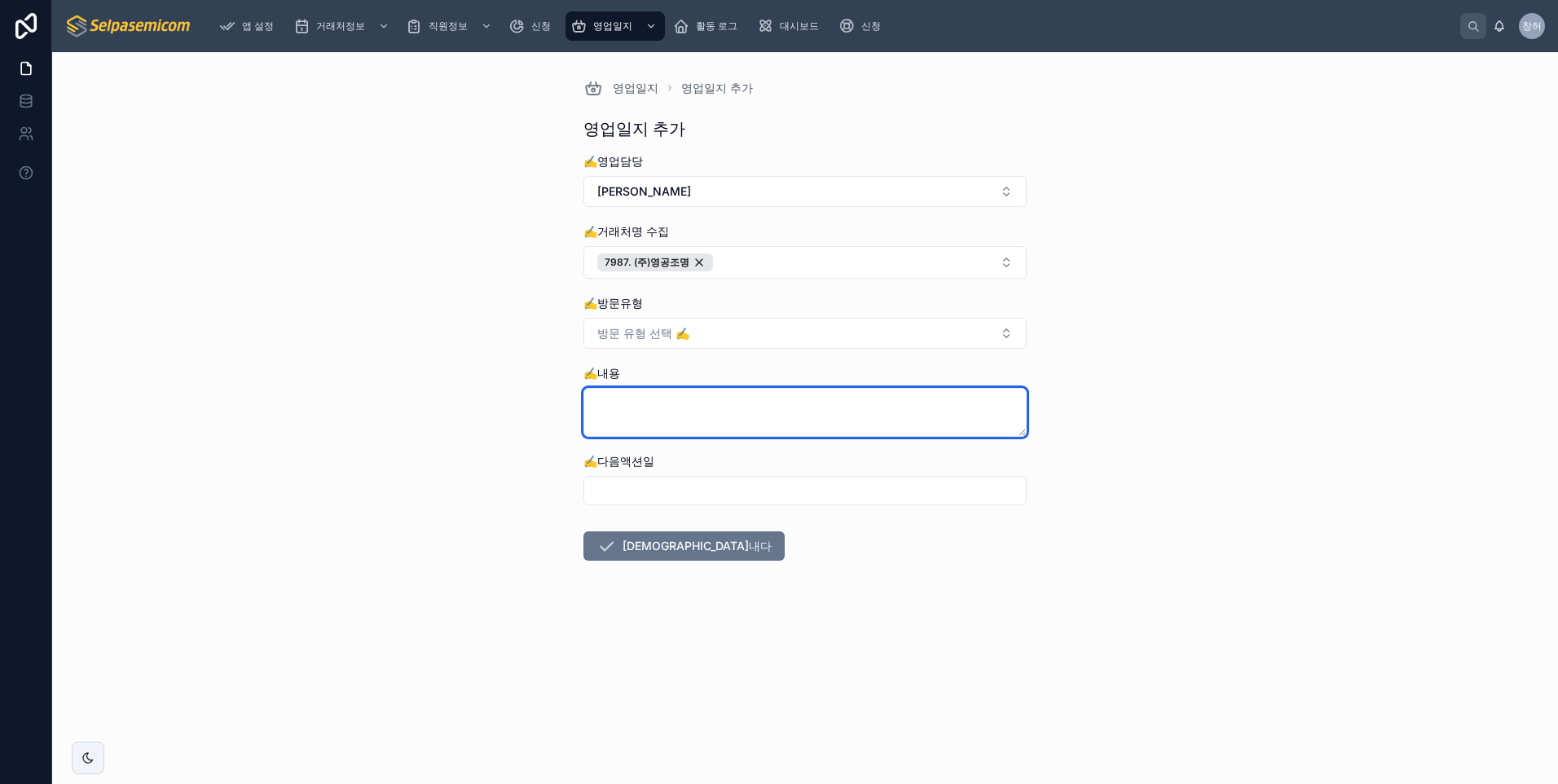
click at [671, 416] on textarea at bounding box center [805, 412] width 444 height 49
type textarea "**********"
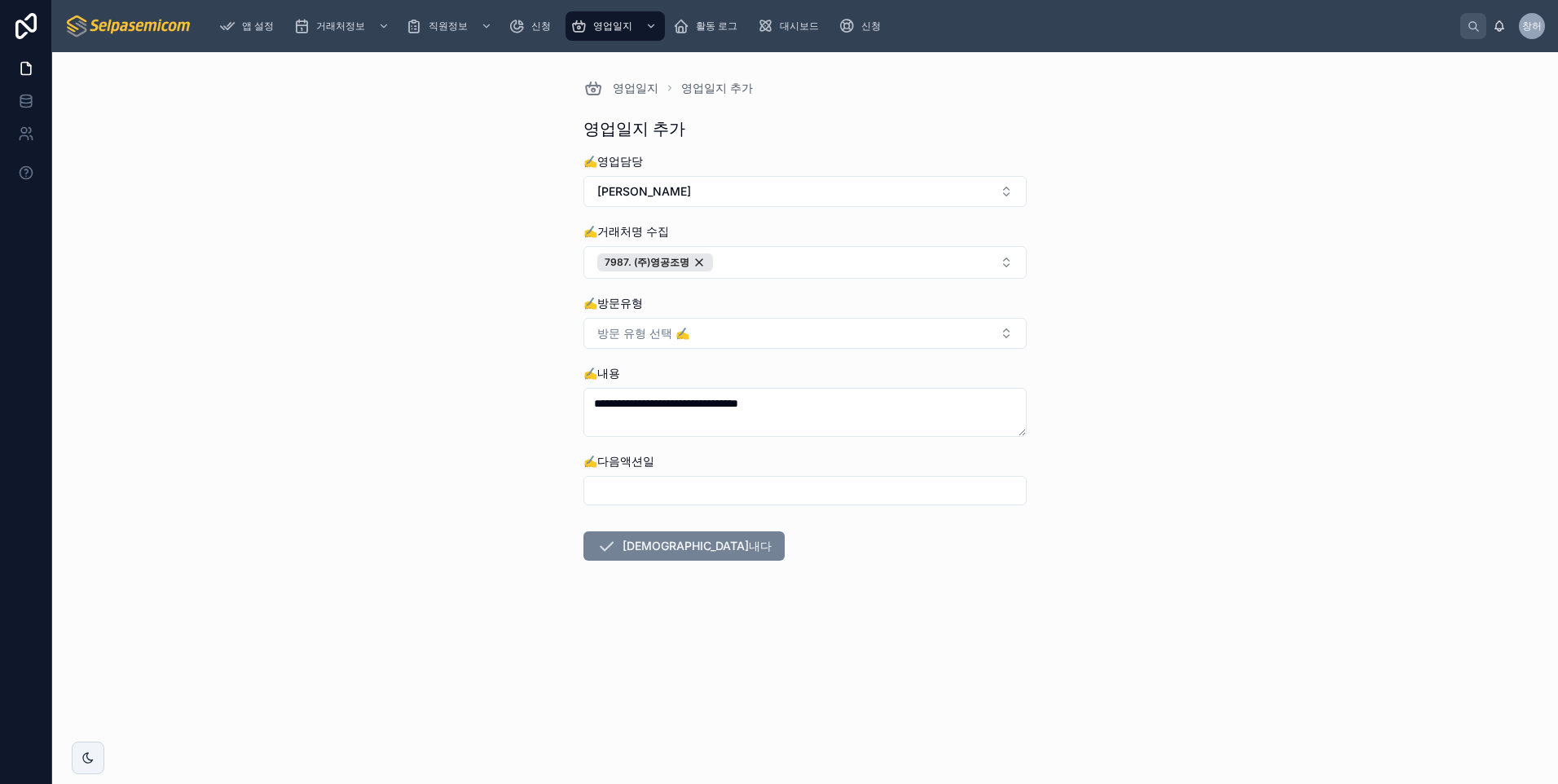
click at [635, 556] on button "[DEMOGRAPHIC_DATA]내다" at bounding box center [684, 546] width 201 height 29
